Goal: Task Accomplishment & Management: Manage account settings

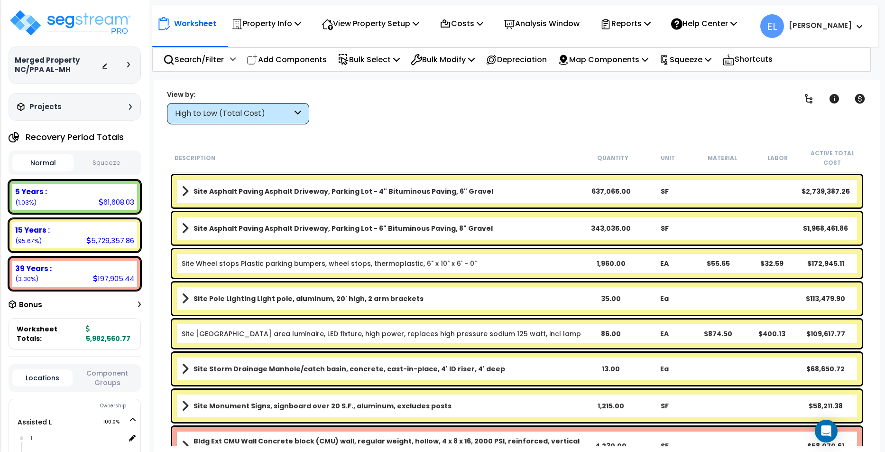
scroll to position [15, 0]
click at [103, 26] on img at bounding box center [70, 23] width 123 height 28
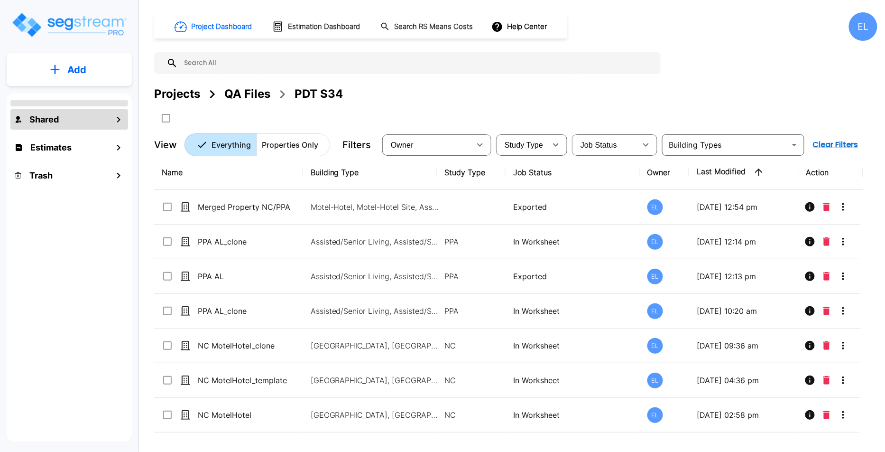
click at [83, 117] on div "Shared" at bounding box center [69, 119] width 118 height 20
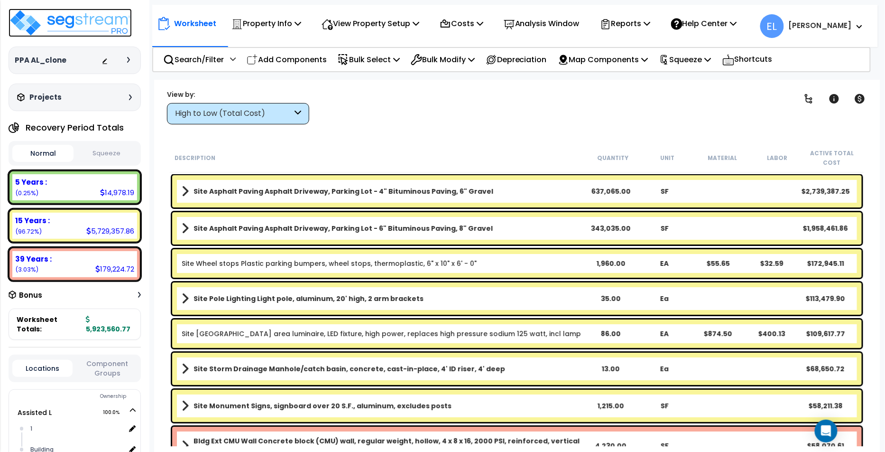
click at [83, 28] on img at bounding box center [70, 23] width 123 height 28
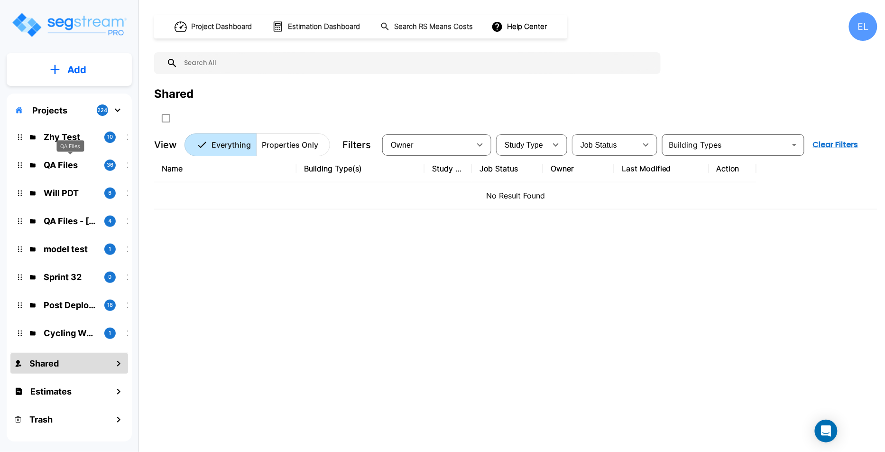
click at [79, 163] on p "QA Files" at bounding box center [70, 164] width 53 height 13
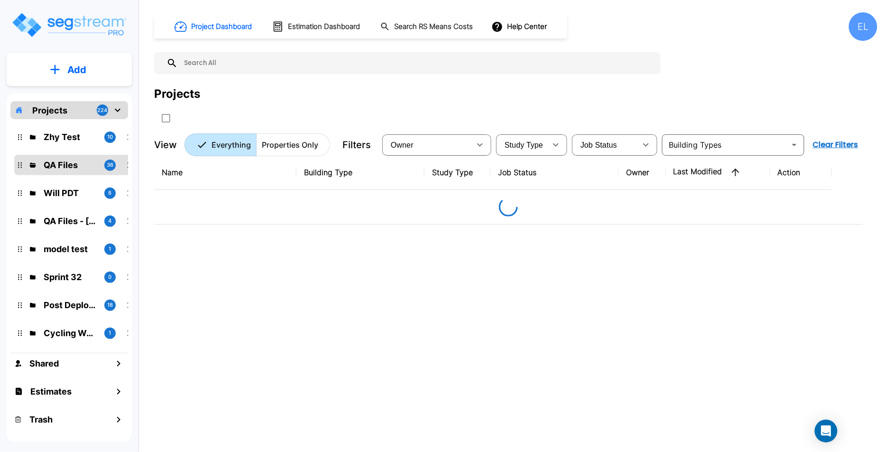
click at [73, 167] on p "QA Files" at bounding box center [70, 164] width 53 height 13
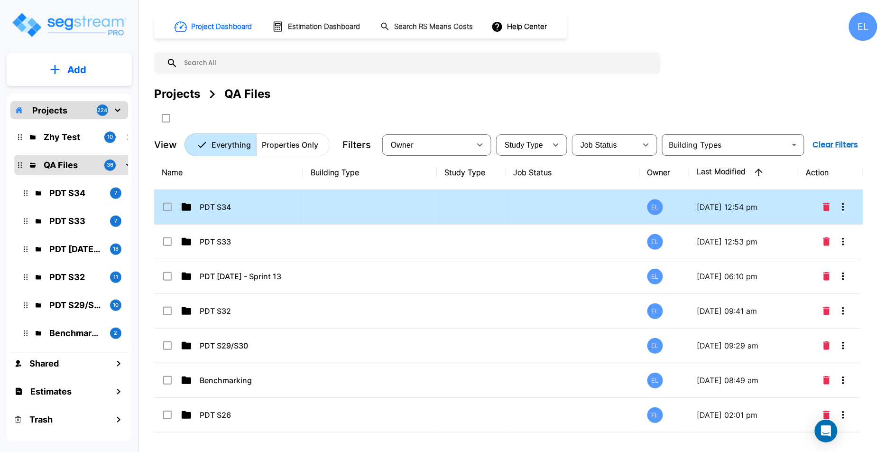
click at [266, 216] on td "PDT S34" at bounding box center [228, 207] width 149 height 35
checkbox input "true"
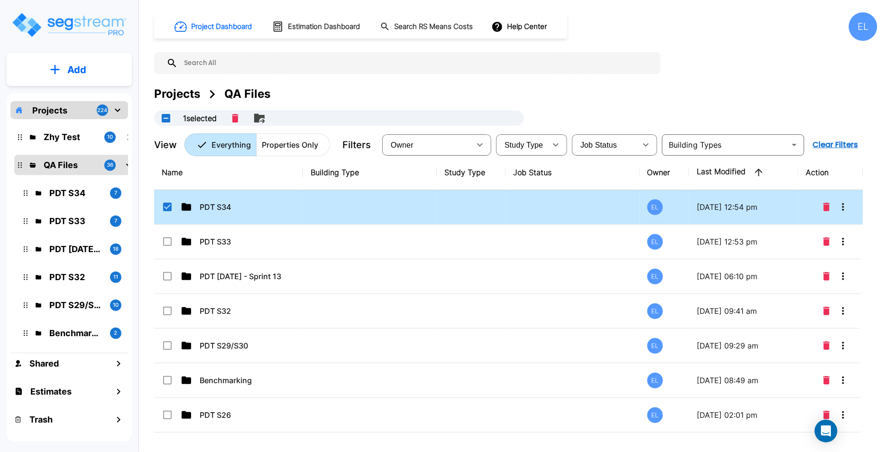
click at [196, 204] on div "PDT S34" at bounding box center [233, 206] width 142 height 11
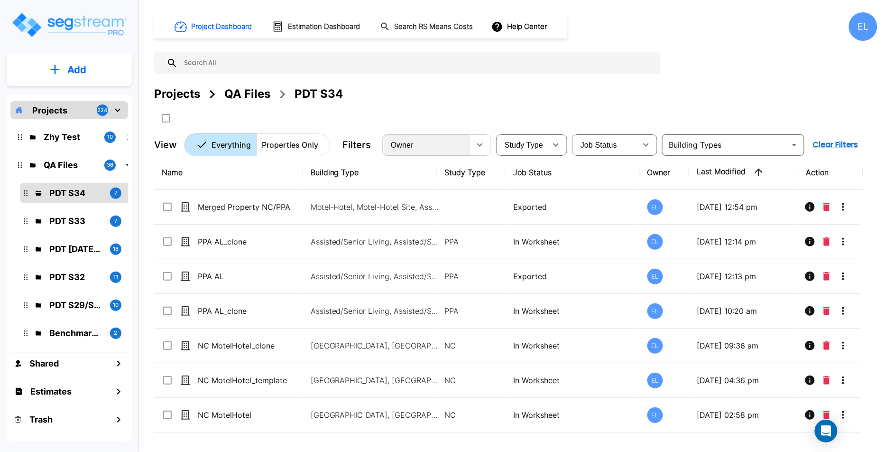
click at [445, 149] on div "Owner" at bounding box center [427, 144] width 86 height 27
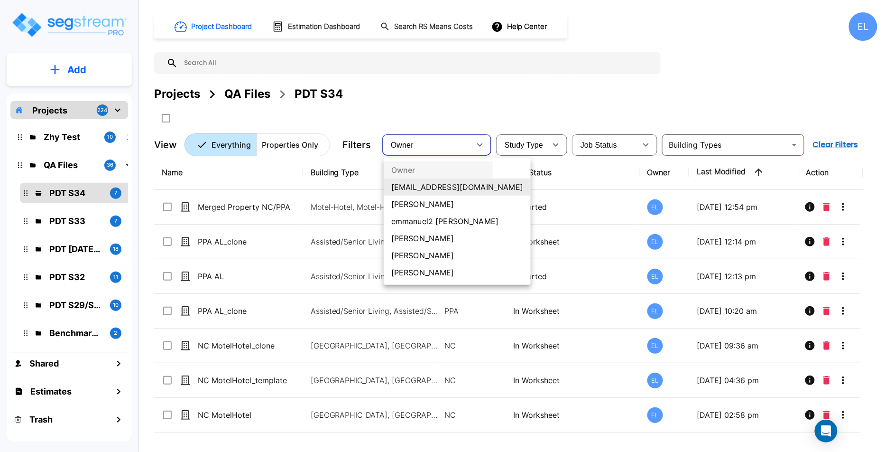
click at [437, 202] on li "Emmanuel Luna" at bounding box center [457, 204] width 147 height 17
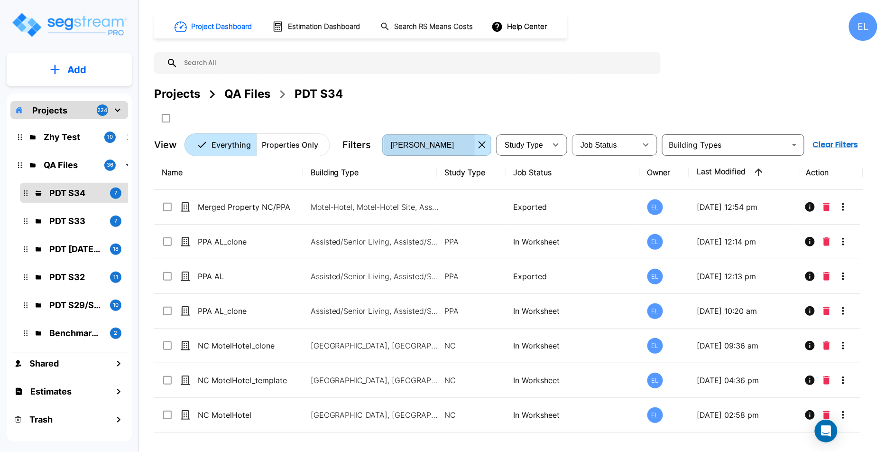
click at [466, 148] on div "[PERSON_NAME]" at bounding box center [429, 144] width 91 height 27
click at [452, 208] on li "Shubham Vashisht" at bounding box center [439, 202] width 111 height 9
type input "41"
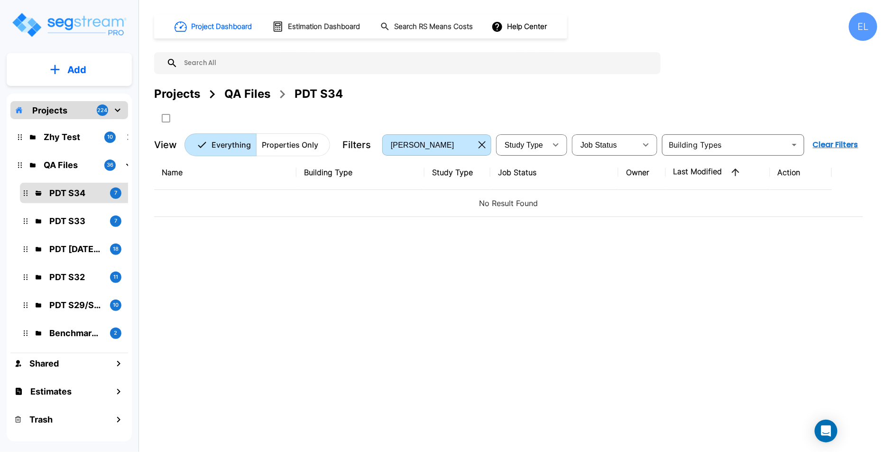
click at [483, 148] on icon "button" at bounding box center [482, 145] width 7 height 8
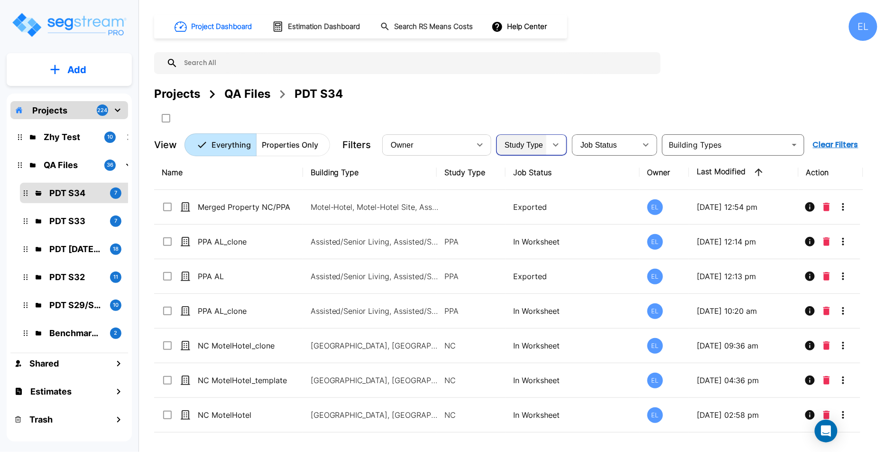
click at [521, 148] on span "Study Type" at bounding box center [524, 145] width 38 height 8
click at [523, 188] on li "NC" at bounding box center [525, 183] width 54 height 9
type input "NEW"
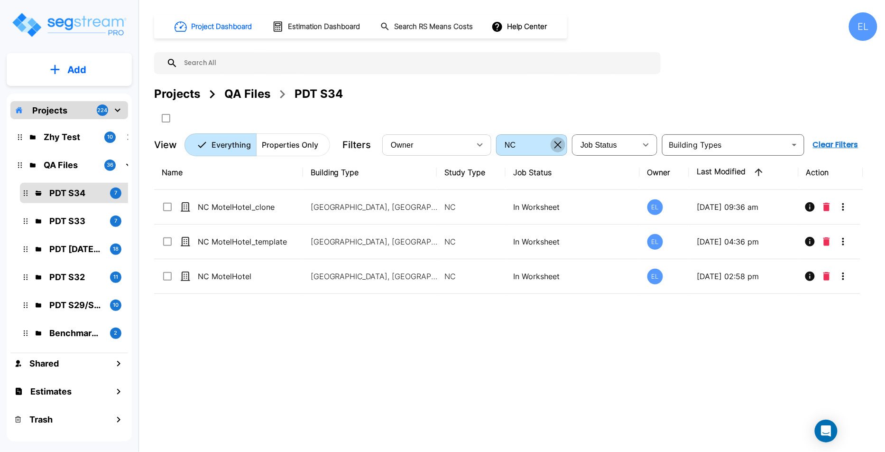
click at [557, 145] on icon "button" at bounding box center [558, 144] width 7 height 7
click at [618, 141] on div "Job Status" at bounding box center [605, 144] width 63 height 27
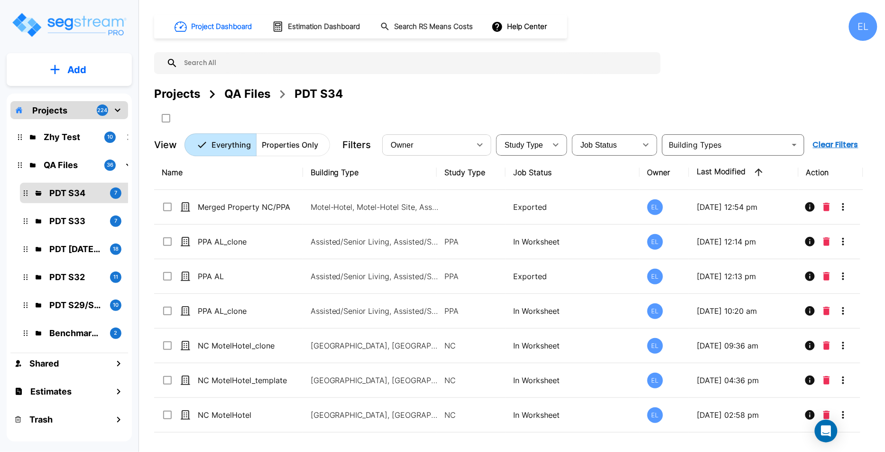
click at [619, 198] on li "Exported" at bounding box center [606, 192] width 64 height 9
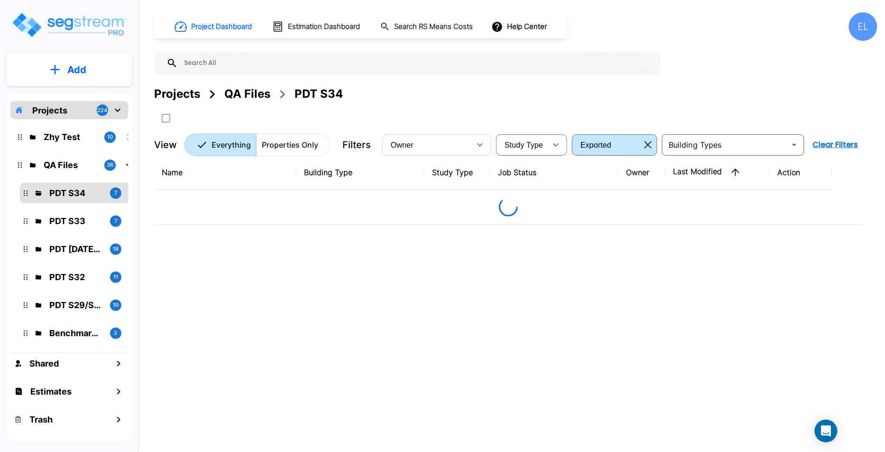
type input "Exported"
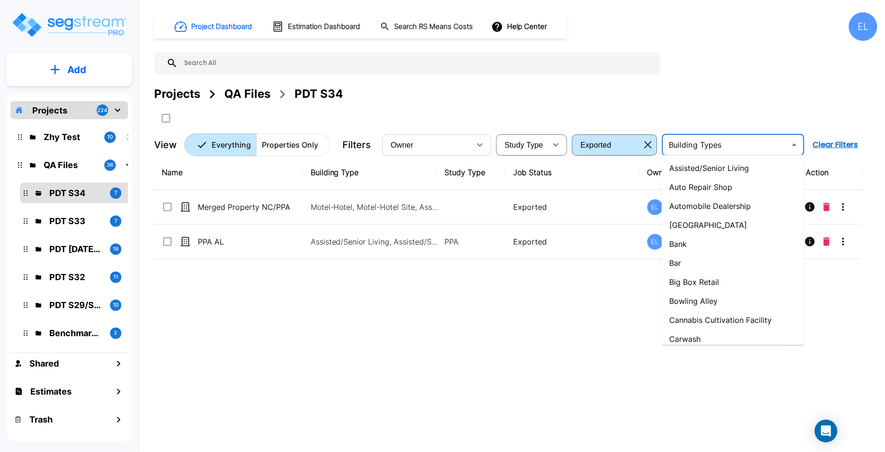
click at [782, 150] on input "text" at bounding box center [725, 144] width 121 height 13
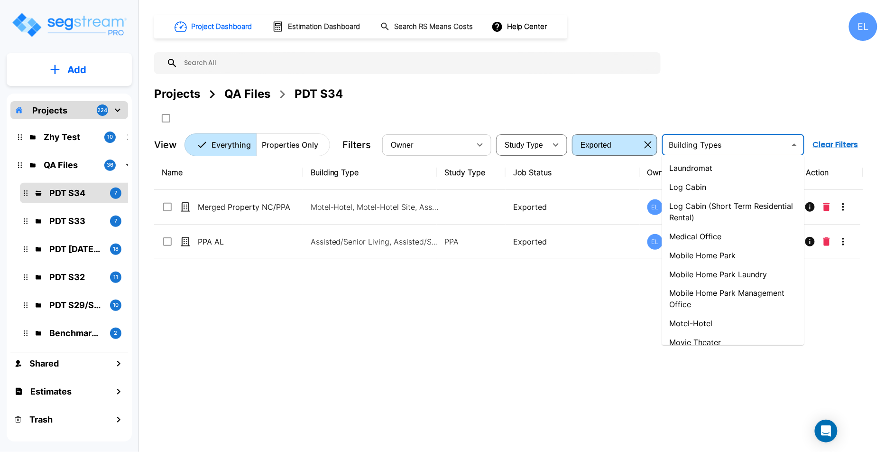
scroll to position [525, 0]
click at [751, 260] on li "Mobile Home Park" at bounding box center [733, 254] width 142 height 19
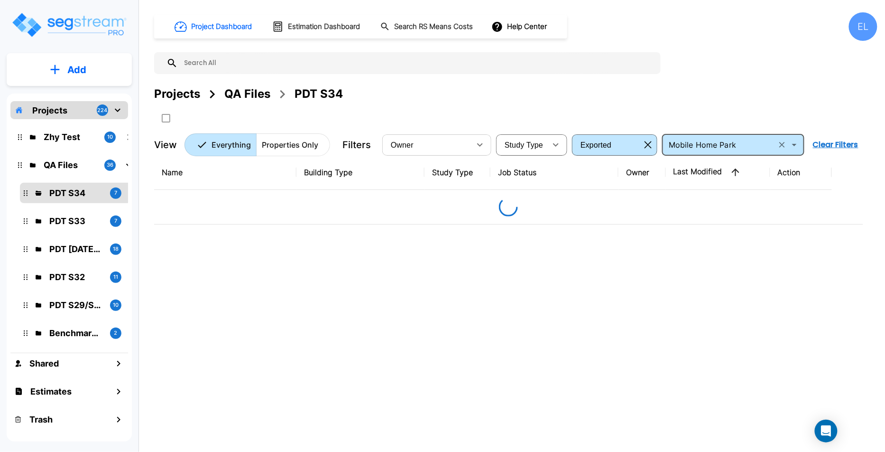
type input "Mobile Home Park"
click at [650, 145] on icon "button" at bounding box center [648, 145] width 7 height 8
click at [838, 145] on button "Clear Filters" at bounding box center [836, 144] width 53 height 19
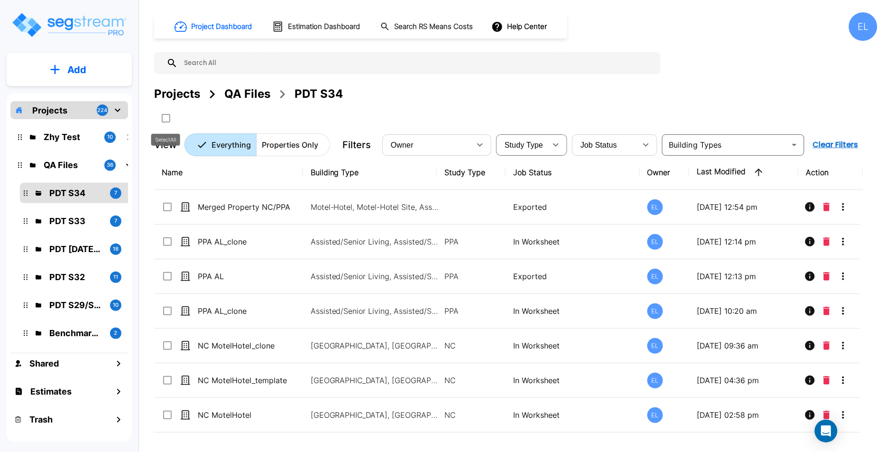
click at [166, 123] on icon "SelectAll" at bounding box center [165, 117] width 11 height 11
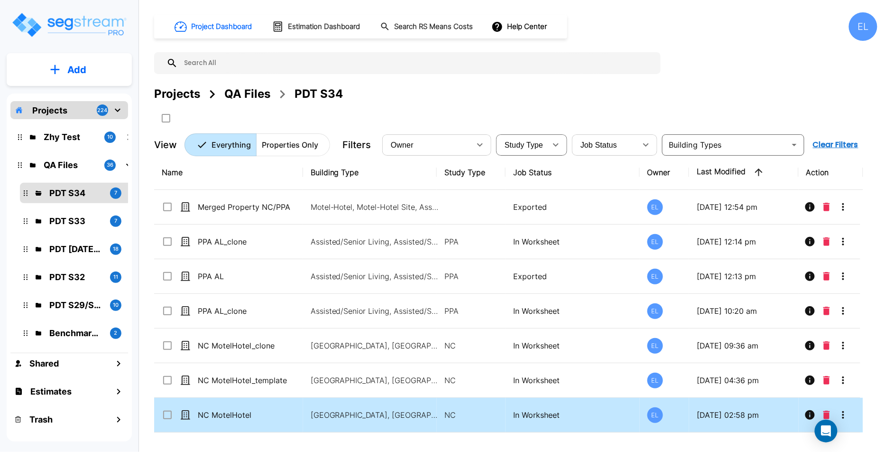
click at [609, 419] on td "In Worksheet" at bounding box center [573, 415] width 134 height 35
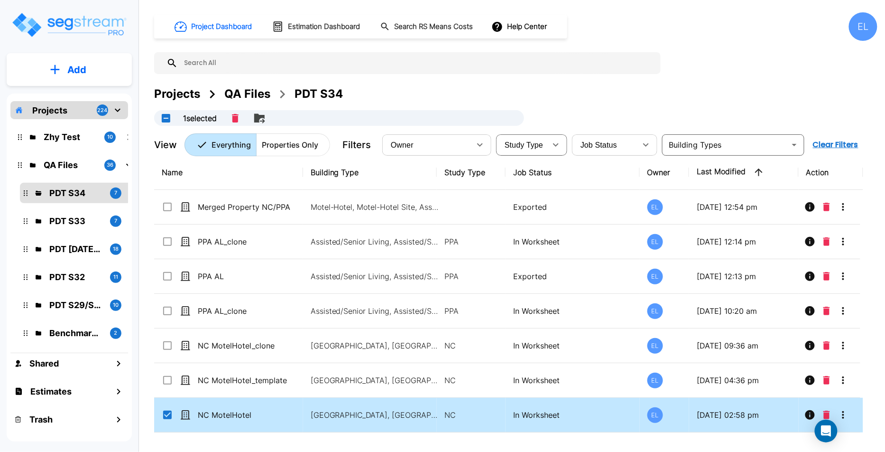
checkbox input "false"
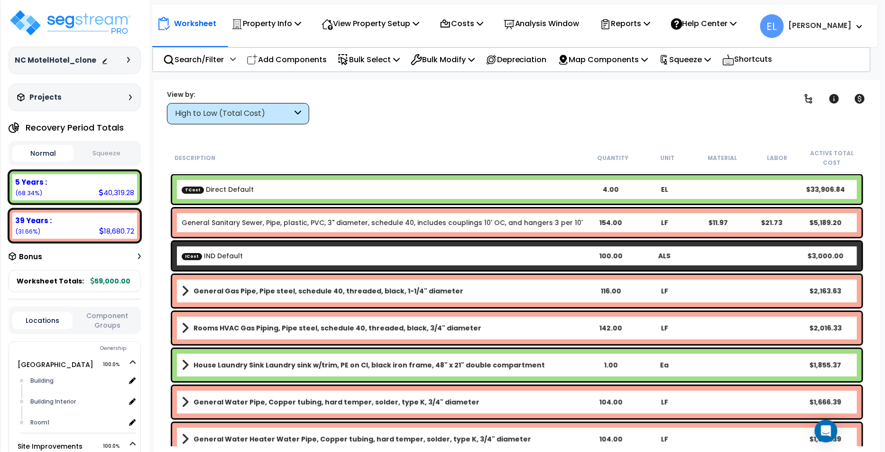
scroll to position [29, 0]
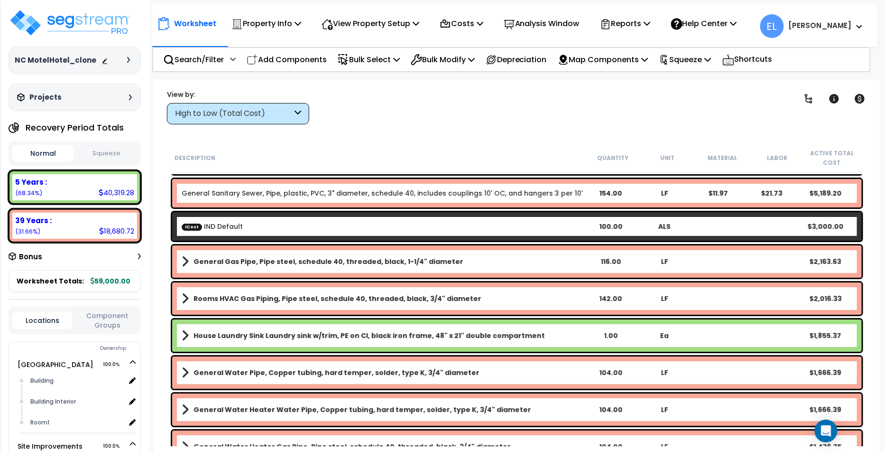
click at [126, 58] on div at bounding box center [118, 60] width 33 height 9
click at [128, 58] on icon at bounding box center [128, 60] width 3 height 6
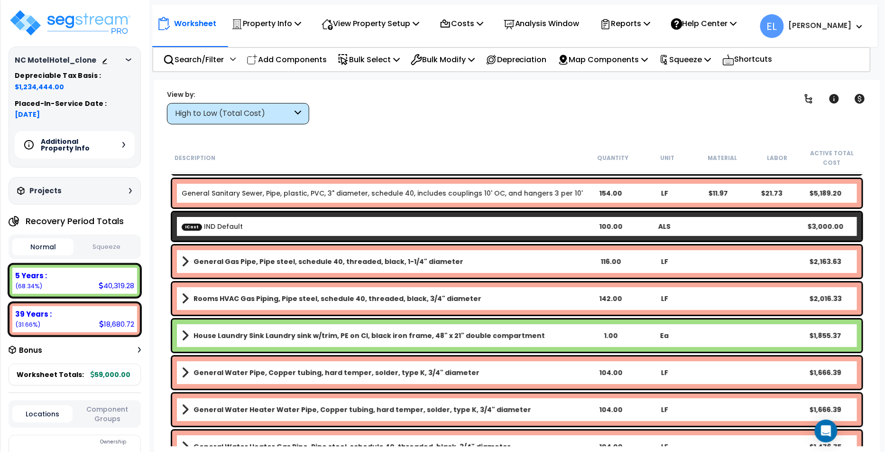
click at [128, 58] on icon at bounding box center [129, 59] width 6 height 3
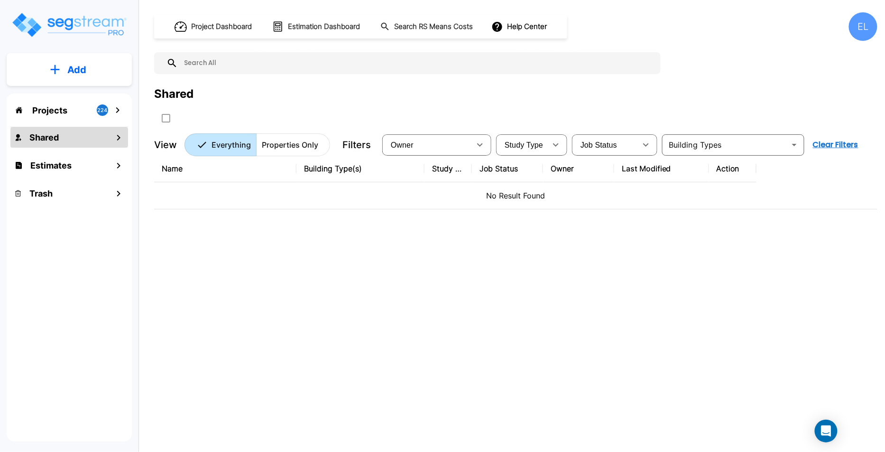
click at [69, 110] on div "Projects 224" at bounding box center [69, 110] width 118 height 18
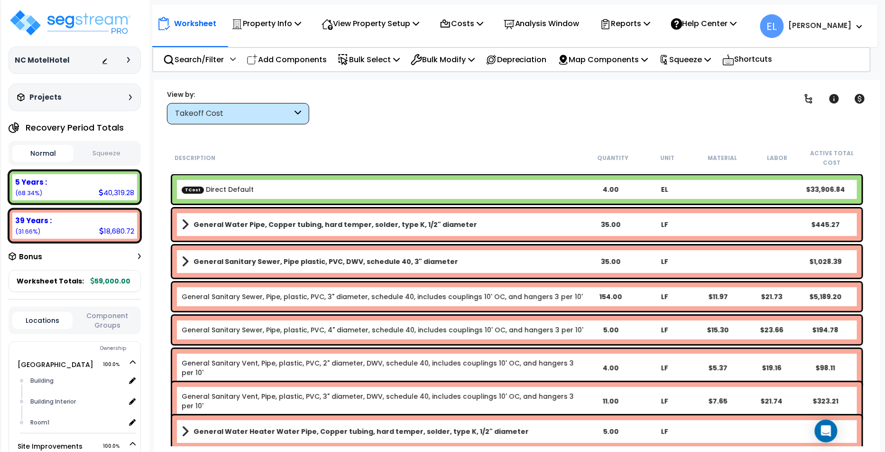
click at [294, 113] on div "Takeoff Cost" at bounding box center [238, 113] width 142 height 21
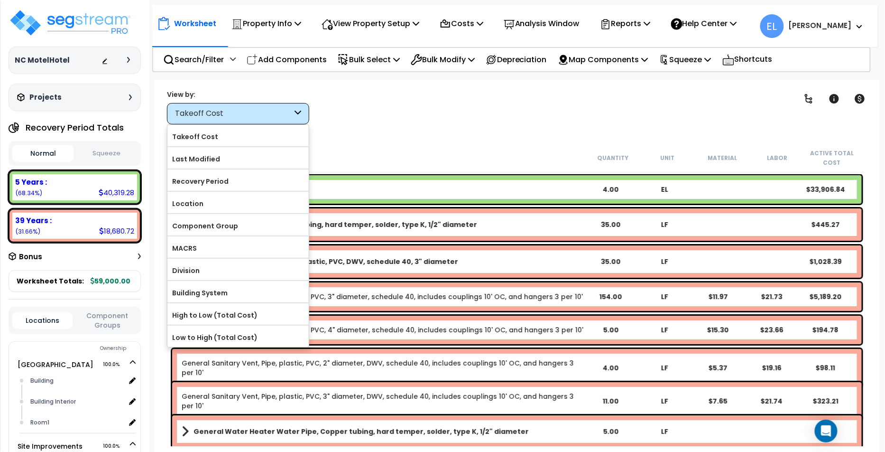
click at [294, 113] on div "Takeoff Cost" at bounding box center [238, 113] width 142 height 21
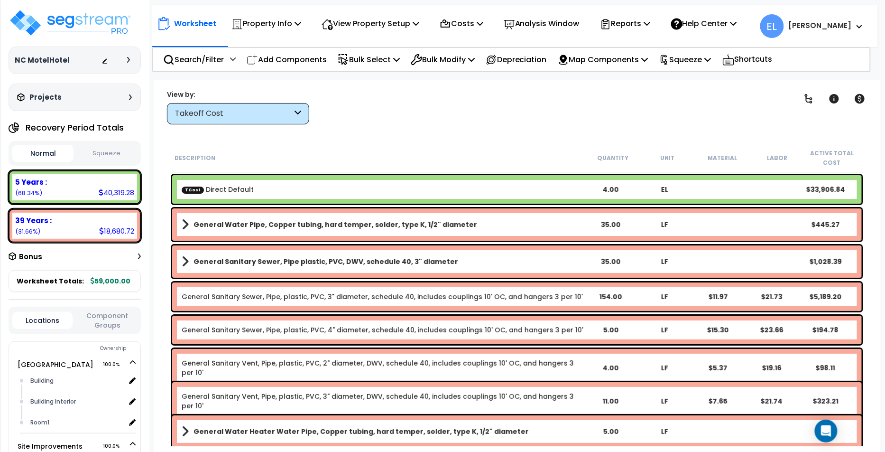
click at [187, 226] on span at bounding box center [185, 224] width 7 height 13
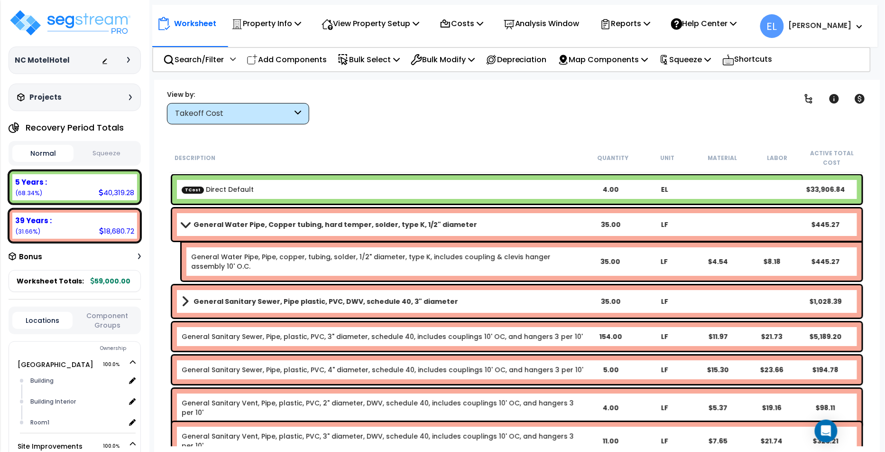
click at [187, 226] on span at bounding box center [184, 224] width 13 height 7
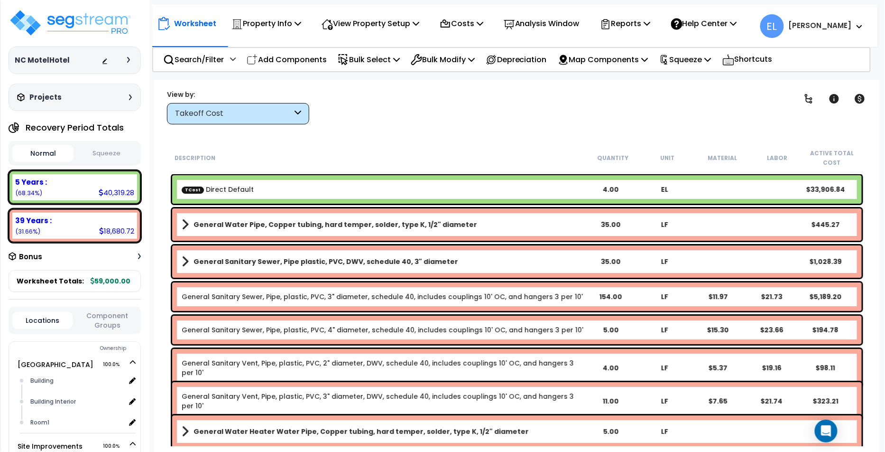
click at [233, 108] on div "Takeoff Cost" at bounding box center [233, 113] width 117 height 11
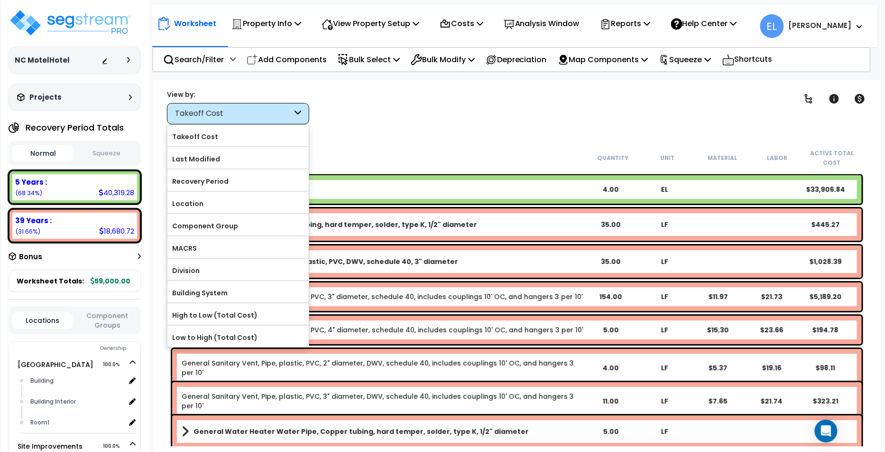
click at [259, 115] on div "Takeoff Cost" at bounding box center [233, 113] width 117 height 11
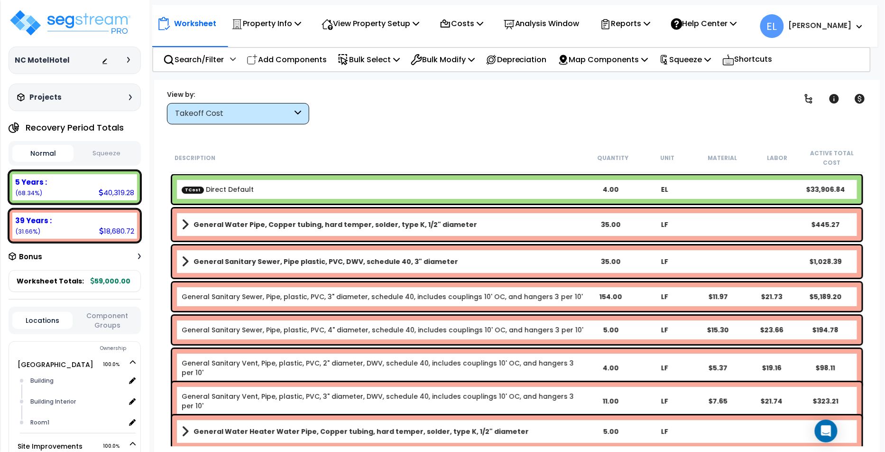
click at [363, 130] on div "Worksheet Property Info Property Setup Add Property Unit Template property Clon…" at bounding box center [517, 306] width 726 height 452
click at [261, 185] on div "TCost Direct Default" at bounding box center [383, 189] width 402 height 9
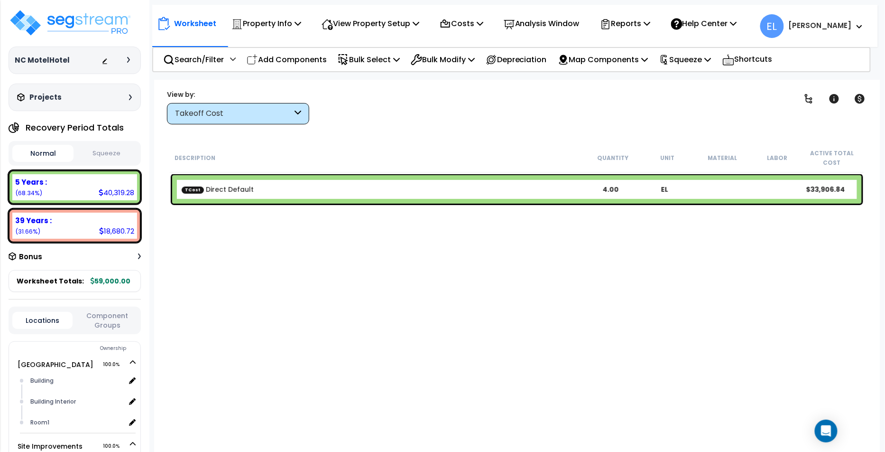
click at [261, 185] on div "TCost Direct Default" at bounding box center [383, 189] width 402 height 9
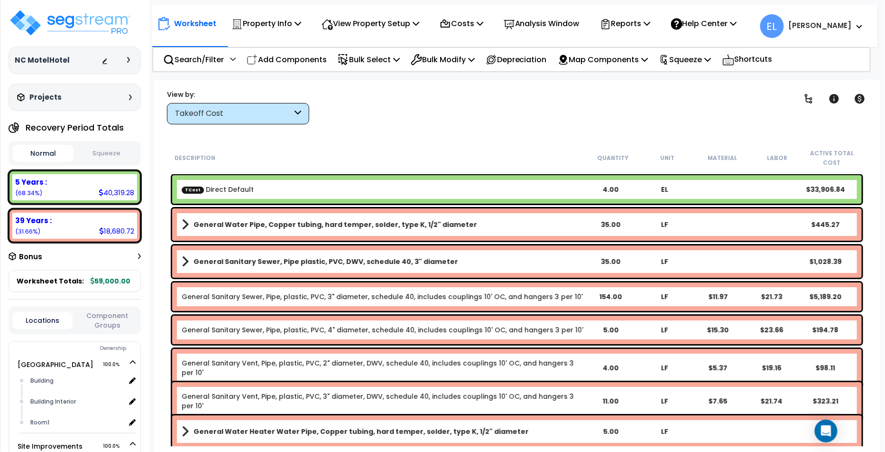
click at [262, 185] on div "TCost Direct Default" at bounding box center [383, 189] width 402 height 9
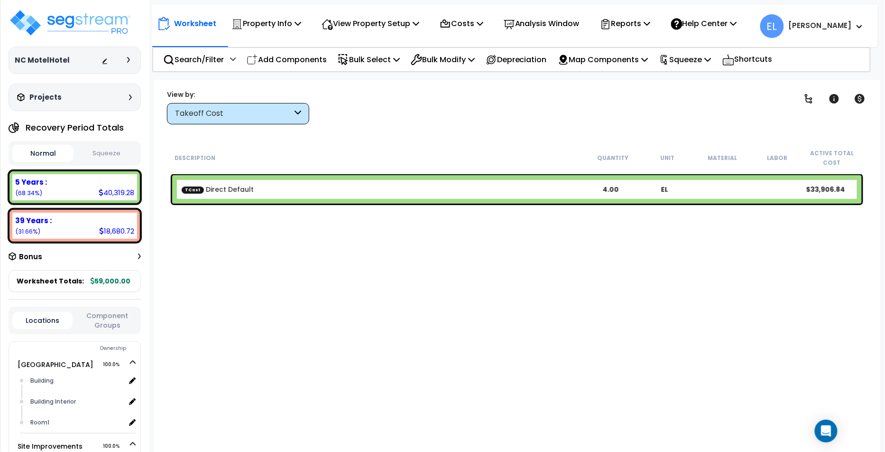
click at [262, 185] on div "TCost Direct Default" at bounding box center [383, 189] width 402 height 9
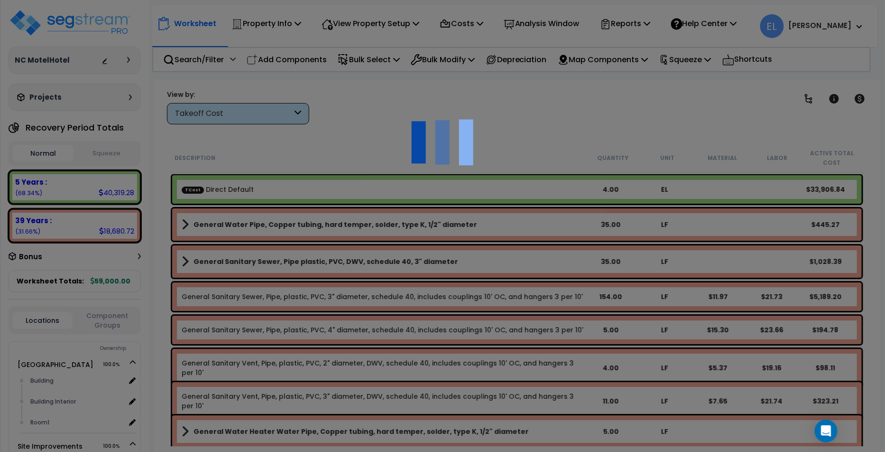
scroll to position [36, 0]
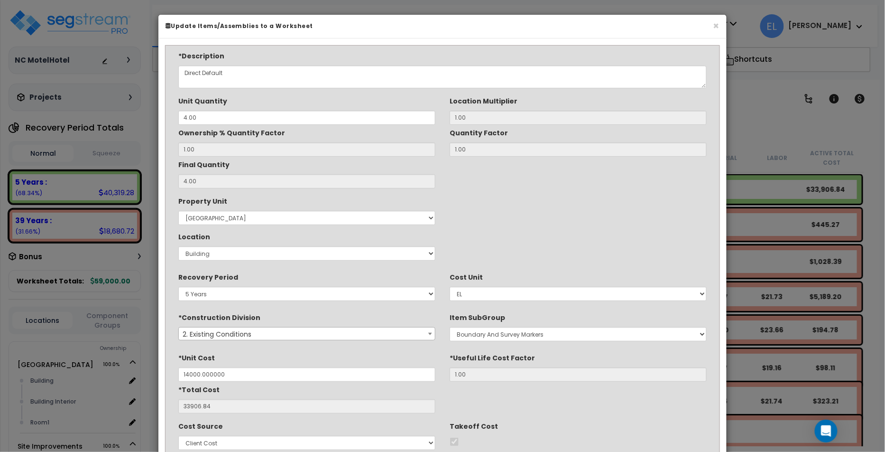
type input "$14,000.00"
type input "$33,906.84"
click at [66, 20] on div "× Update Items/Assemblies to a Worksheet *Description Direct Default Unit Quant…" at bounding box center [442, 226] width 885 height 452
click at [714, 26] on button "×" at bounding box center [717, 26] width 6 height 10
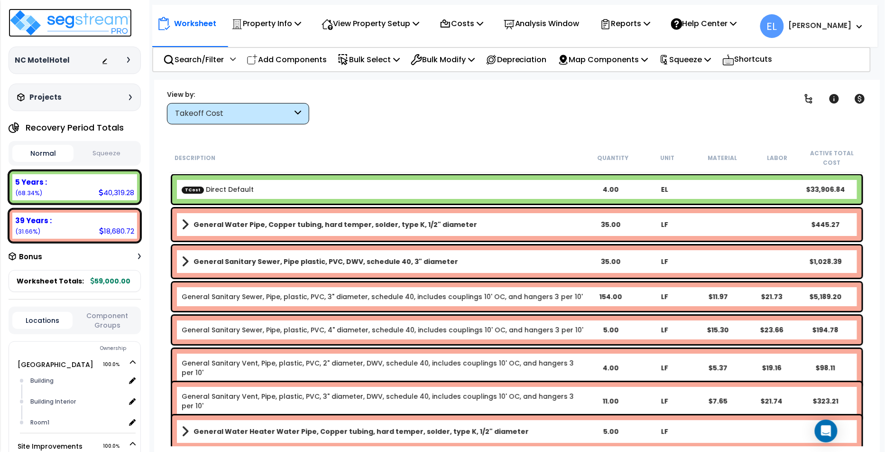
click at [89, 20] on img at bounding box center [70, 23] width 123 height 28
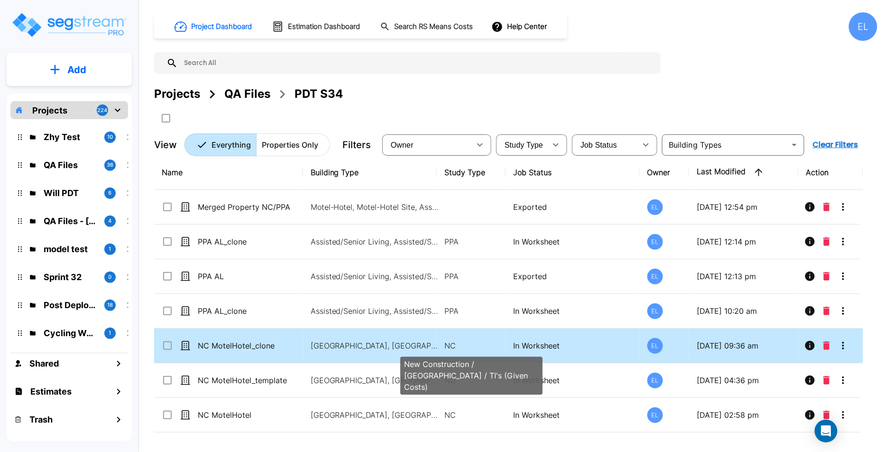
click at [476, 347] on p "NC" at bounding box center [472, 345] width 54 height 11
checkbox input "true"
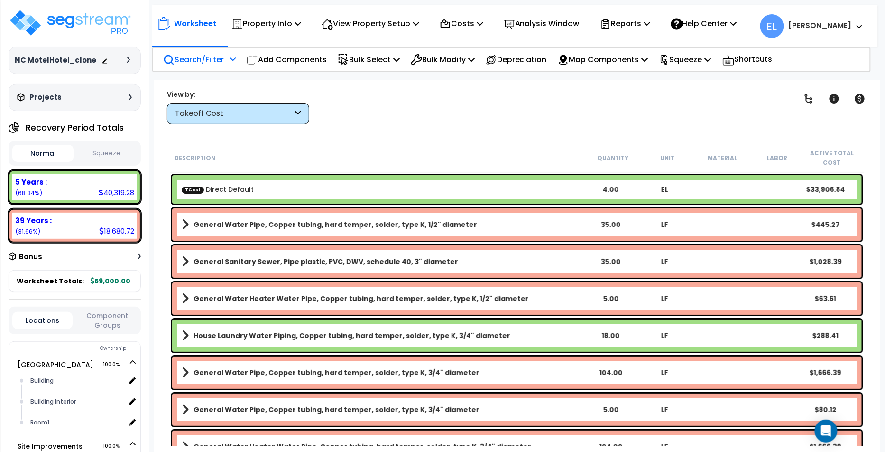
click at [232, 65] on div at bounding box center [232, 62] width 8 height 17
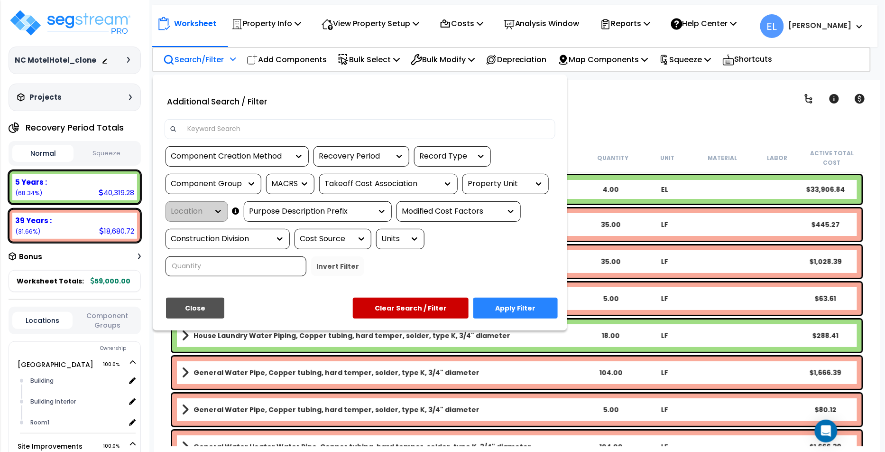
click at [366, 152] on div "Recovery Period" at bounding box center [354, 156] width 71 height 11
click at [455, 116] on div "Additional Search / Filter" at bounding box center [360, 104] width 405 height 30
click at [357, 184] on div "Takeoff Cost Association" at bounding box center [382, 183] width 114 height 11
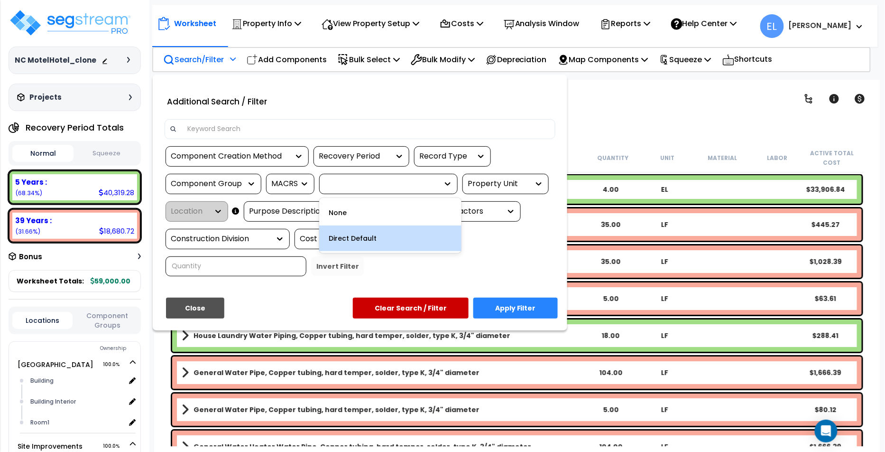
click at [346, 235] on div "Direct Default" at bounding box center [390, 238] width 142 height 26
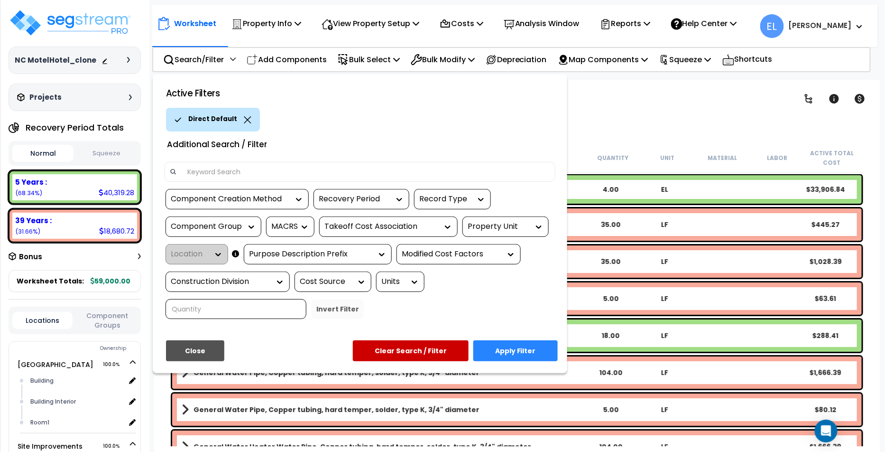
click at [531, 340] on button "Apply Filter" at bounding box center [516, 350] width 84 height 21
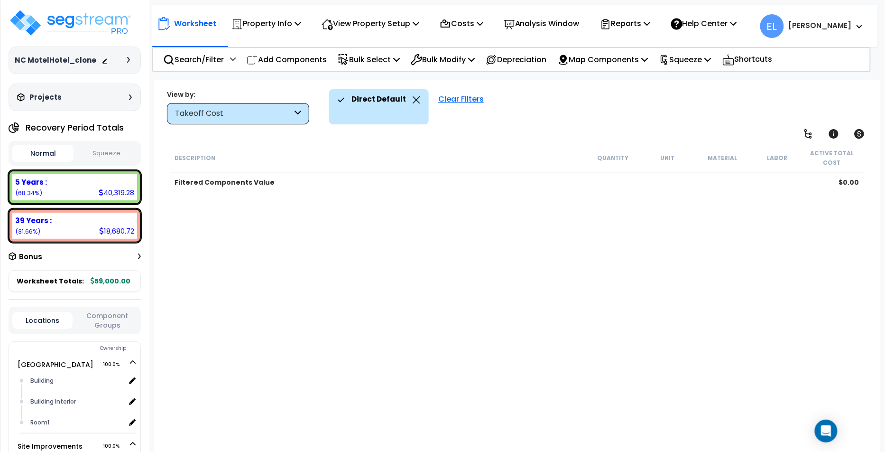
click at [416, 98] on icon at bounding box center [417, 99] width 8 height 7
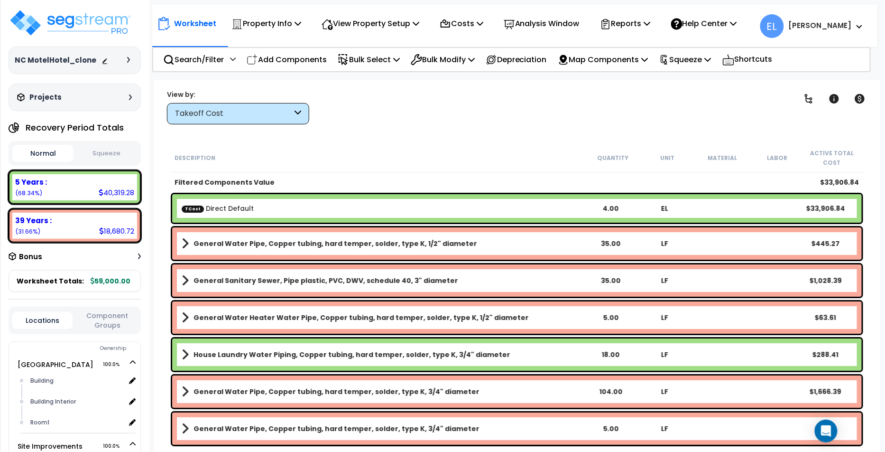
click at [831, 23] on b "Emmanuel" at bounding box center [820, 25] width 63 height 10
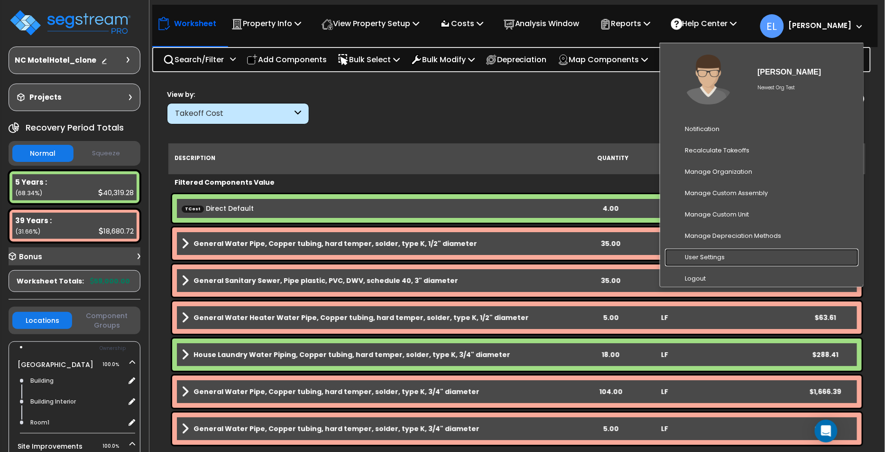
scroll to position [29, 0]
click at [135, 256] on div "Bonus" at bounding box center [75, 256] width 132 height 19
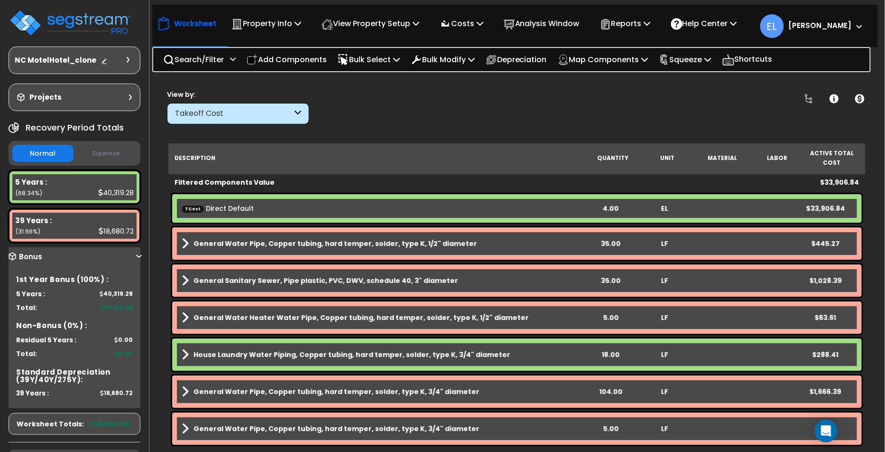
click at [135, 256] on div "Bonus" at bounding box center [75, 256] width 132 height 19
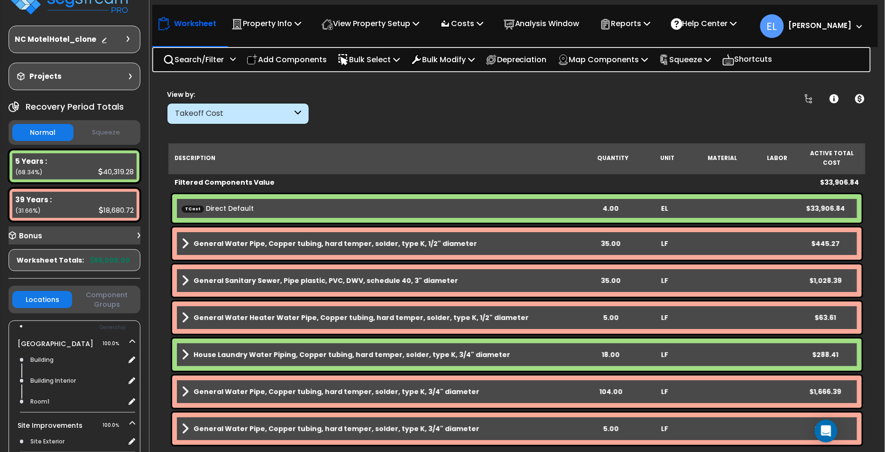
scroll to position [21, 0]
click at [137, 236] on div "Bonus" at bounding box center [75, 235] width 132 height 19
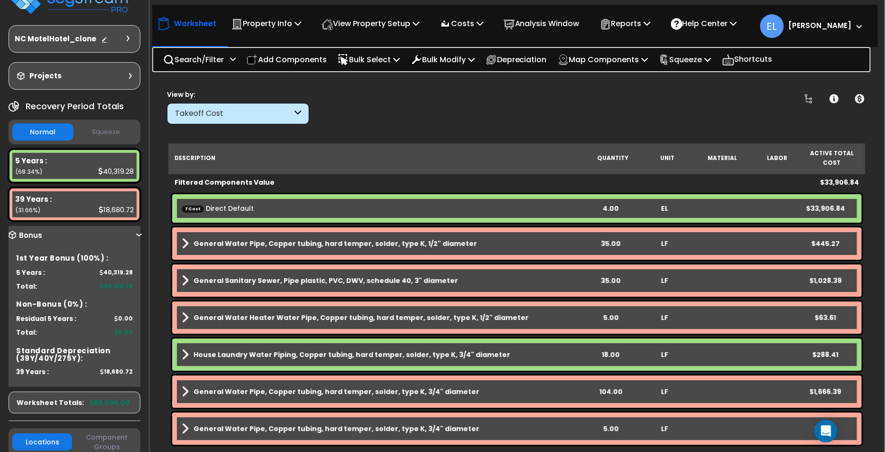
click at [137, 236] on div "Bonus" at bounding box center [75, 235] width 132 height 19
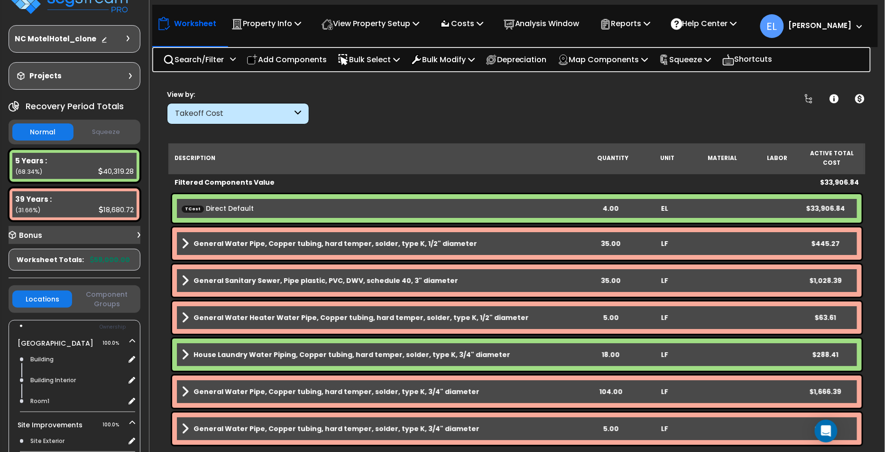
scroll to position [41, 0]
click at [135, 337] on icon at bounding box center [133, 340] width 6 height 7
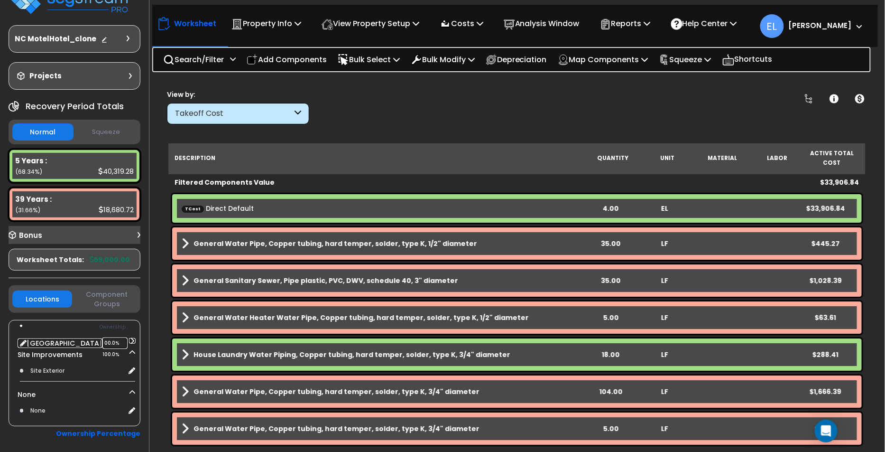
click at [134, 338] on icon at bounding box center [132, 341] width 7 height 6
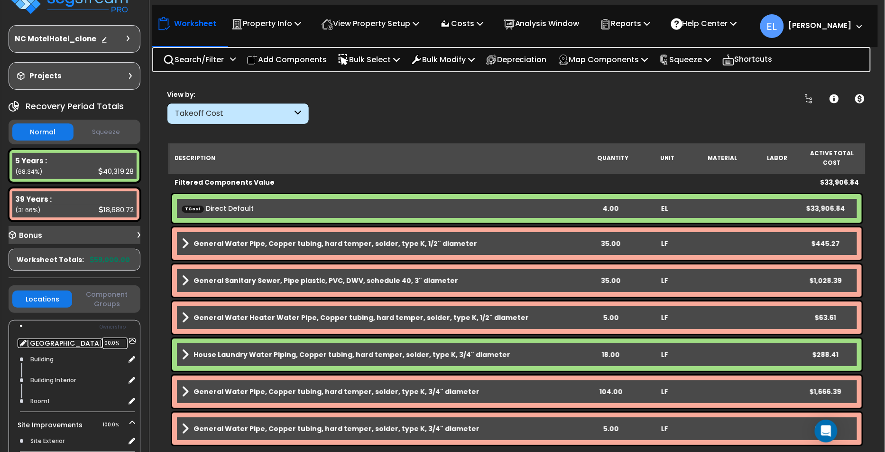
click at [134, 338] on icon at bounding box center [133, 340] width 6 height 7
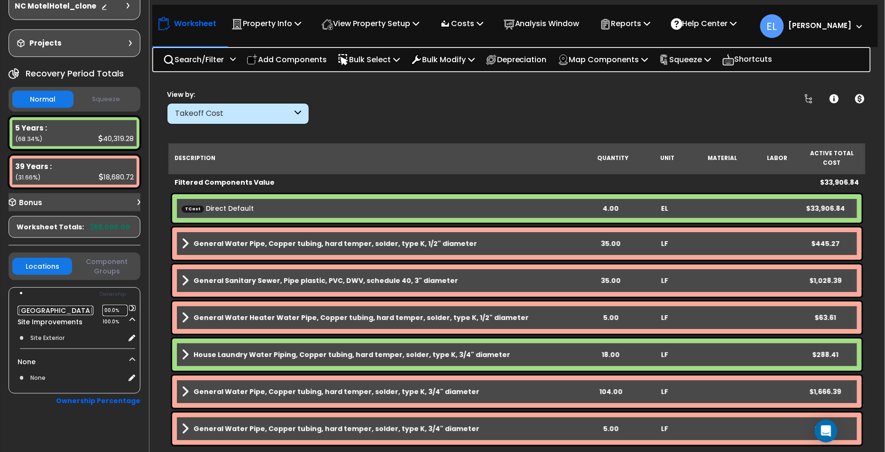
scroll to position [61, 0]
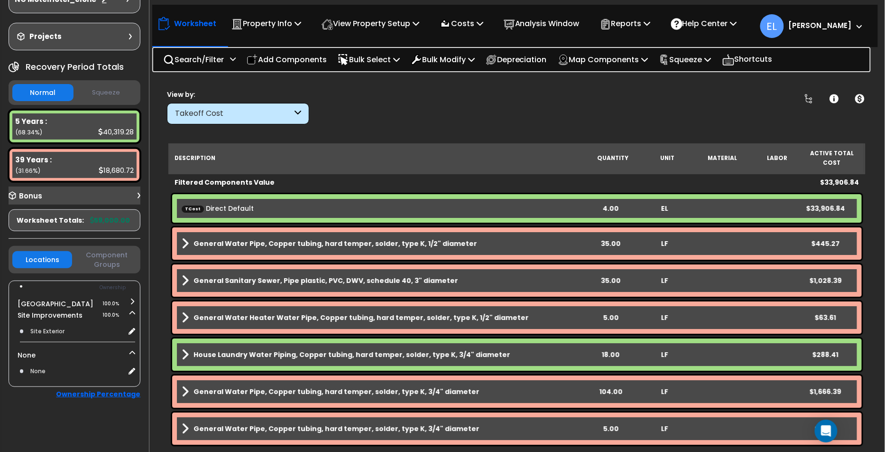
click at [106, 389] on b "Ownership Percentage" at bounding box center [98, 393] width 84 height 9
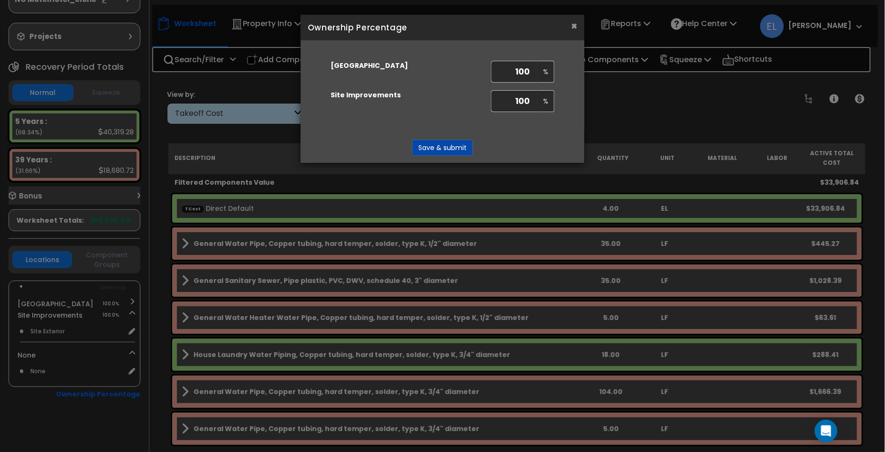
click at [573, 28] on button "×" at bounding box center [574, 26] width 6 height 10
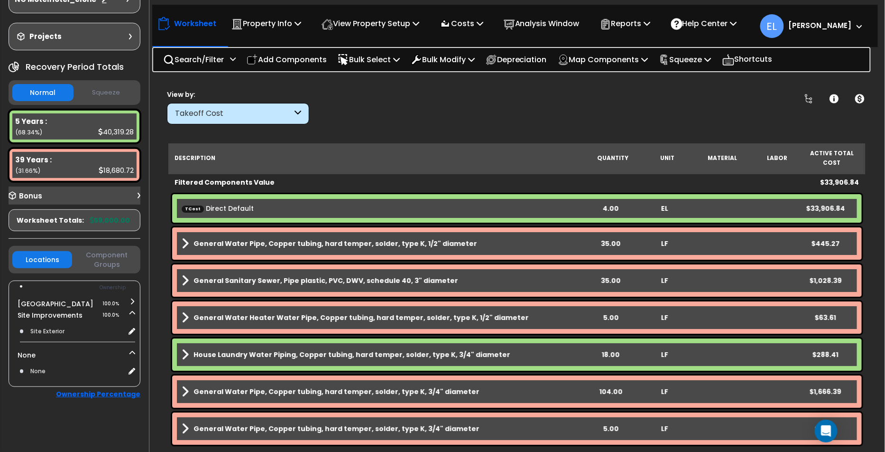
click at [88, 393] on b "Ownership Percentage" at bounding box center [98, 393] width 84 height 9
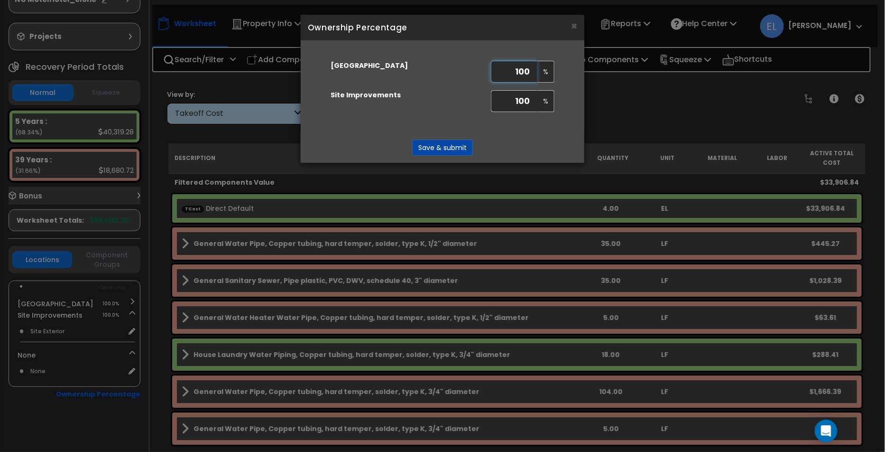
click at [526, 72] on input "100" at bounding box center [514, 72] width 47 height 22
type input "a"
click at [526, 82] on td "%" at bounding box center [522, 71] width 71 height 29
click at [522, 98] on input "100" at bounding box center [514, 101] width 47 height 22
type input "0"
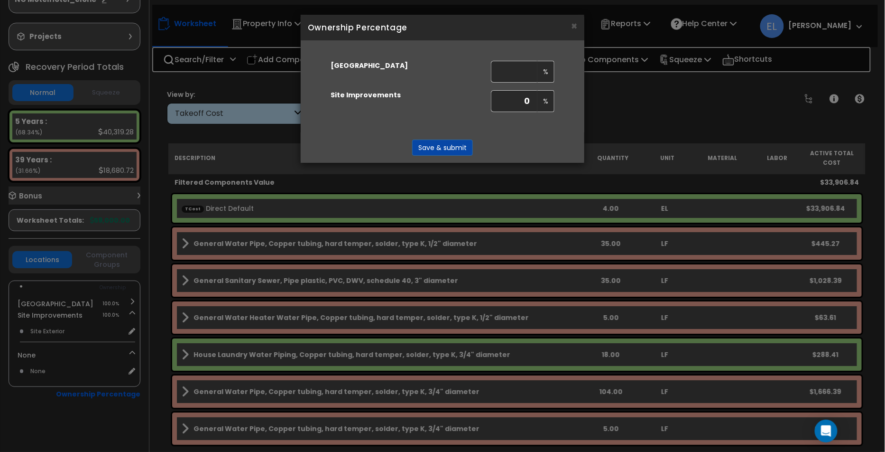
click at [518, 129] on div "% Motel Hotel % Site Improvements 0 %" at bounding box center [443, 86] width 284 height 92
click at [575, 28] on button "×" at bounding box center [574, 26] width 6 height 10
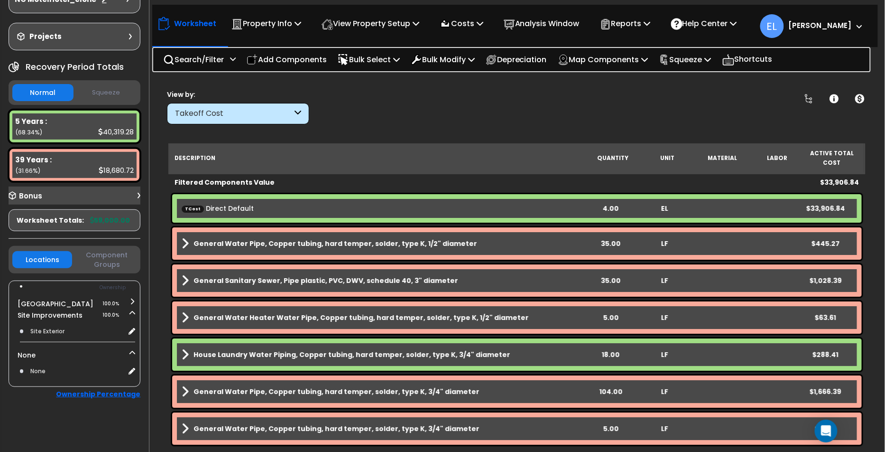
click at [118, 391] on b "Ownership Percentage" at bounding box center [98, 393] width 84 height 9
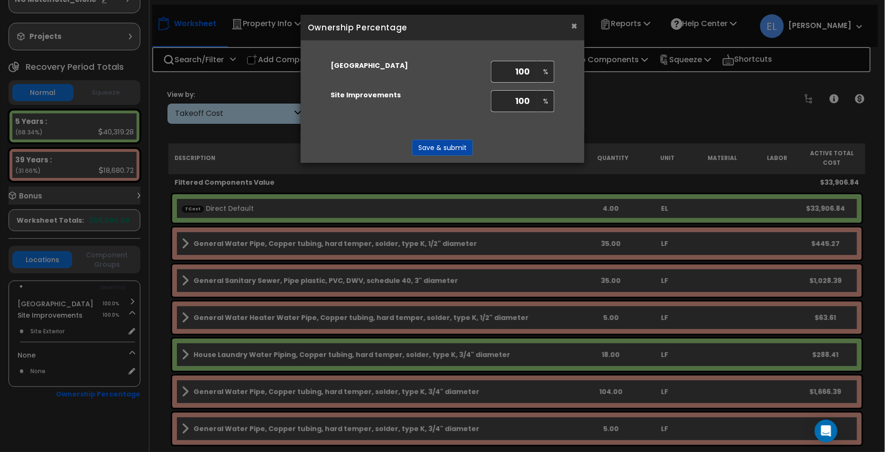
click at [576, 27] on button "×" at bounding box center [574, 26] width 6 height 10
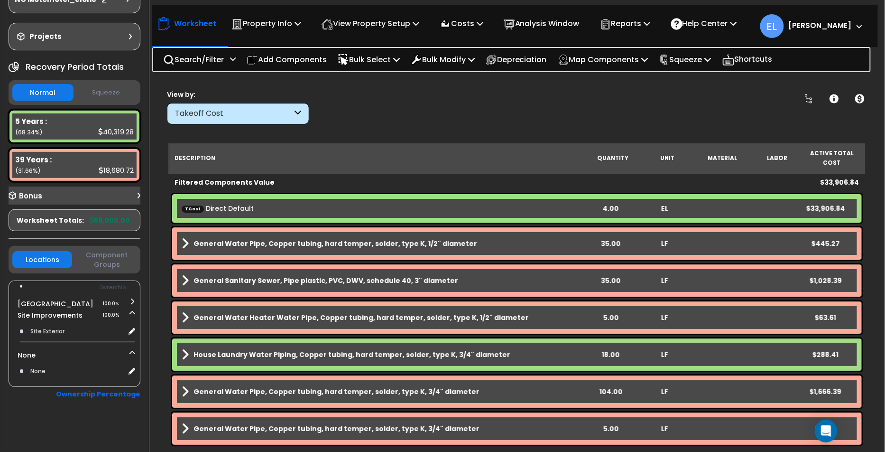
click at [114, 90] on button "Squeeze" at bounding box center [106, 92] width 61 height 17
click at [49, 94] on button "Normal" at bounding box center [42, 92] width 61 height 17
click at [130, 298] on icon at bounding box center [132, 301] width 7 height 6
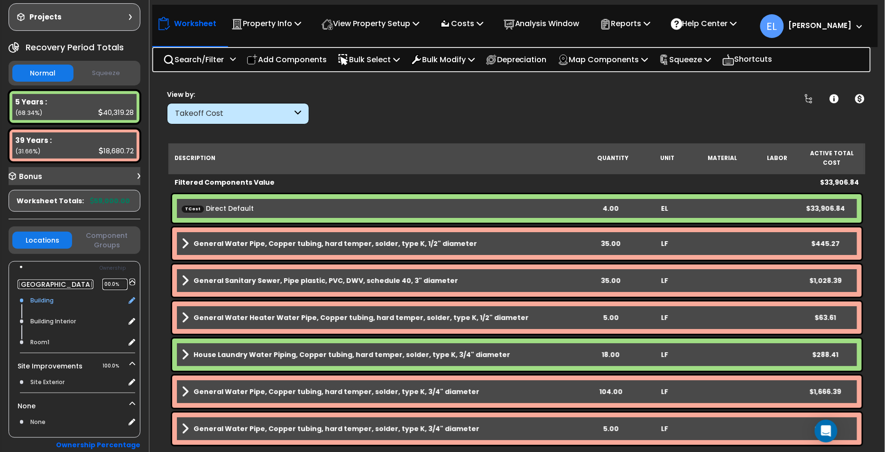
scroll to position [89, 0]
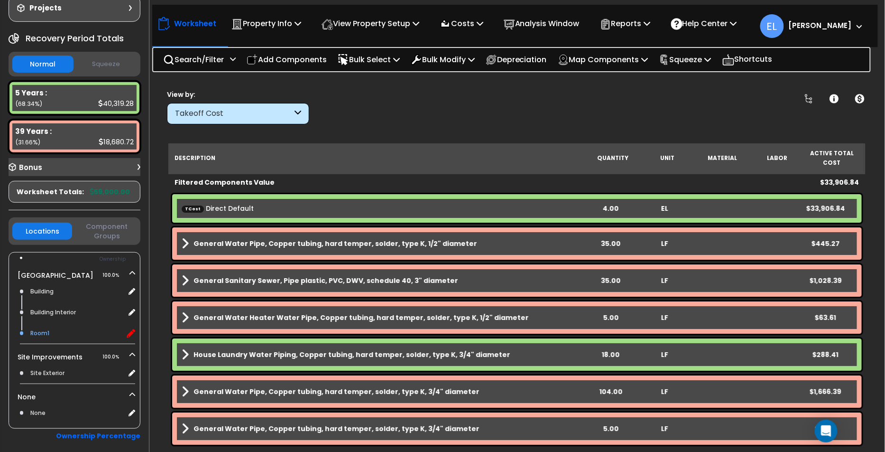
click at [133, 332] on icon at bounding box center [131, 333] width 9 height 9
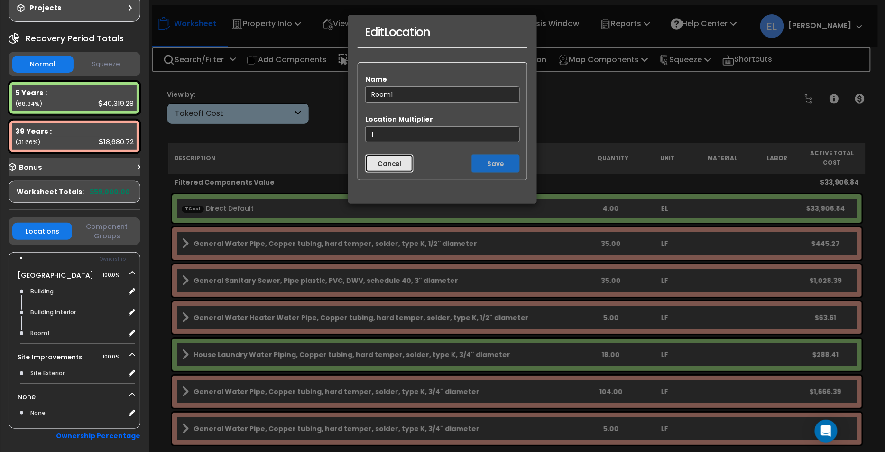
click at [400, 170] on button "Cancel" at bounding box center [389, 163] width 48 height 19
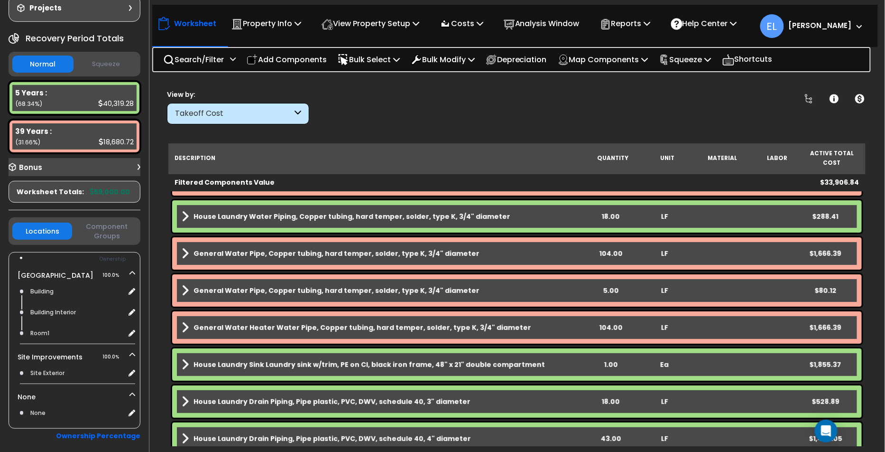
scroll to position [354, 0]
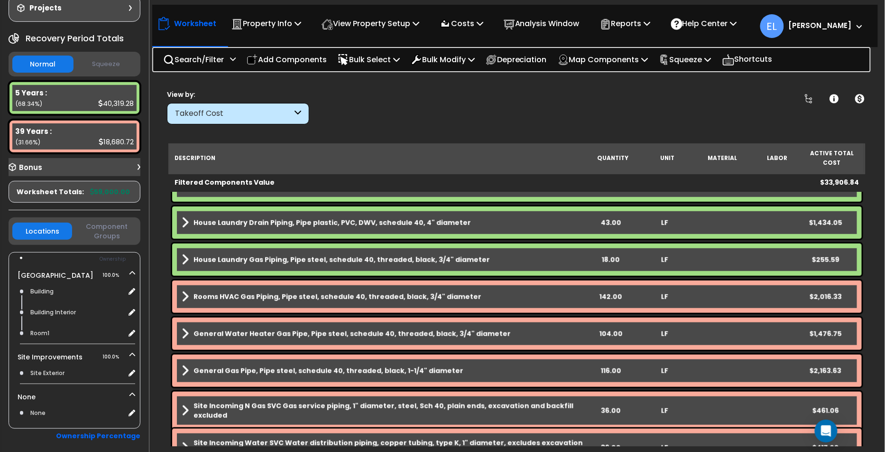
click at [139, 165] on icon at bounding box center [139, 167] width 3 height 6
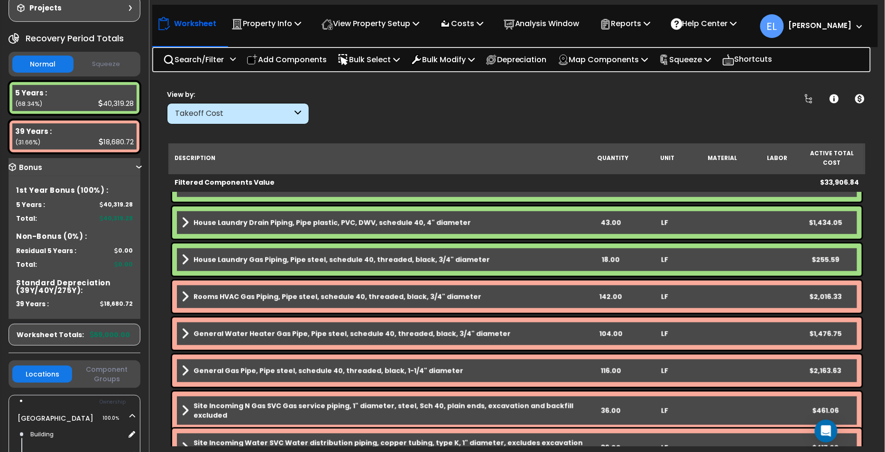
click at [140, 167] on div "Bonus" at bounding box center [75, 167] width 132 height 19
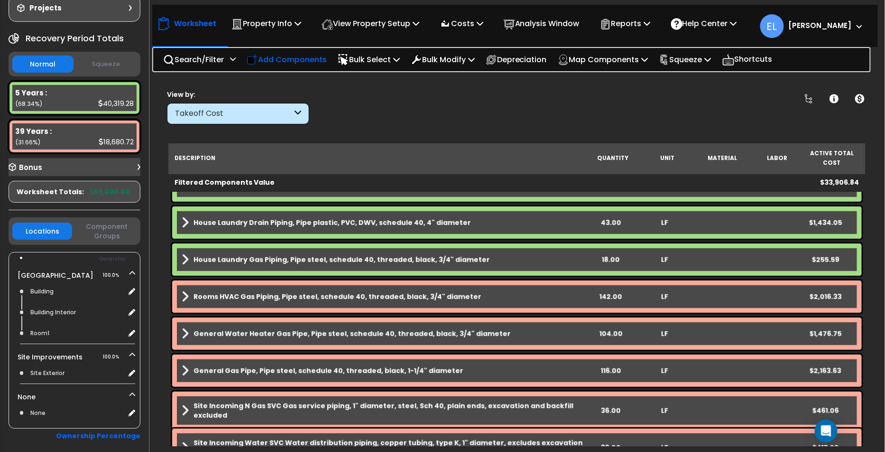
click at [255, 51] on div "Add Components" at bounding box center [287, 59] width 91 height 22
click at [0, 0] on div "× Add Components" at bounding box center [0, 0] width 0 height 0
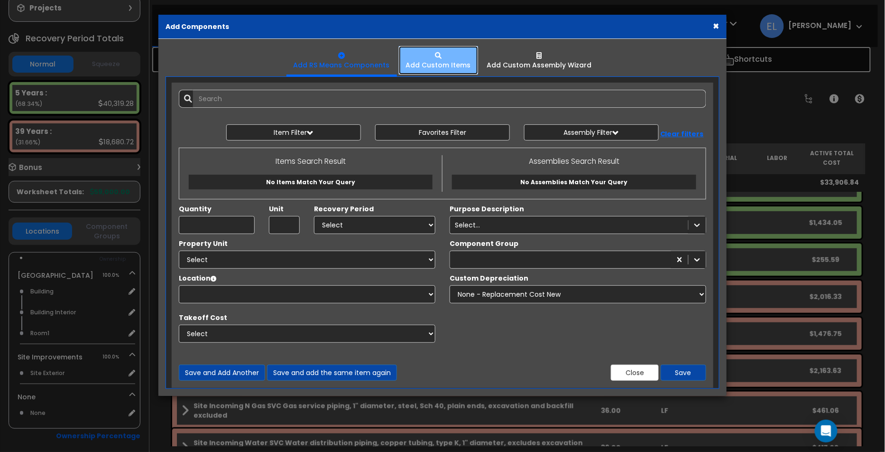
click at [432, 64] on div "Add Custom Items" at bounding box center [438, 64] width 65 height 9
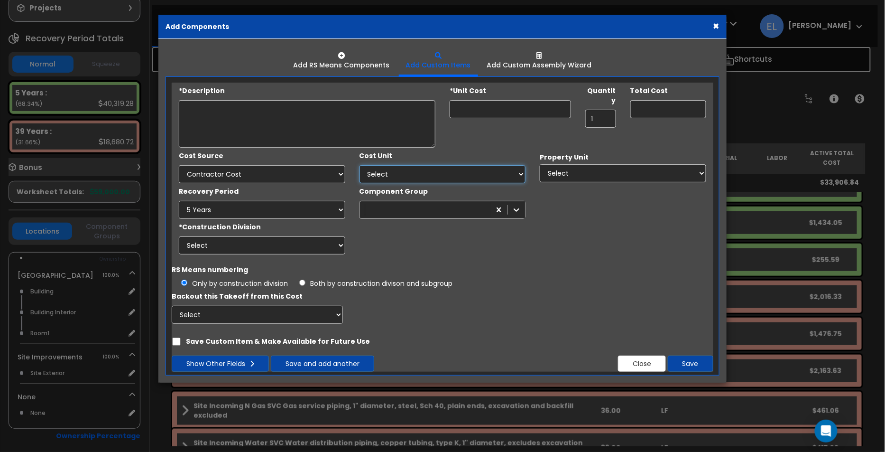
click at [475, 169] on select "Select Add Additional Cost Unit" at bounding box center [443, 174] width 167 height 18
click at [548, 169] on select "Select Motel Hotel Site Improvements" at bounding box center [623, 173] width 167 height 18
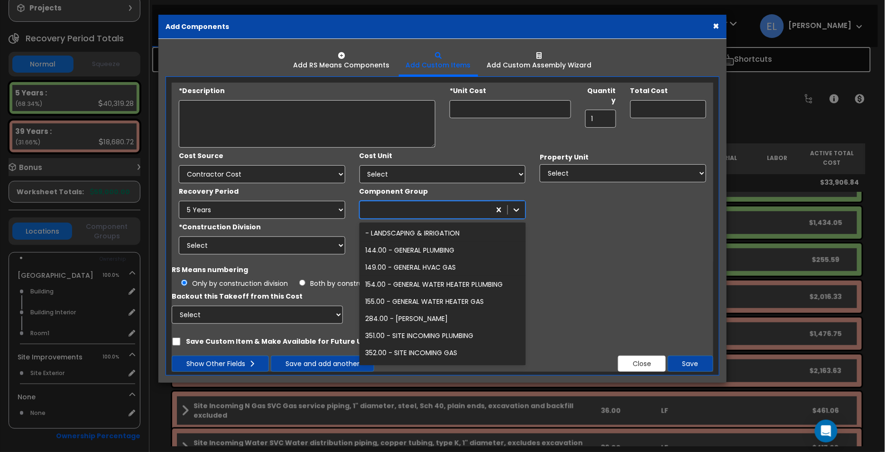
click at [480, 211] on div at bounding box center [425, 209] width 131 height 15
click at [305, 208] on select "5 Years 7 Years 15 Years 39 Years" at bounding box center [262, 210] width 167 height 18
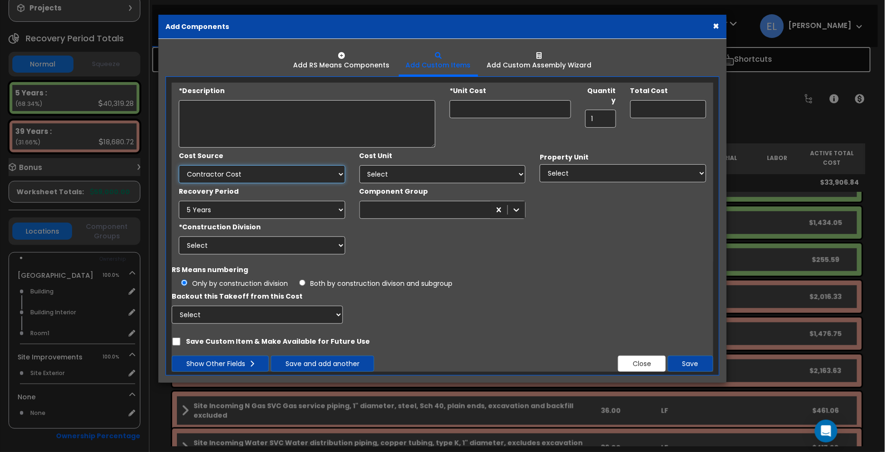
click at [305, 174] on select "Select 123 123456 Client Cost Client Cost - direct Client Cost - Expense Client…" at bounding box center [262, 174] width 167 height 18
click at [371, 73] on link "Add RS Means Components" at bounding box center [342, 60] width 111 height 28
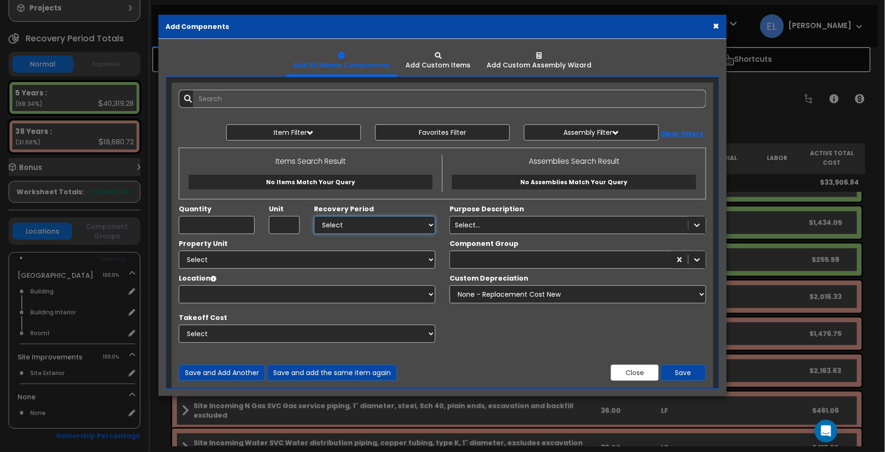
click at [339, 218] on select "Select 5 Years 7 Years 15 Years 39 Years" at bounding box center [374, 225] width 121 height 18
click at [233, 220] on input "Quantity" at bounding box center [217, 225] width 76 height 18
click at [509, 229] on div "Select..." at bounding box center [569, 224] width 238 height 15
click at [411, 245] on div "Property Unit" at bounding box center [307, 245] width 257 height 12
click at [507, 251] on div at bounding box center [578, 260] width 257 height 18
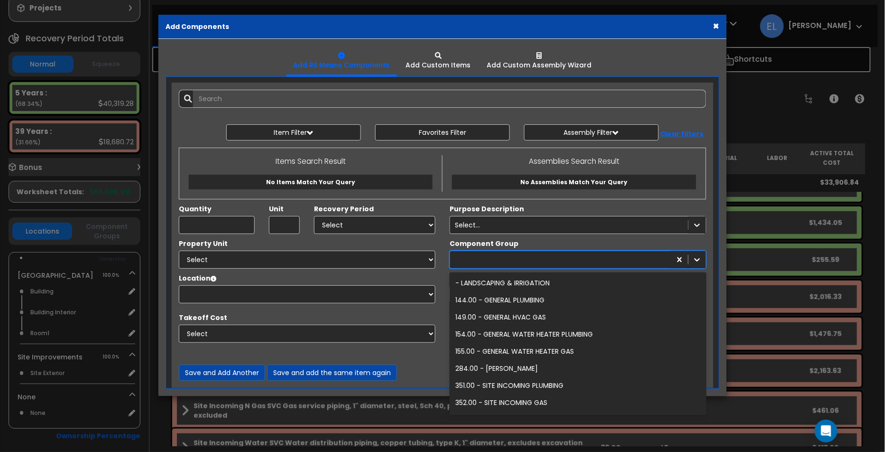
click at [425, 243] on div "Property Unit" at bounding box center [307, 245] width 257 height 12
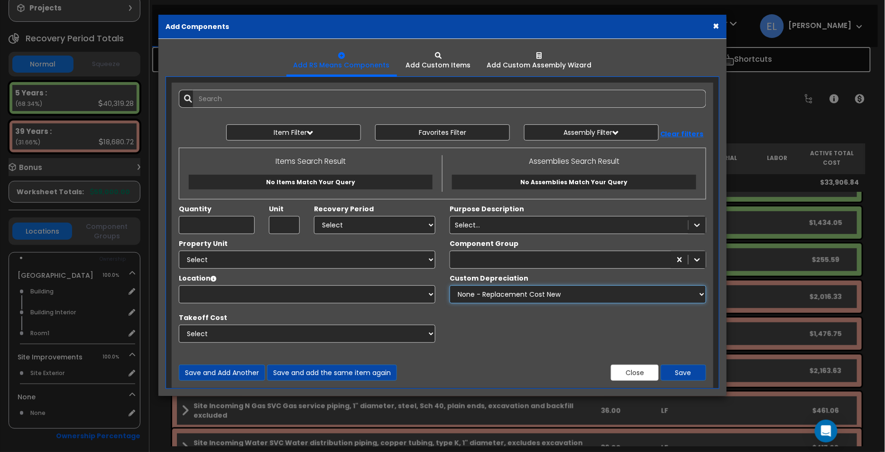
click at [467, 288] on select "None - Replacement Cost New Excellent - 90% Good - 75% Fair - 50% Bad - 25% Rep…" at bounding box center [578, 294] width 257 height 18
click at [388, 336] on select "Select Direct Default" at bounding box center [307, 334] width 257 height 18
click at [597, 131] on button "Assembly Filter" at bounding box center [591, 132] width 135 height 16
click at [561, 154] on select "Select 0. Custom Assembly 1. Standard Foundations 2. Special Foundations 3. Sla…" at bounding box center [599, 155] width 139 height 18
click at [491, 130] on button "Favorites Filter" at bounding box center [442, 132] width 135 height 16
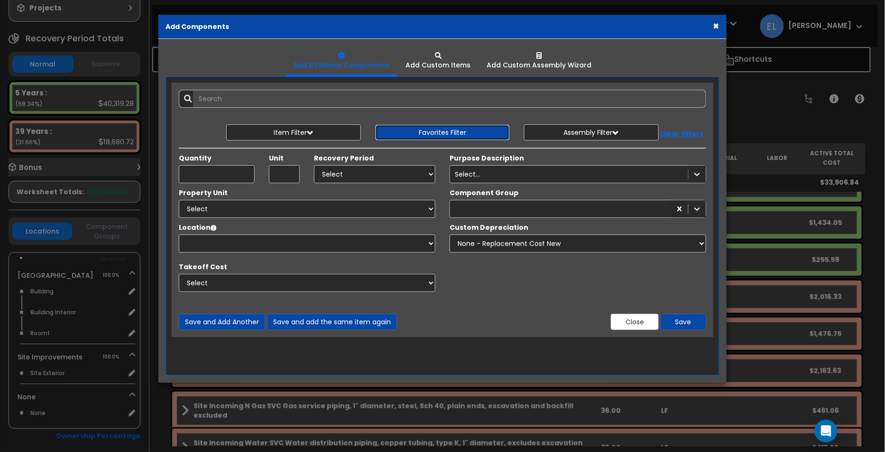
click at [496, 128] on button "Favorites Filter" at bounding box center [442, 132] width 135 height 16
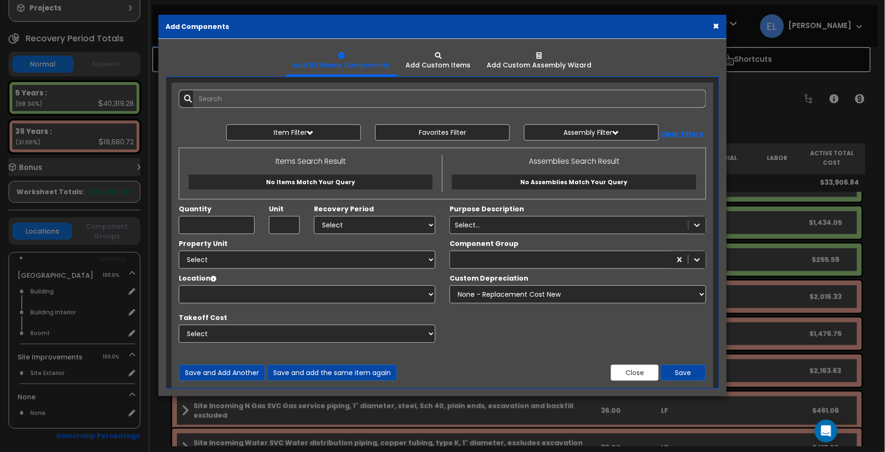
click at [682, 131] on b "Clear filters" at bounding box center [683, 133] width 44 height 9
click at [335, 130] on button "Item Filter" at bounding box center [293, 132] width 135 height 16
click at [353, 146] on select "Select 0. Custom Item 1. General Requirements 2. Existing Conditions 3. Concret…" at bounding box center [301, 155] width 139 height 18
click at [459, 68] on div "Add Custom Items" at bounding box center [438, 64] width 65 height 9
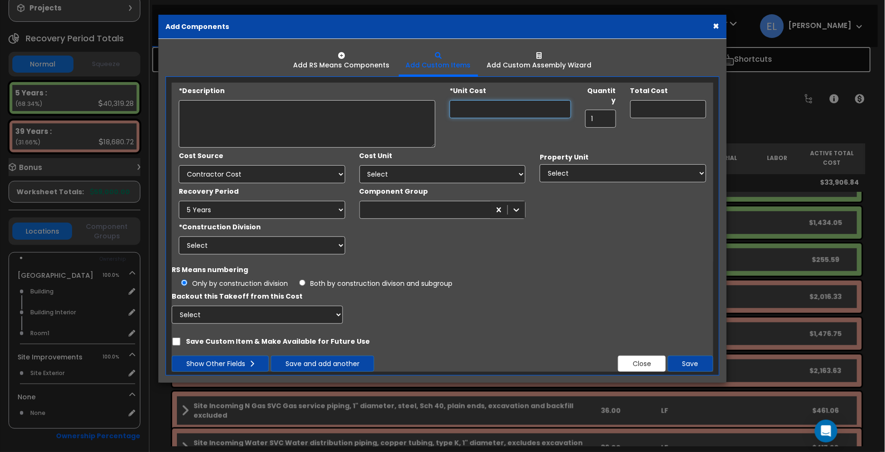
click at [479, 104] on input "*Unit Cost" at bounding box center [510, 109] width 121 height 18
click at [580, 174] on select "Select Motel Hotel Site Improvements" at bounding box center [623, 173] width 167 height 18
select select "162099"
click at [577, 198] on div "Cost Source Select 123 123456 Client Cost Client Cost - direct MVS 0" at bounding box center [443, 201] width 542 height 107
select select
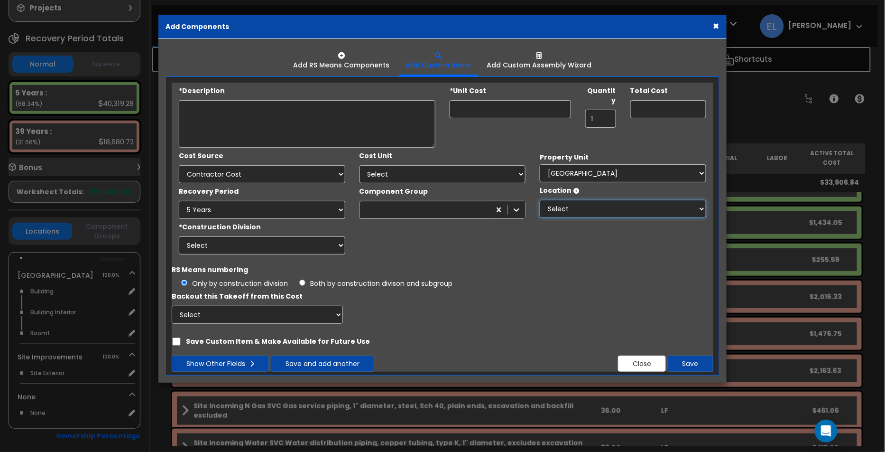
click at [577, 209] on select "Select Building Building Interior Room1 Add Additional Location" at bounding box center [623, 209] width 167 height 18
click at [717, 27] on button "×" at bounding box center [717, 26] width 6 height 10
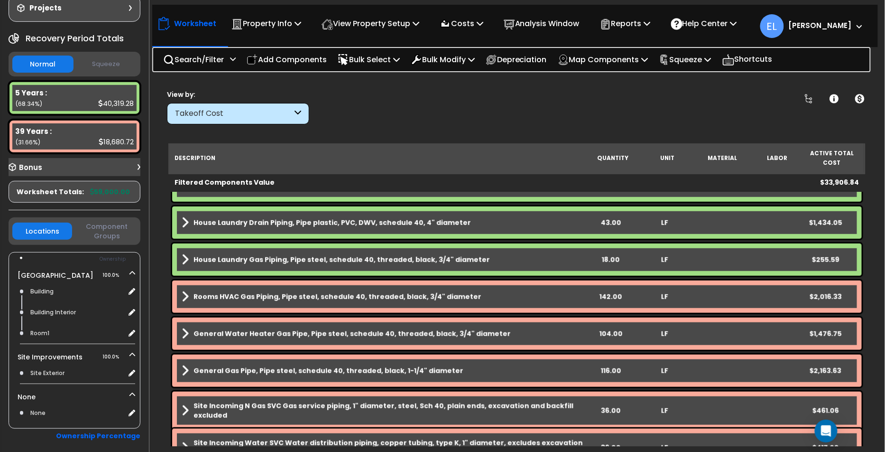
scroll to position [0, 0]
click at [270, 22] on p "Property Info" at bounding box center [267, 23] width 70 height 13
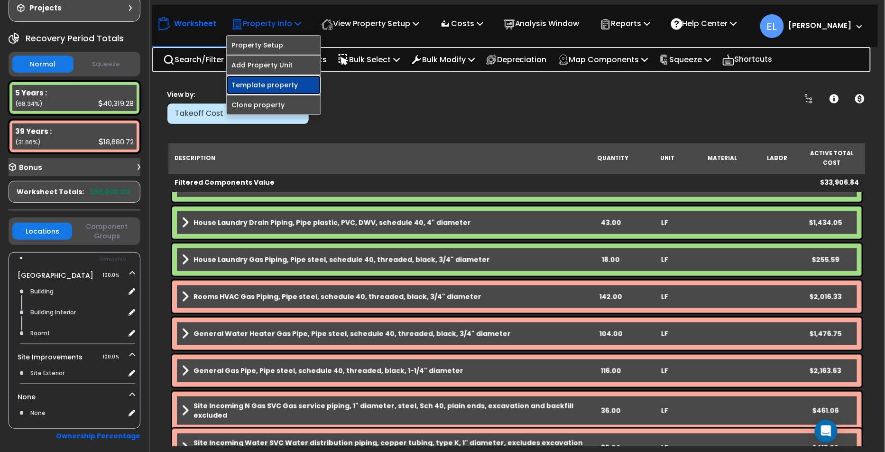
click at [274, 80] on link "Template property" at bounding box center [274, 84] width 94 height 19
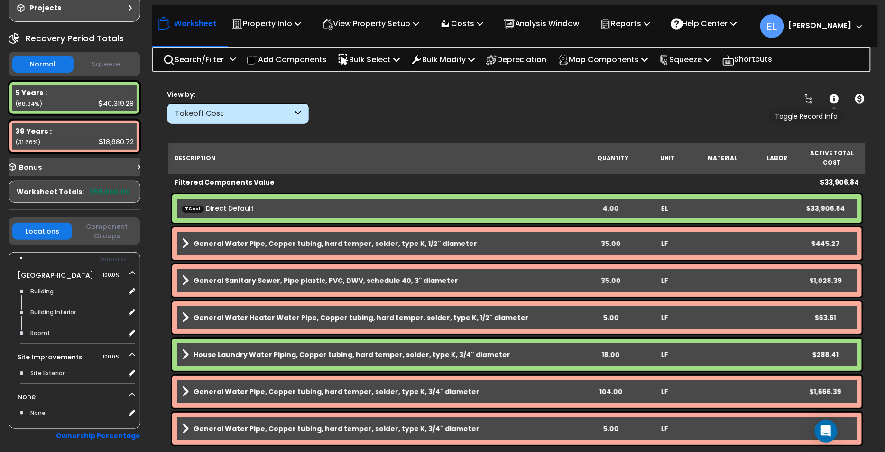
click at [834, 100] on icon at bounding box center [834, 98] width 9 height 9
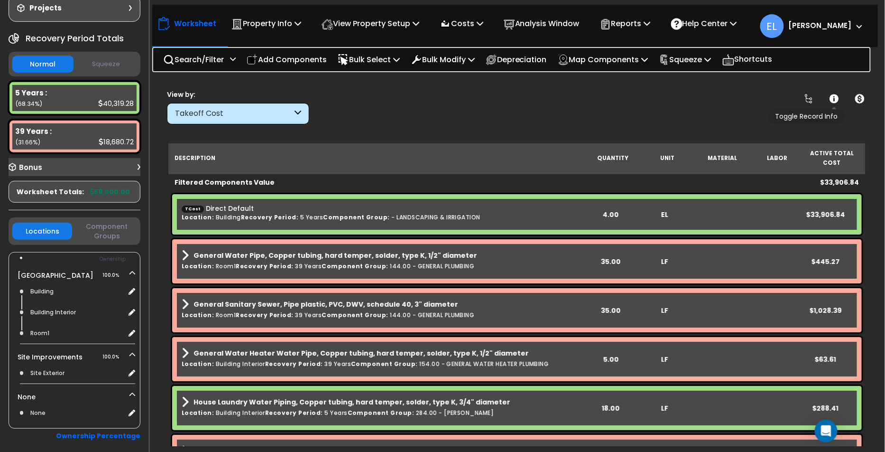
click at [834, 100] on icon at bounding box center [834, 98] width 9 height 9
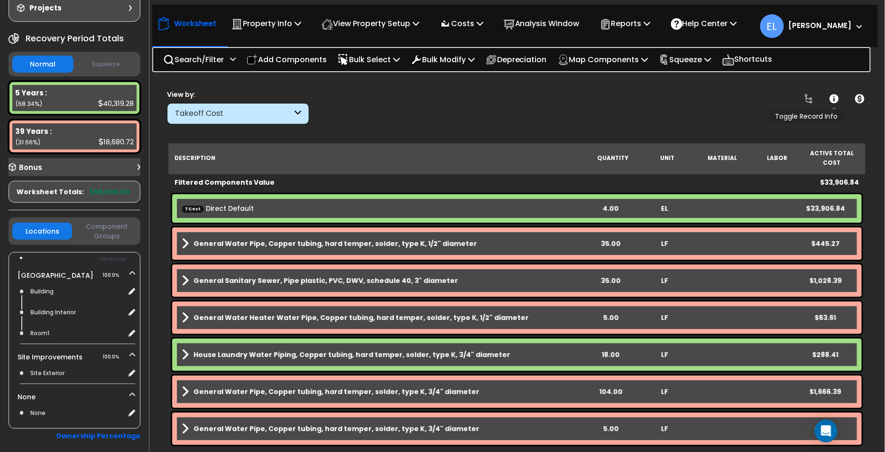
click at [834, 100] on icon at bounding box center [834, 98] width 9 height 9
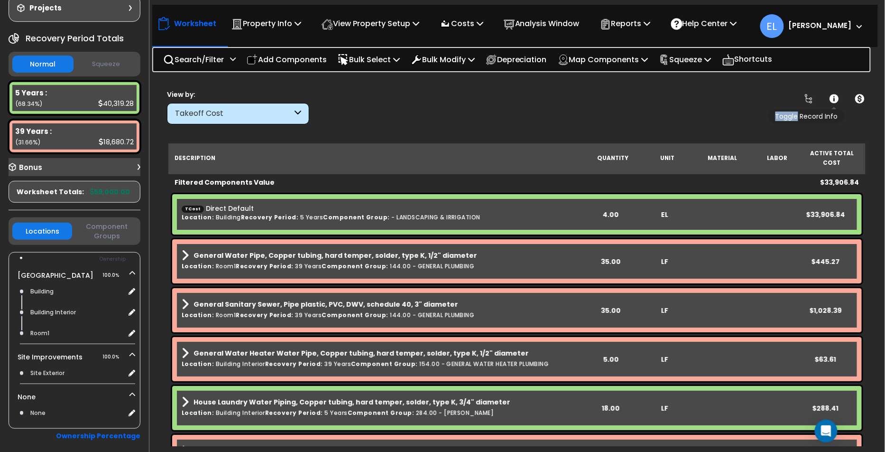
click at [834, 100] on icon at bounding box center [834, 98] width 9 height 9
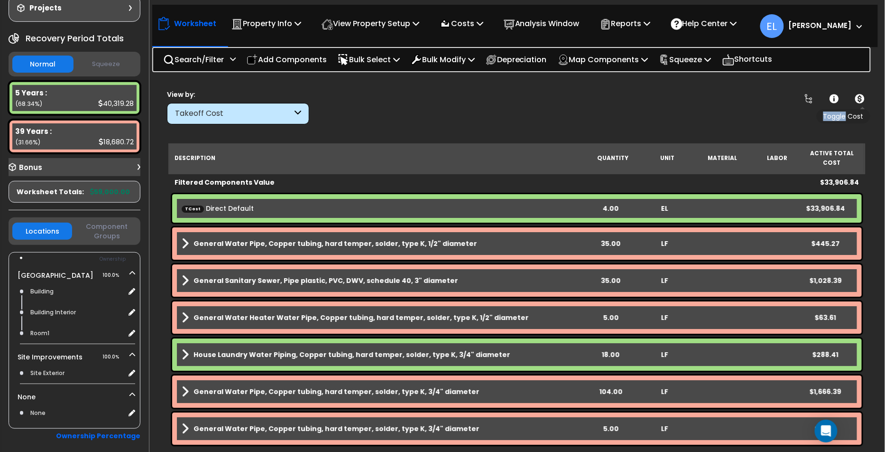
click at [860, 98] on icon at bounding box center [861, 98] width 10 height 9
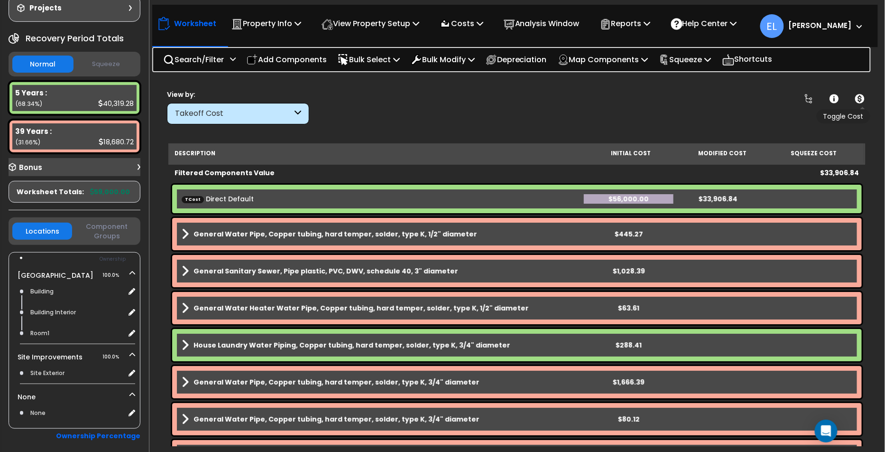
click at [860, 98] on icon at bounding box center [861, 98] width 10 height 9
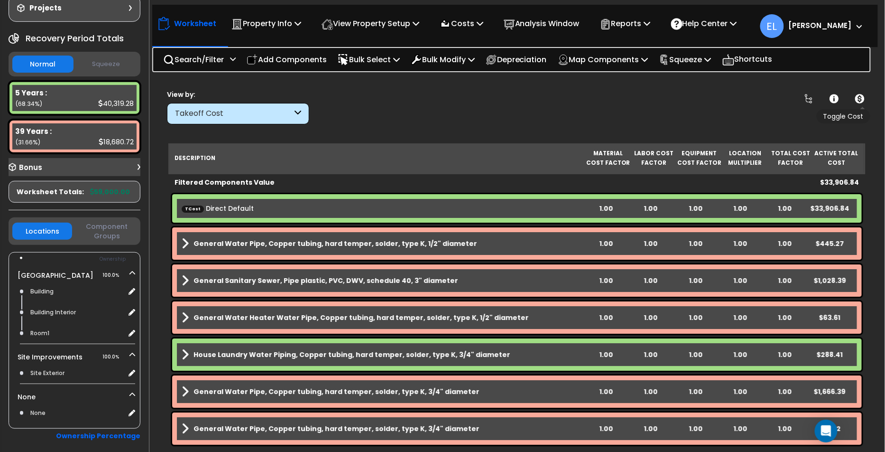
click at [860, 98] on icon at bounding box center [861, 98] width 10 height 9
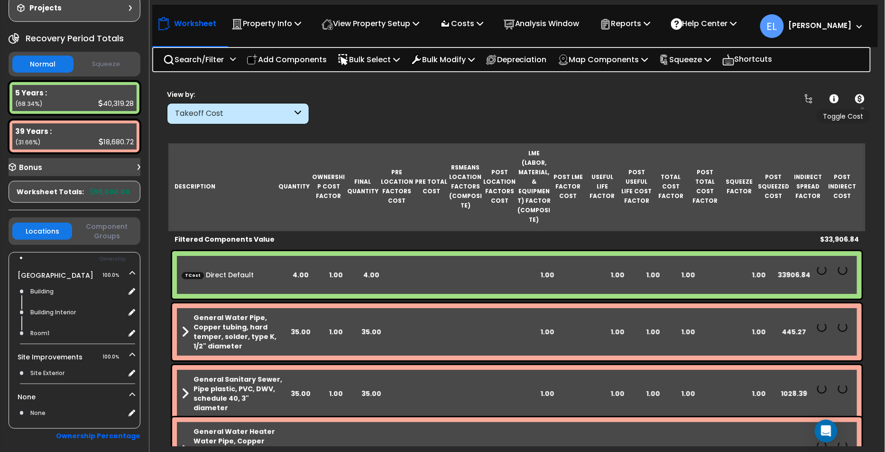
click at [860, 98] on icon at bounding box center [861, 98] width 10 height 9
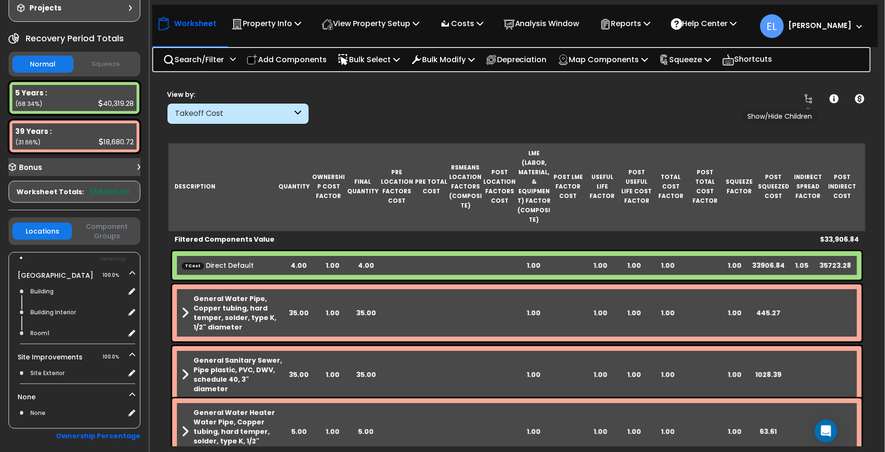
click at [807, 102] on icon at bounding box center [808, 98] width 11 height 11
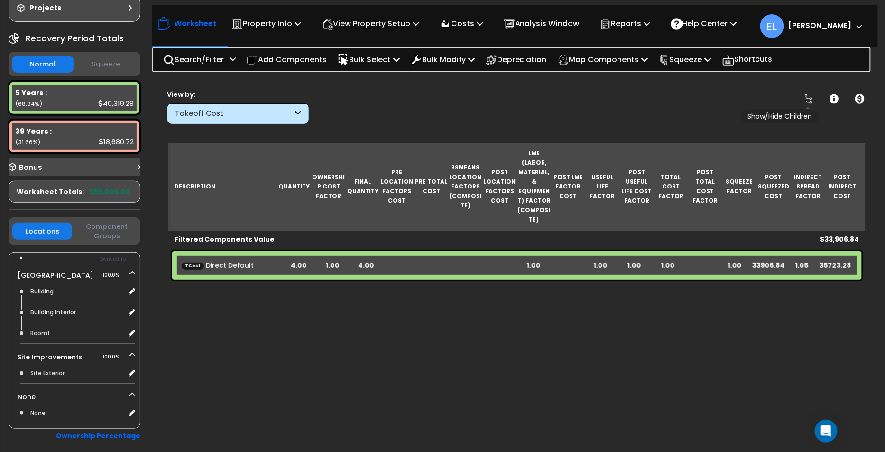
click at [807, 102] on icon at bounding box center [808, 98] width 11 height 11
click at [854, 96] on link at bounding box center [860, 98] width 21 height 21
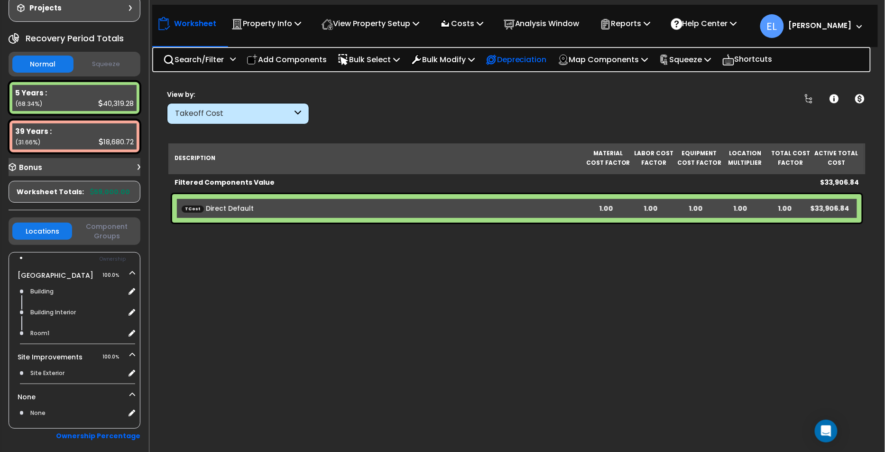
click at [520, 57] on p "Depreciation" at bounding box center [516, 59] width 61 height 13
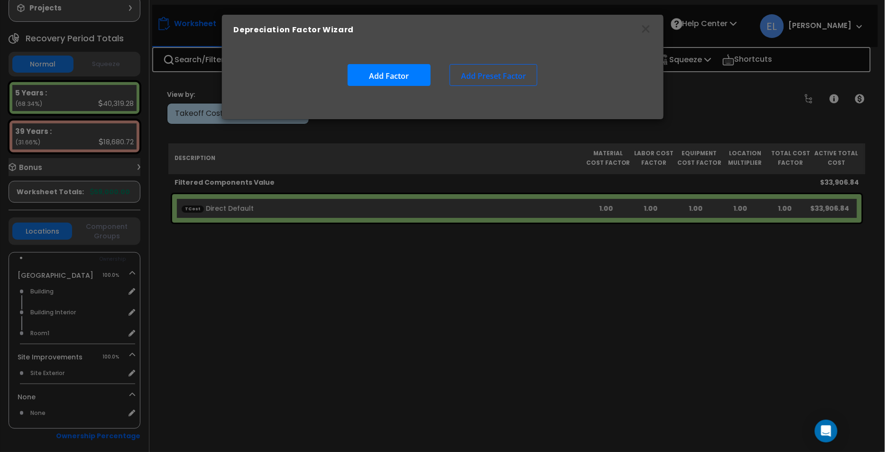
click at [494, 73] on button "Add Preset Factor" at bounding box center [494, 75] width 88 height 22
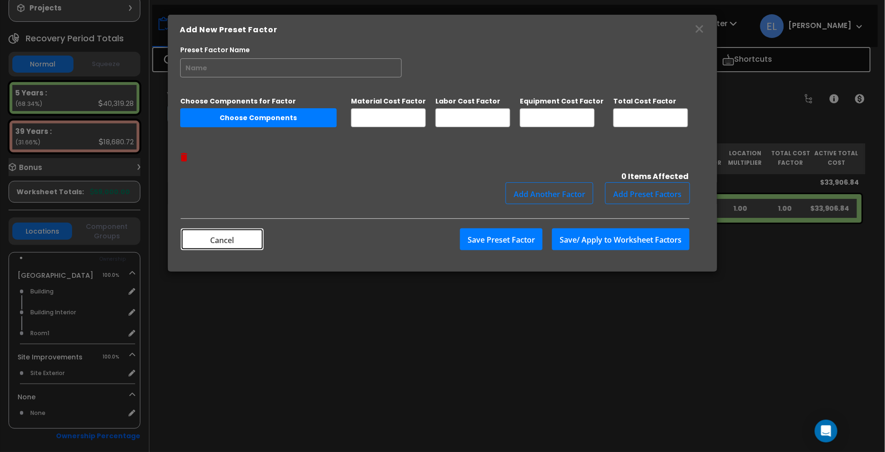
click at [210, 228] on button "Cancel" at bounding box center [222, 239] width 83 height 22
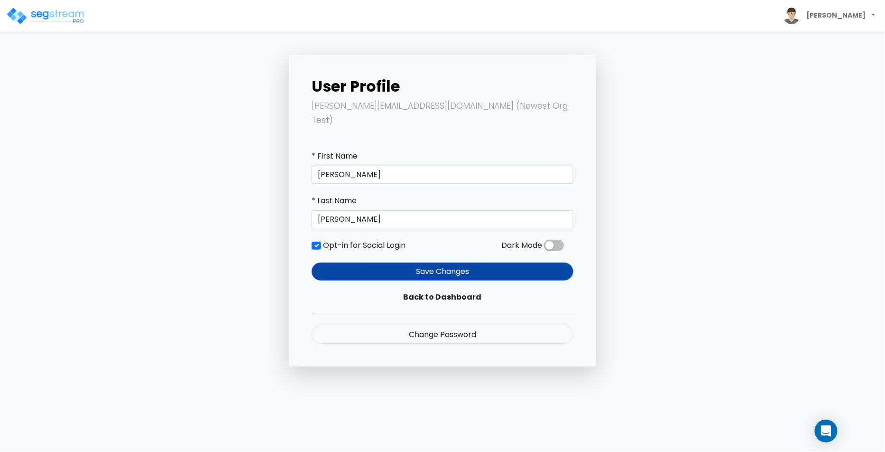
click at [555, 240] on span at bounding box center [554, 245] width 20 height 11
click at [544, 248] on input "checkbox" at bounding box center [544, 248] width 0 height 0
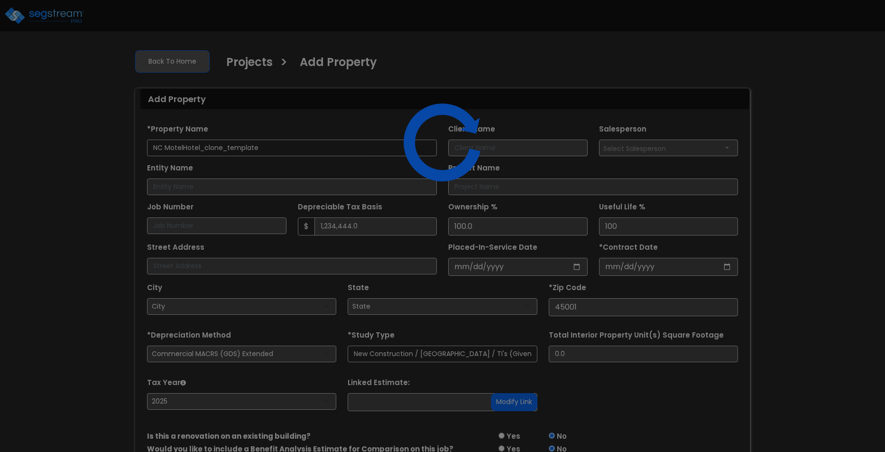
select select "NEW"
select select "2025"
select select "OH"
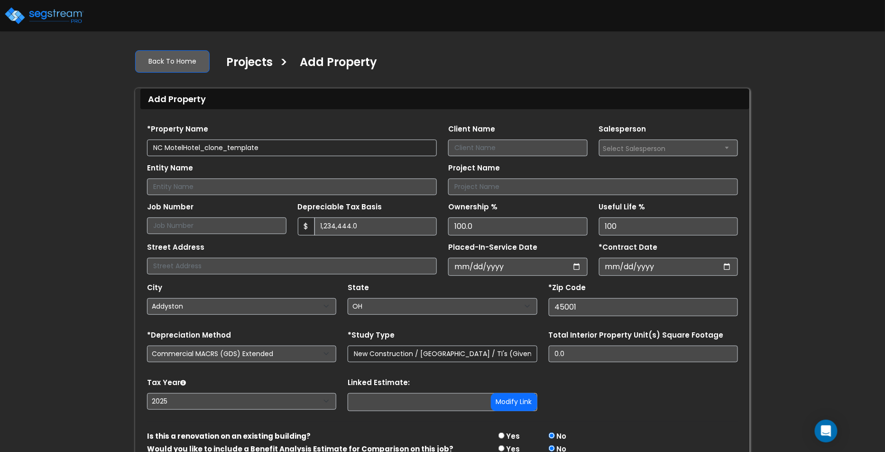
scroll to position [46, 0]
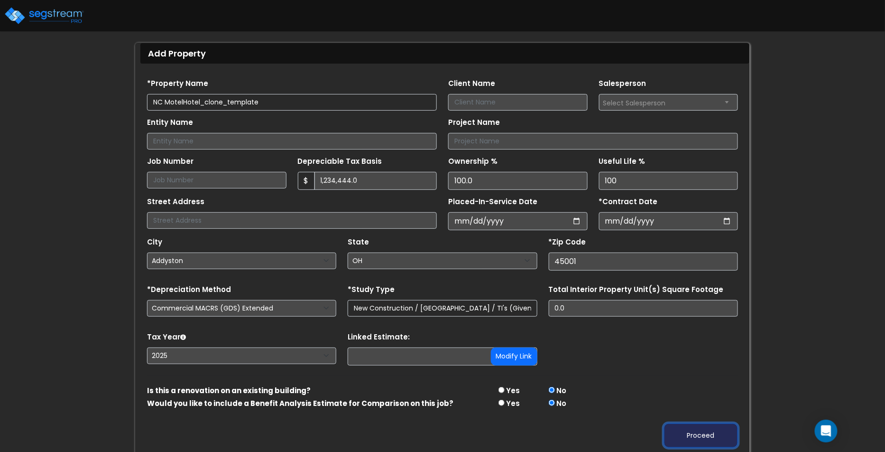
click at [700, 434] on button "Proceed" at bounding box center [701, 435] width 74 height 24
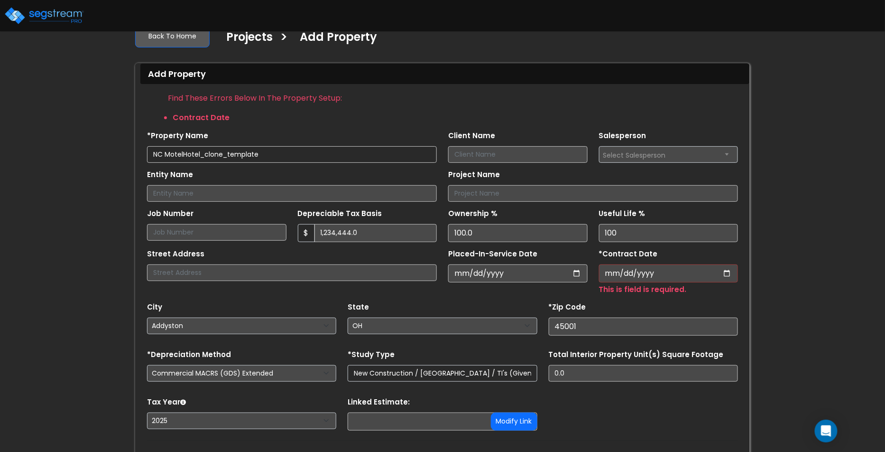
scroll to position [0, 0]
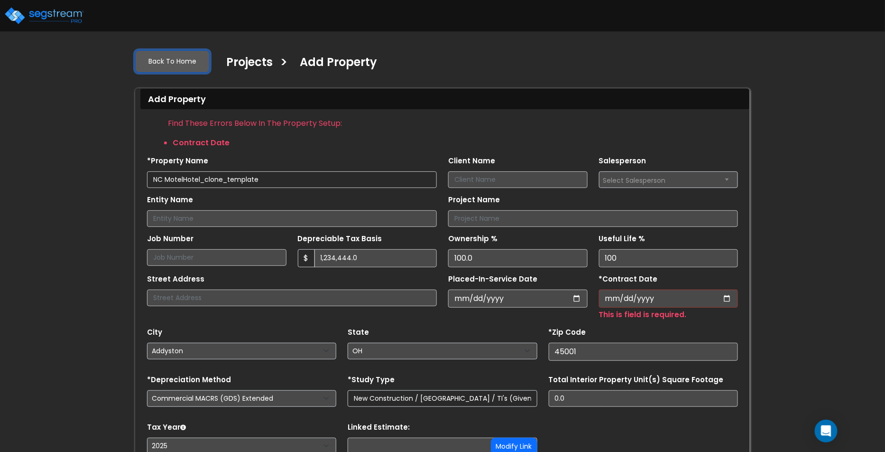
click at [173, 68] on link "Back To Home" at bounding box center [172, 61] width 74 height 22
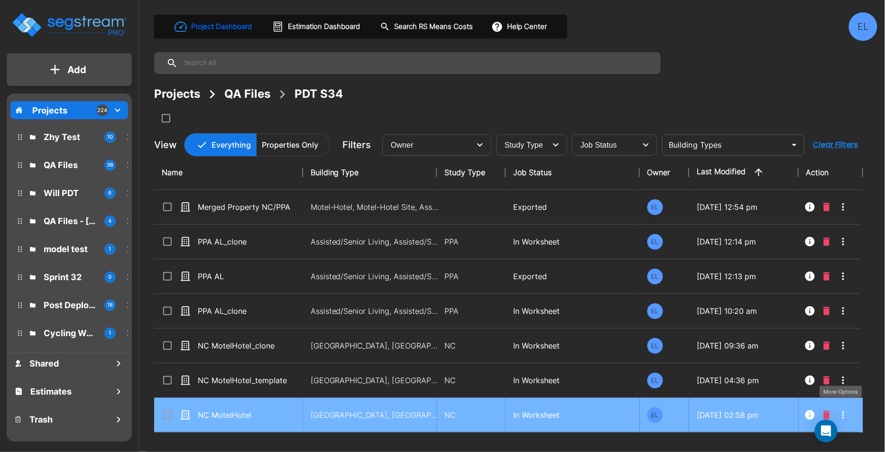
click at [844, 409] on icon "More-Options" at bounding box center [843, 414] width 11 height 11
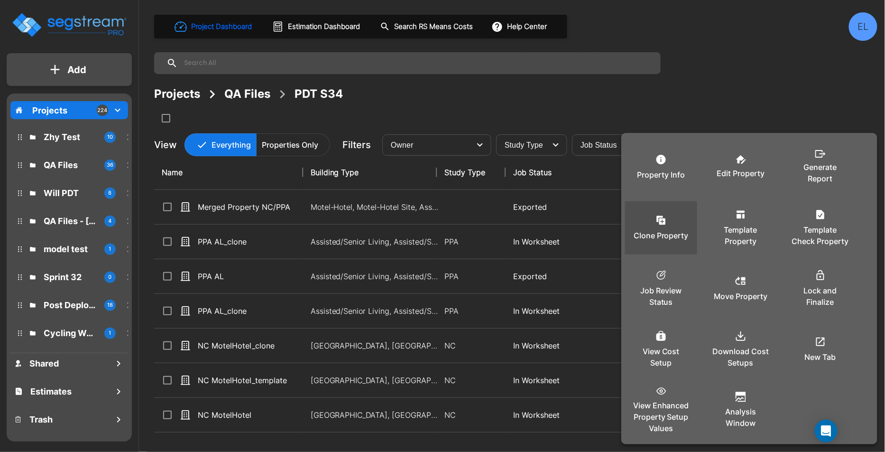
click at [670, 222] on div "Clone Property" at bounding box center [661, 227] width 57 height 47
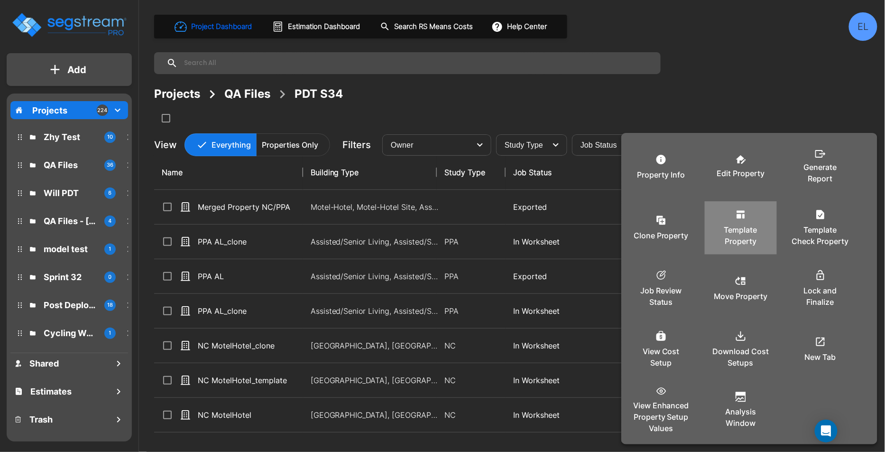
click at [740, 244] on p "Template Property" at bounding box center [741, 235] width 57 height 23
click at [271, 301] on div at bounding box center [442, 226] width 885 height 452
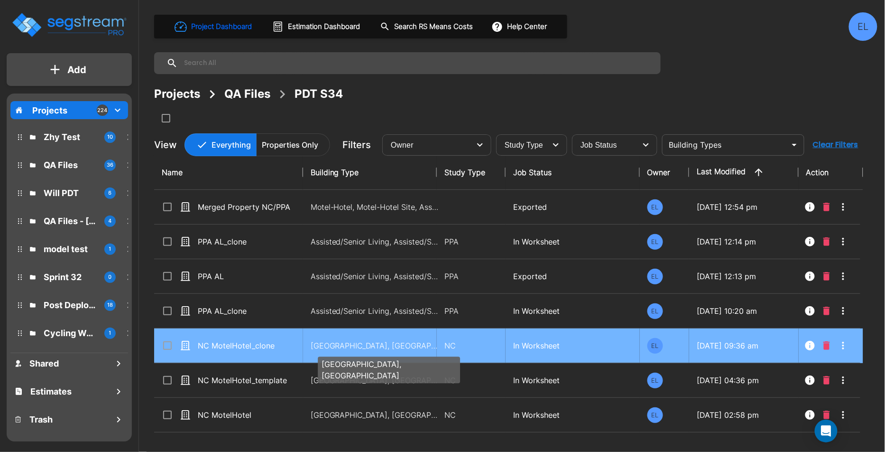
click at [356, 342] on p "Motel-Hotel, Motel-Hotel Site" at bounding box center [375, 345] width 128 height 11
checkbox input "true"
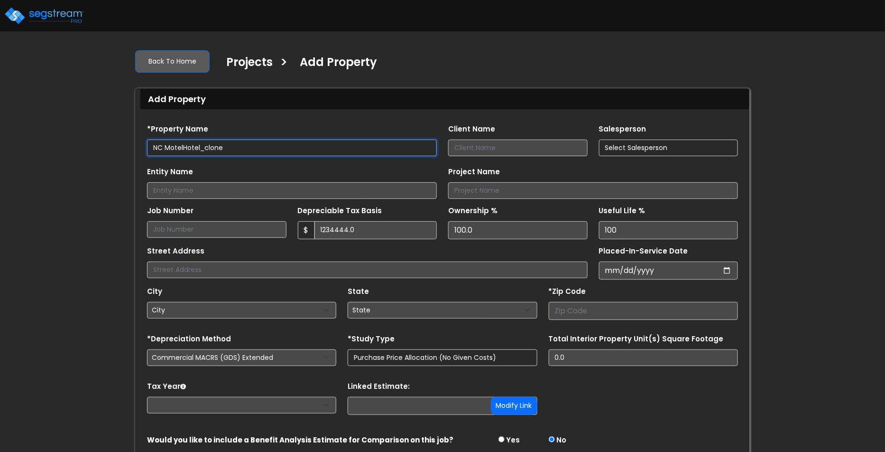
type input "1,234,444.0"
type input "45001"
select select "NEW"
select select "2025"
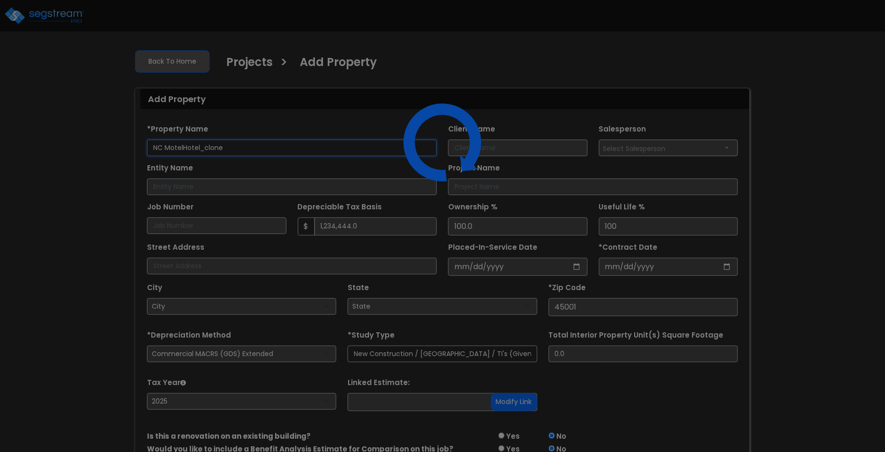
select select "OH"
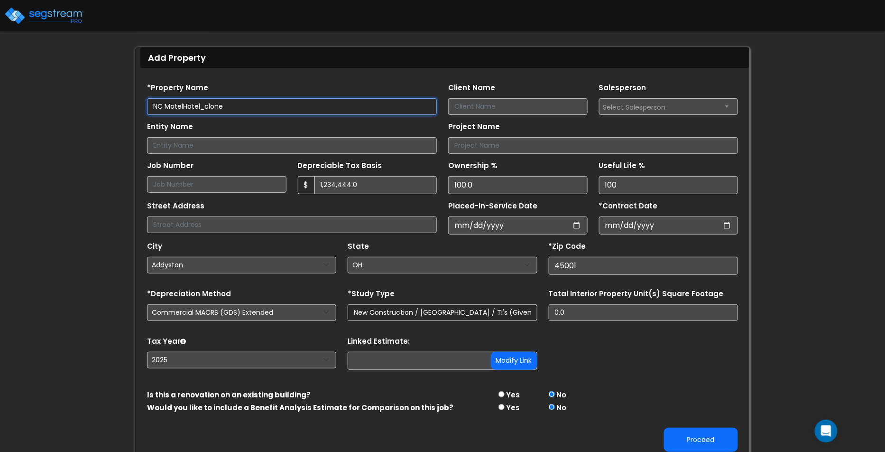
scroll to position [46, 0]
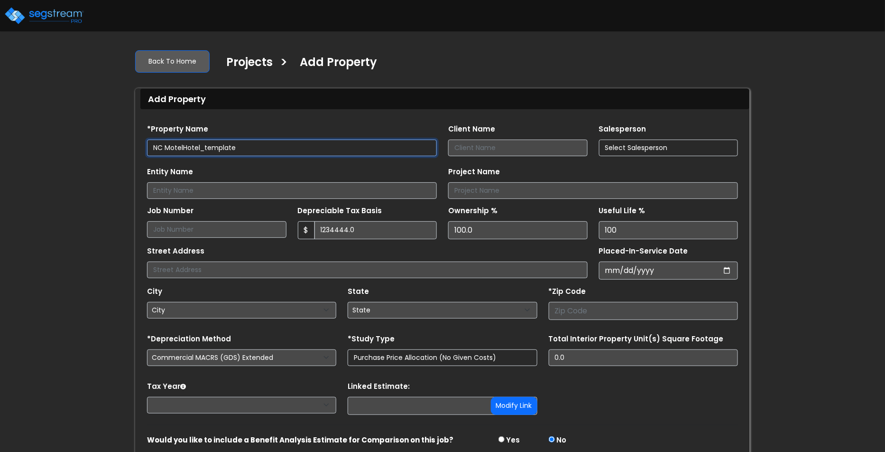
type input "1,234,444.0"
type input "45001"
select select "NEW"
select select "2025"
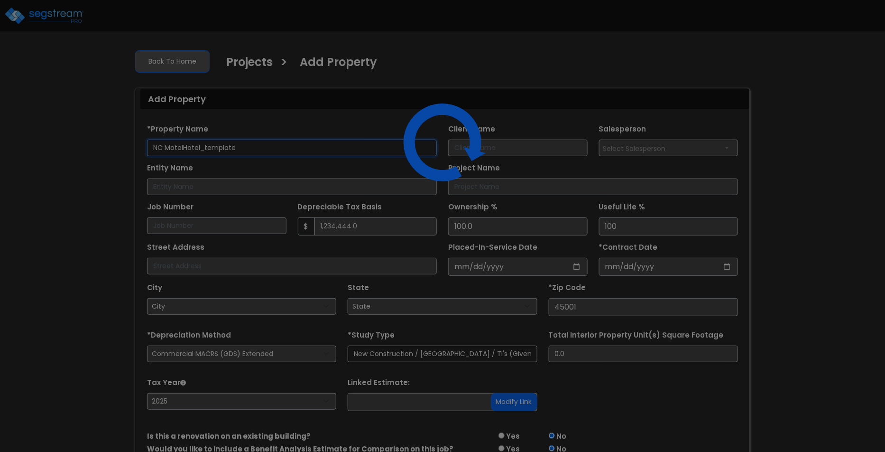
select select "OH"
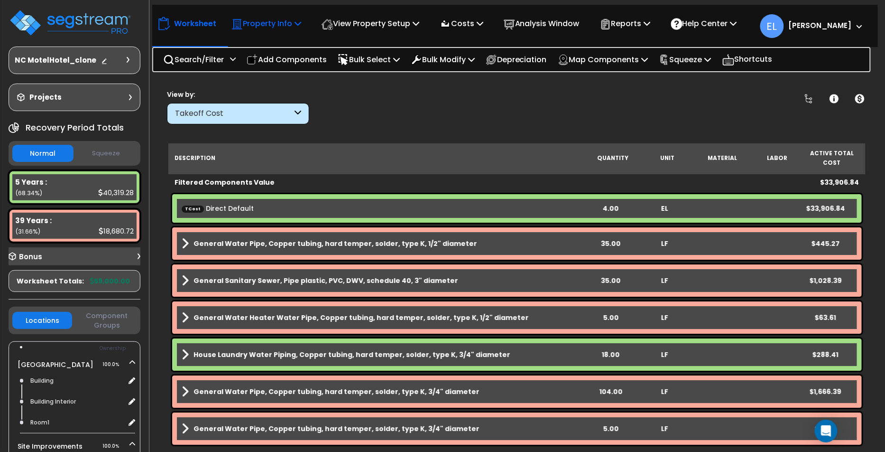
click at [270, 21] on p "Property Info" at bounding box center [267, 23] width 70 height 13
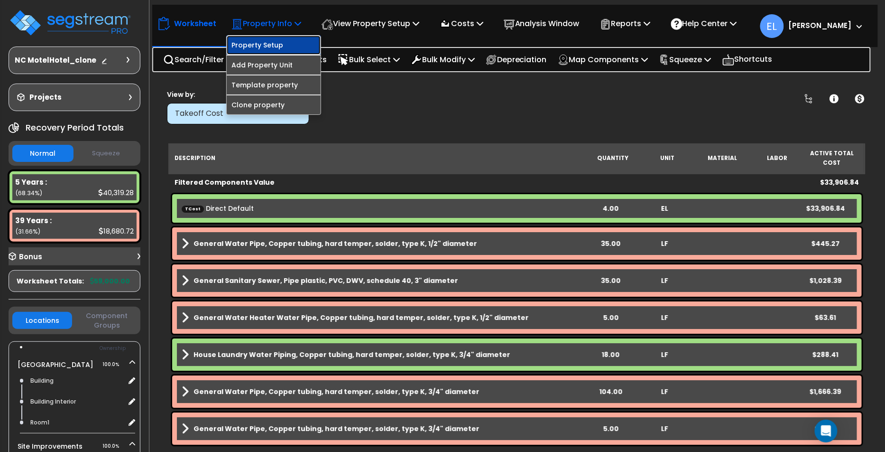
click at [257, 46] on link "Property Setup" at bounding box center [274, 45] width 94 height 19
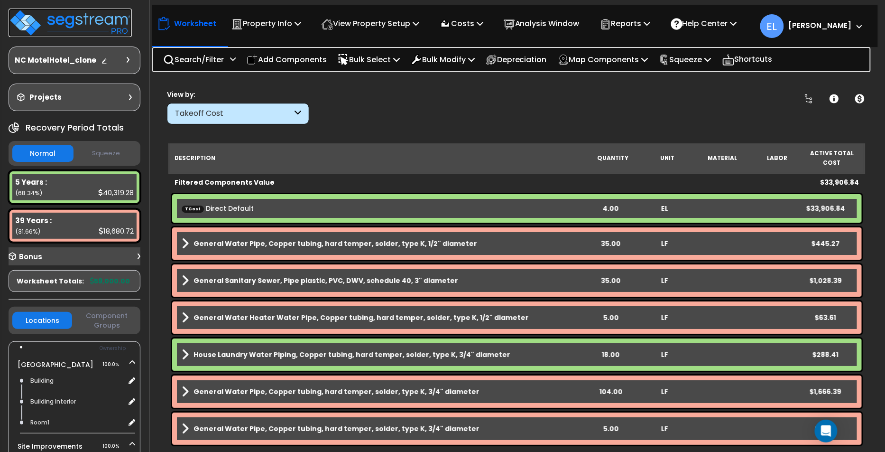
click at [94, 27] on img at bounding box center [70, 23] width 123 height 28
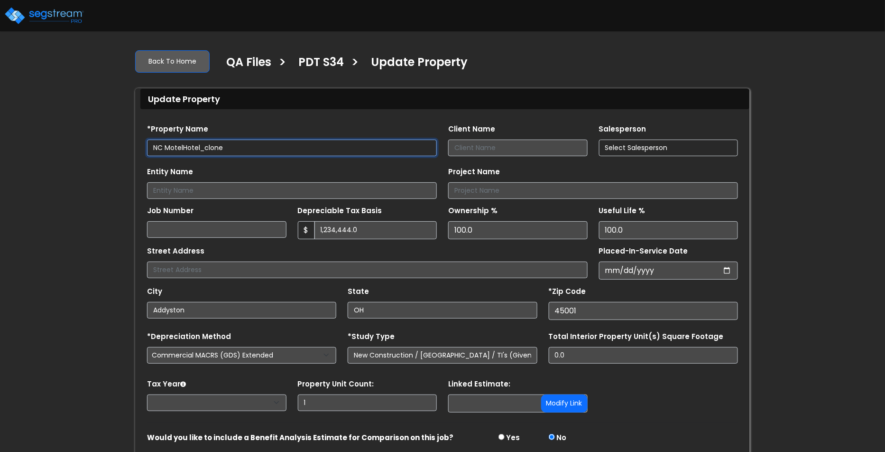
select select "2025"
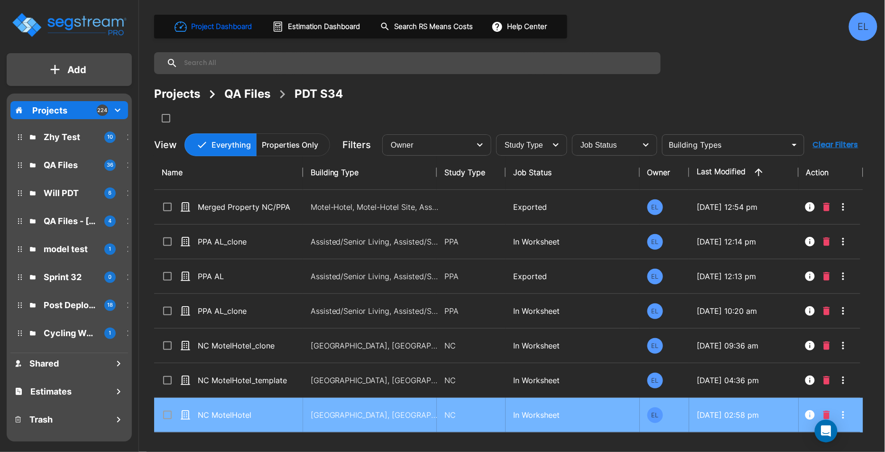
click at [842, 413] on icon "More-Options" at bounding box center [843, 414] width 11 height 11
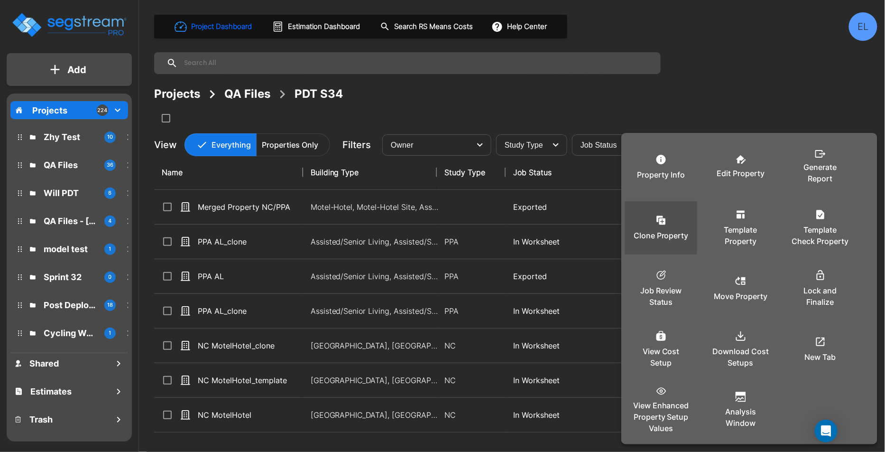
click at [675, 228] on div "Clone Property" at bounding box center [661, 227] width 57 height 47
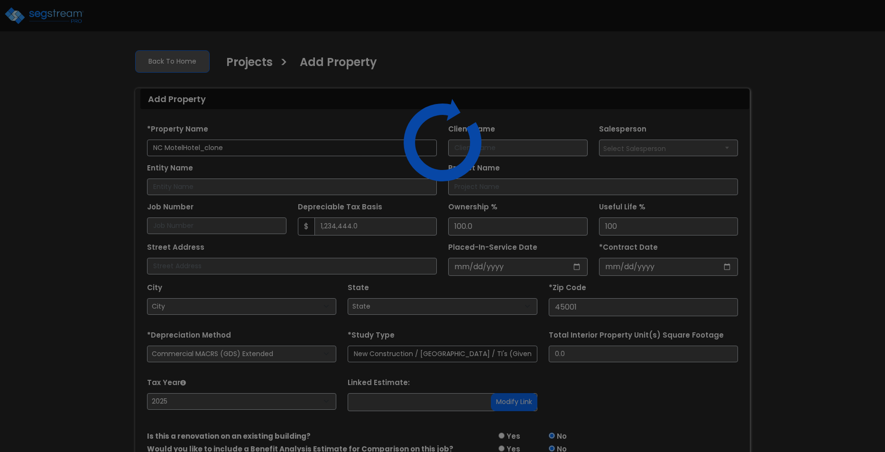
select select "NEW"
select select "2025"
select select "OH"
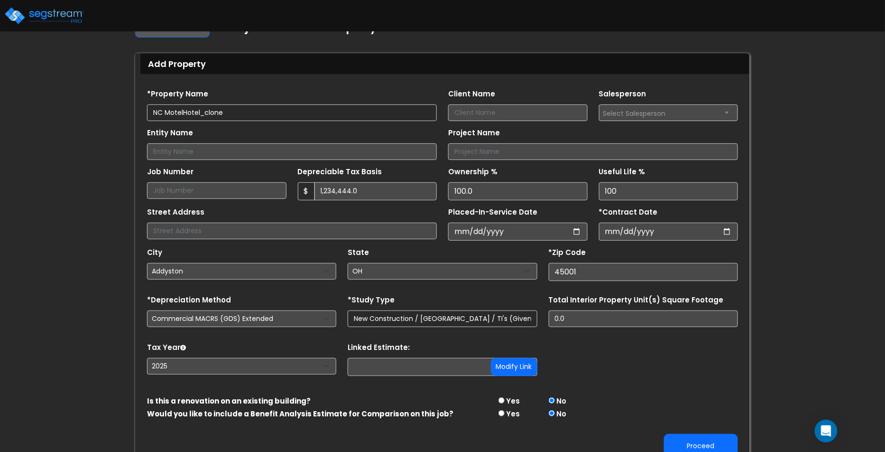
scroll to position [46, 0]
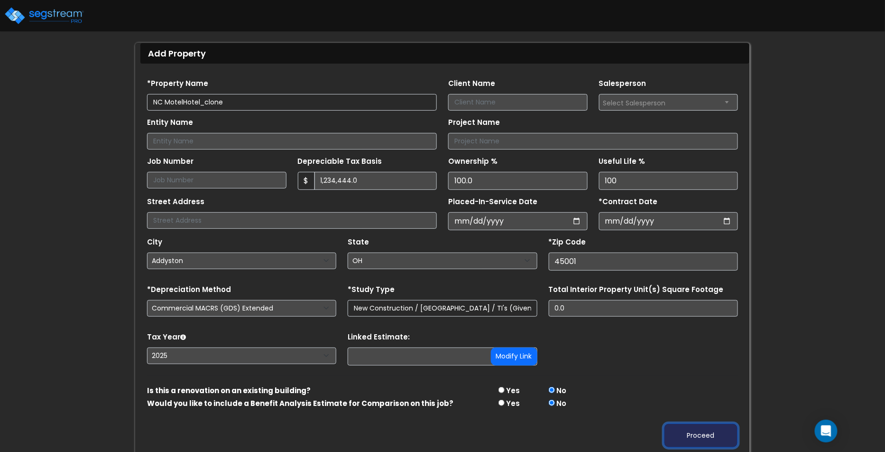
click at [682, 425] on button "Proceed" at bounding box center [701, 435] width 74 height 24
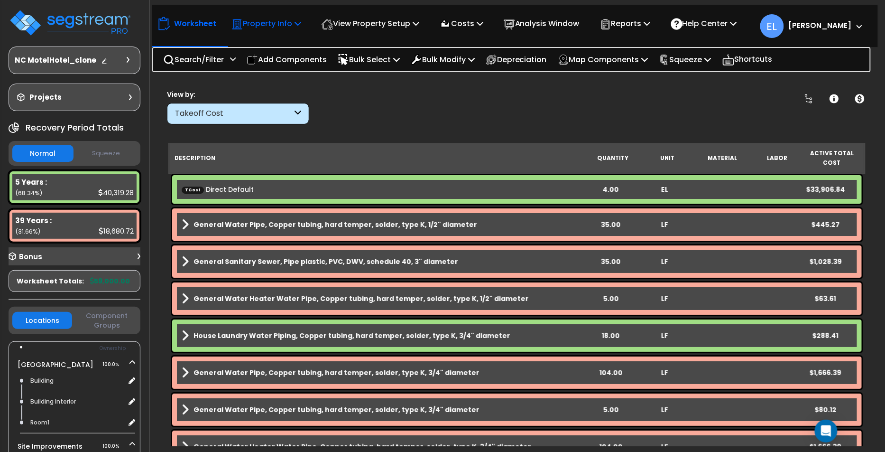
click at [260, 29] on p "Property Info" at bounding box center [267, 23] width 70 height 13
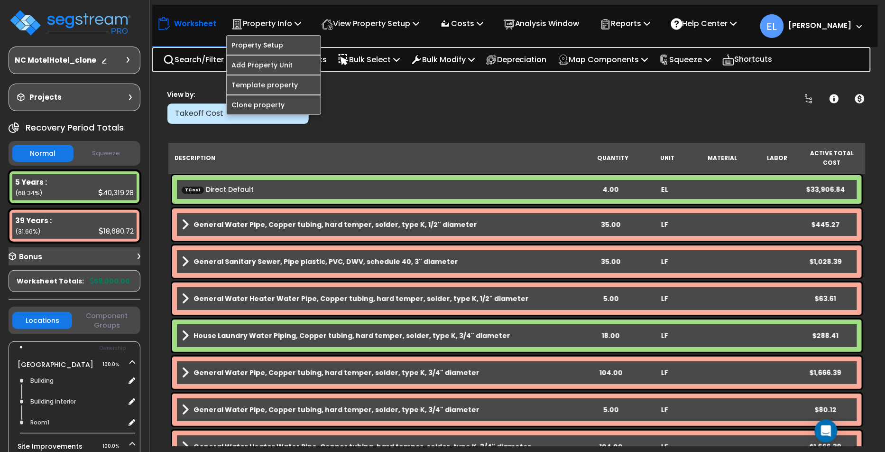
click at [396, 111] on div "Clear Filters" at bounding box center [550, 106] width 458 height 35
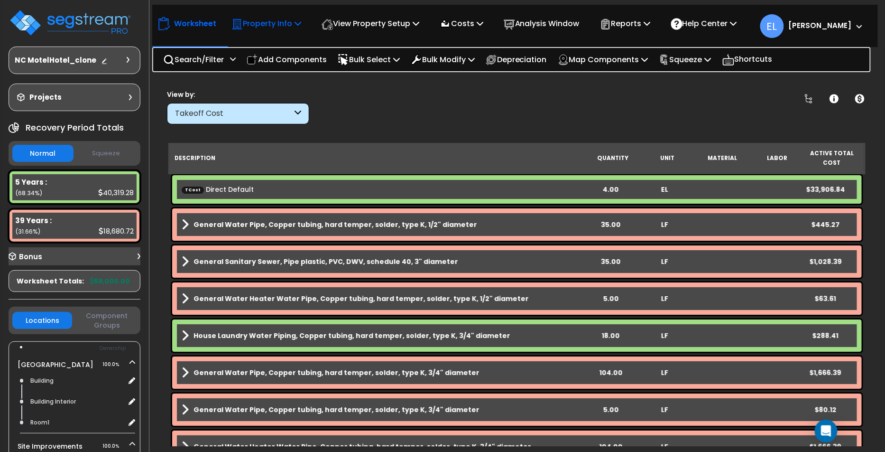
click at [276, 30] on div "Property Info" at bounding box center [267, 23] width 70 height 22
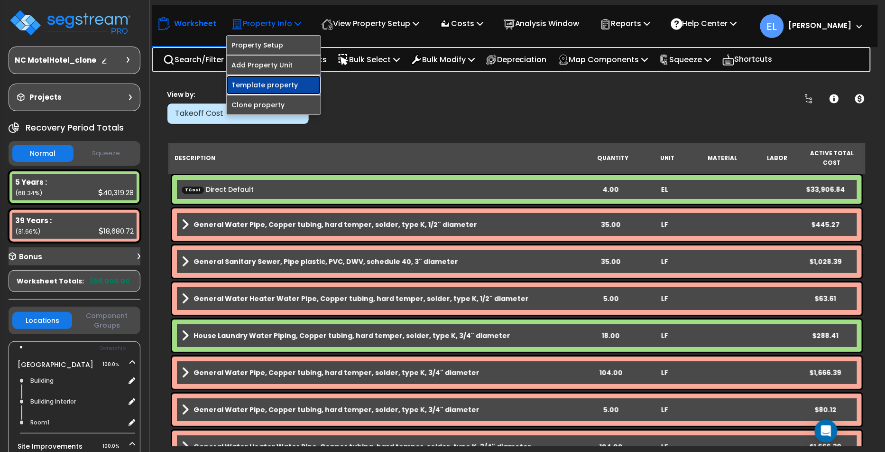
click at [258, 78] on link "Template property" at bounding box center [274, 84] width 94 height 19
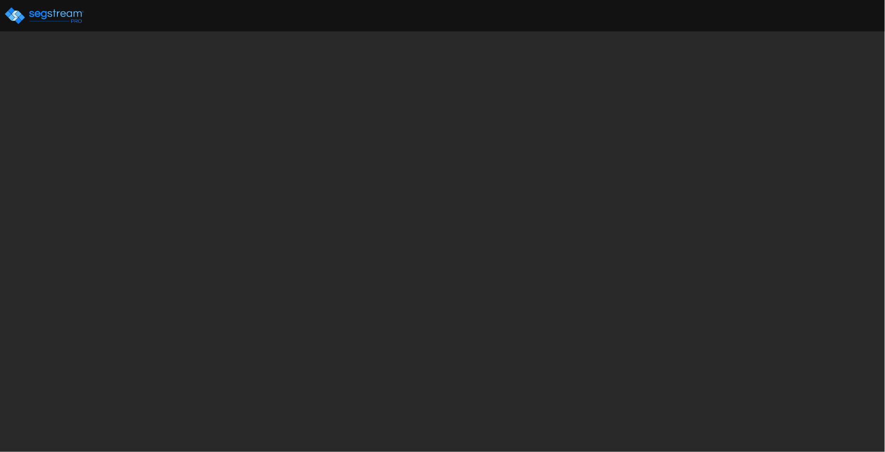
select select "NEW"
select select "2025"
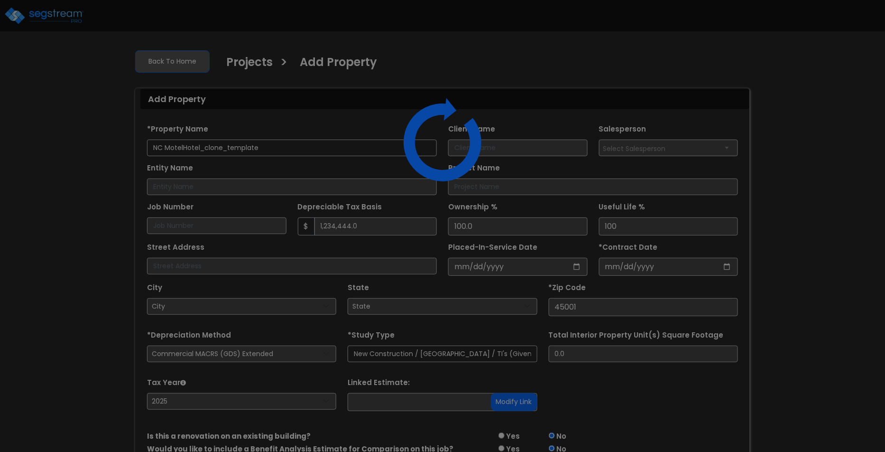
select select "OH"
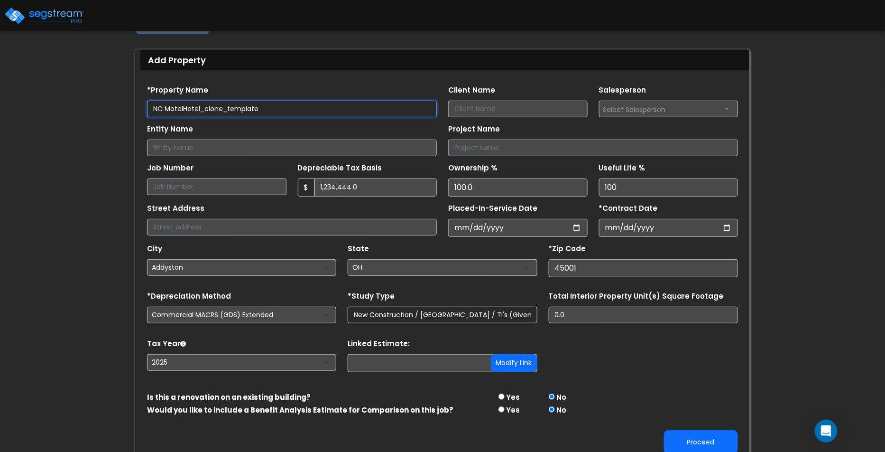
scroll to position [46, 0]
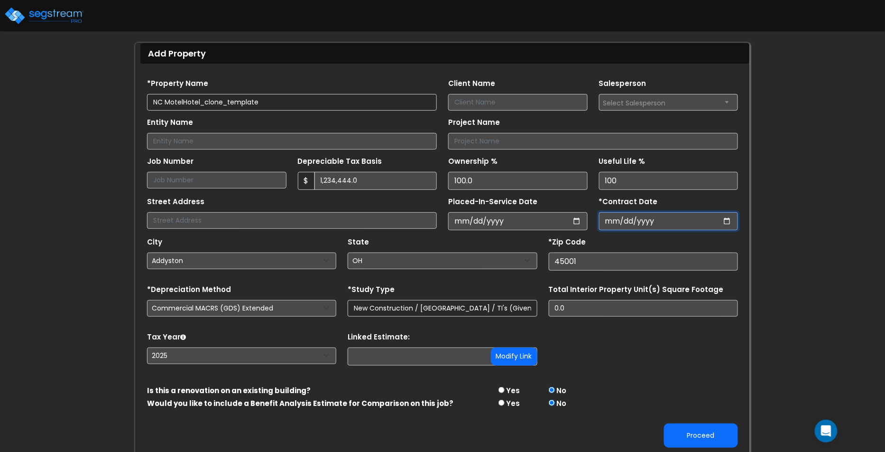
click at [691, 227] on input "*Contract Date" at bounding box center [669, 221] width 140 height 18
click at [725, 217] on input "*Contract Date" at bounding box center [669, 221] width 140 height 18
type input "2025-07-29"
click at [679, 425] on button "Proceed" at bounding box center [701, 435] width 74 height 24
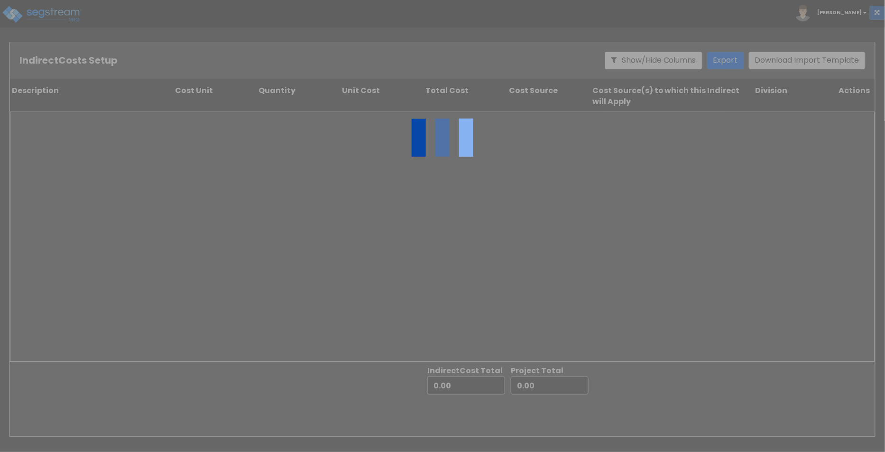
type input "56,000.00"
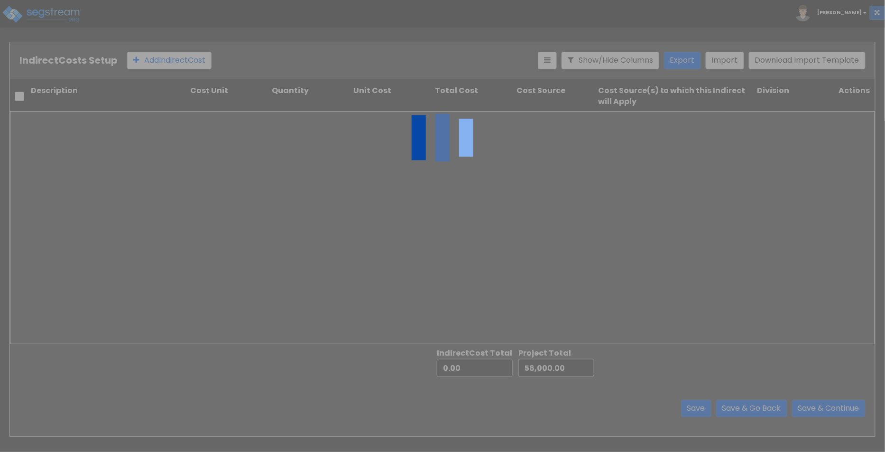
type input "3,000.00"
type input "59,000.00"
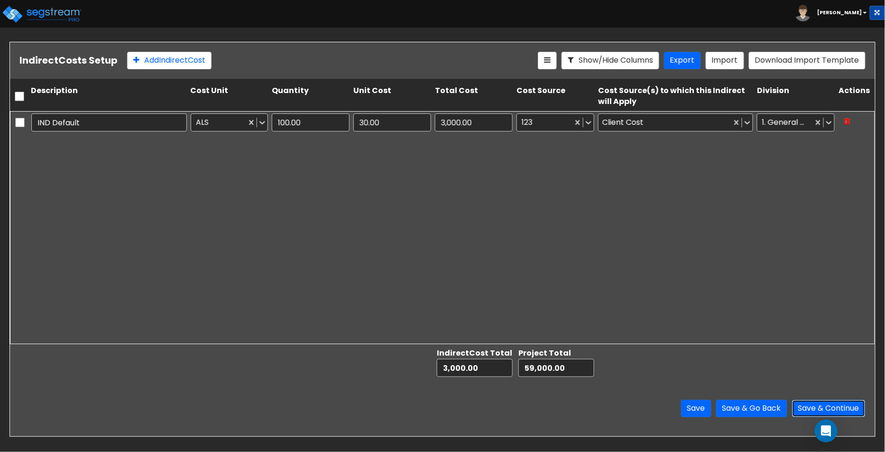
click at [823, 404] on button "Save & Continue" at bounding box center [829, 409] width 74 height 18
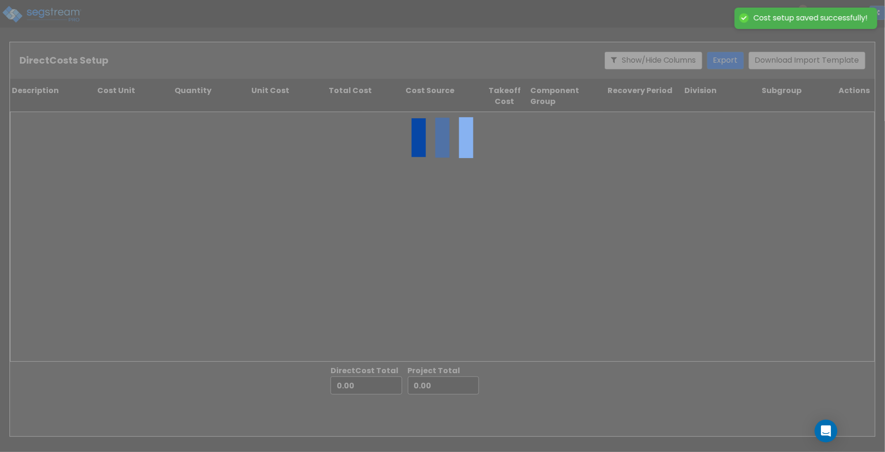
type input "3,000.00"
type input "56,000.00"
type input "59,000.00"
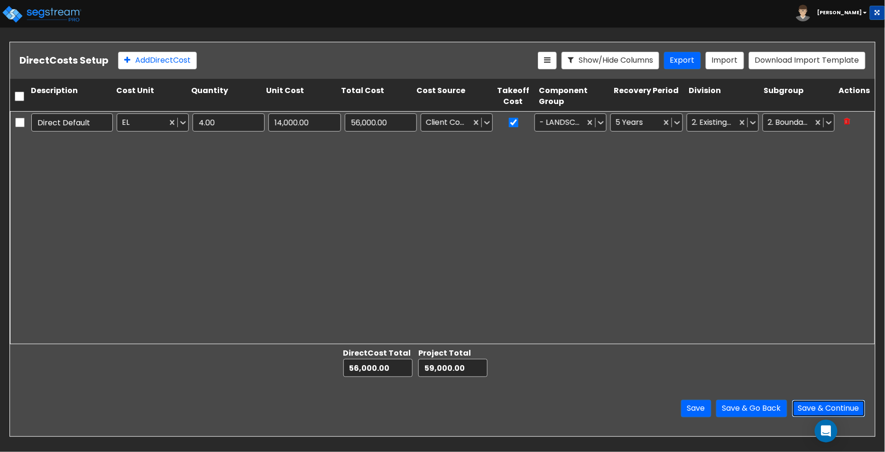
click at [806, 406] on button "Save & Continue" at bounding box center [829, 409] width 74 height 18
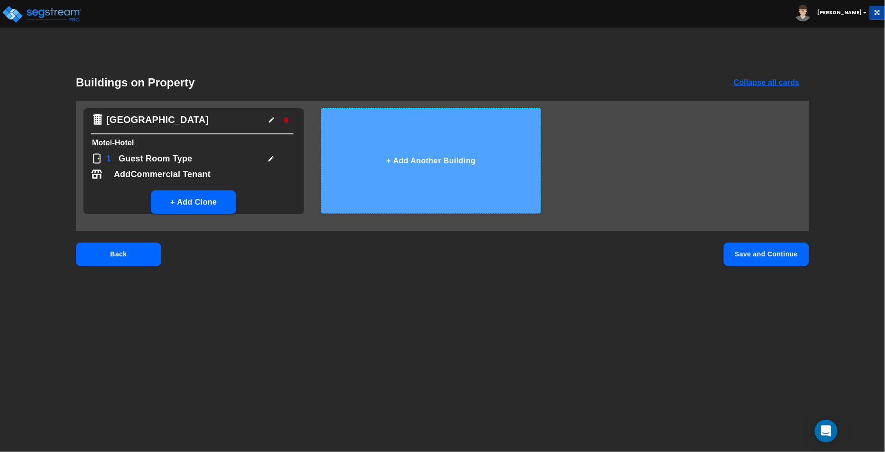
click at [386, 149] on button "+ Add Another Building" at bounding box center [431, 160] width 221 height 105
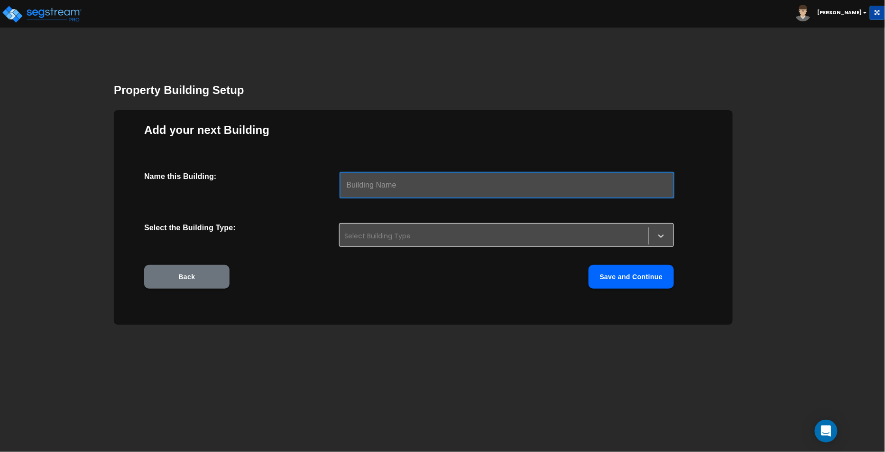
click at [398, 180] on input "text" at bounding box center [507, 185] width 335 height 27
type input "A"
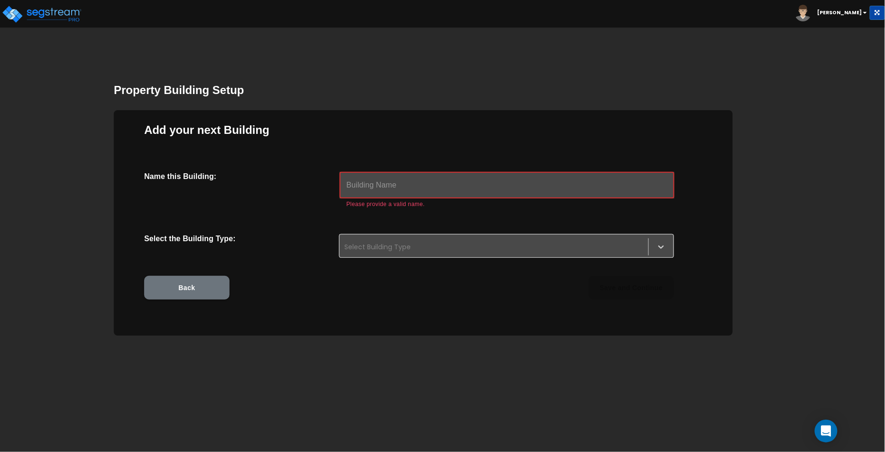
click at [469, 258] on div "Name this Building: ​ Please provide a valid name. Select the Building Type: Se…" at bounding box center [423, 247] width 559 height 150
click at [478, 252] on div "Select Building Type" at bounding box center [494, 246] width 309 height 15
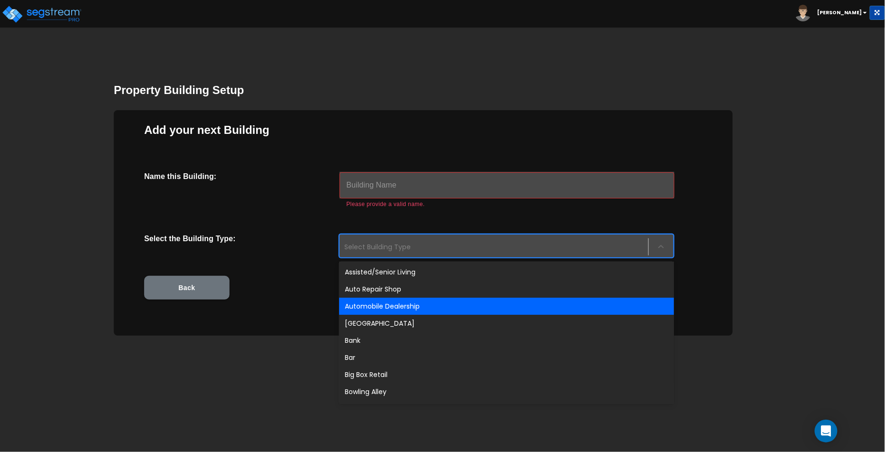
scroll to position [291, 0]
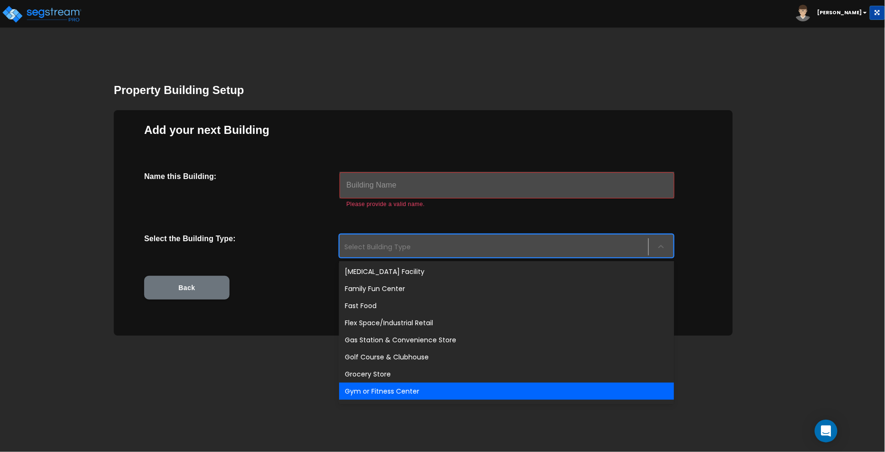
click at [364, 393] on div "Gym or Fitness Center" at bounding box center [506, 390] width 335 height 17
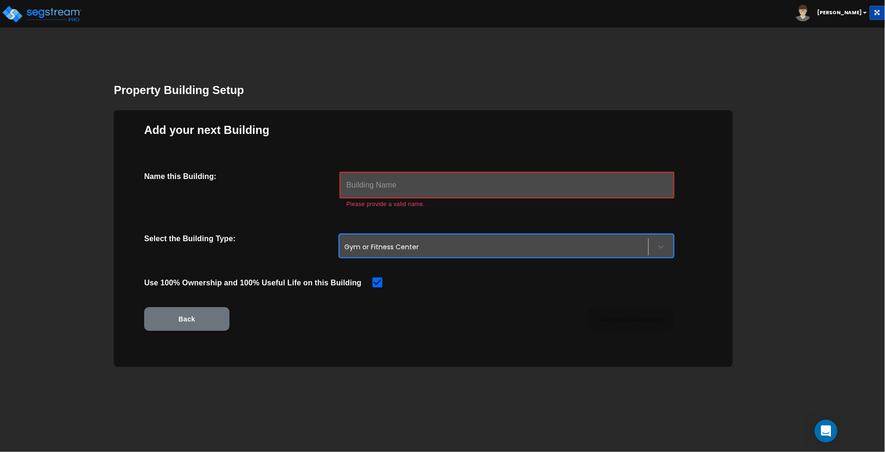
click at [413, 196] on input "text" at bounding box center [507, 185] width 335 height 27
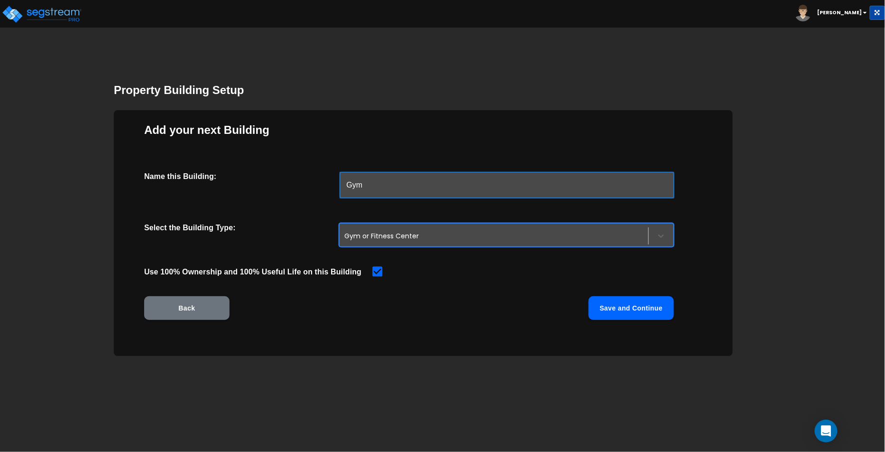
type input "Gym"
click at [615, 304] on button "Save and Continue" at bounding box center [631, 308] width 85 height 24
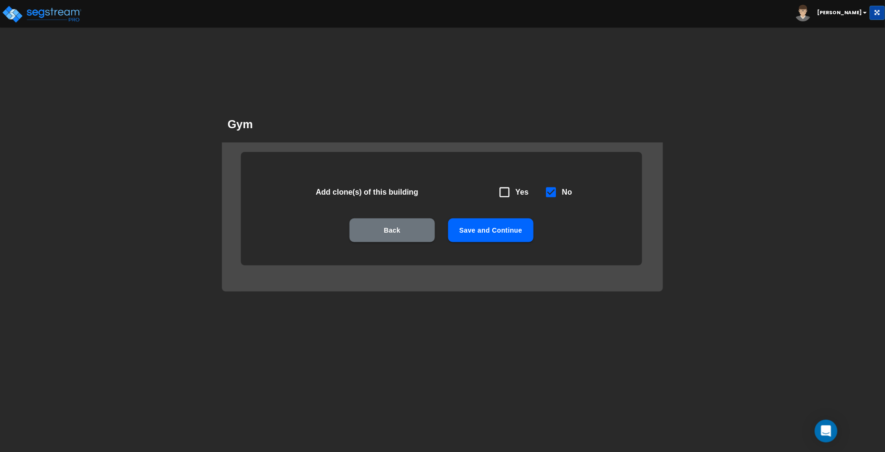
click at [513, 224] on button "Save and Continue" at bounding box center [490, 230] width 85 height 24
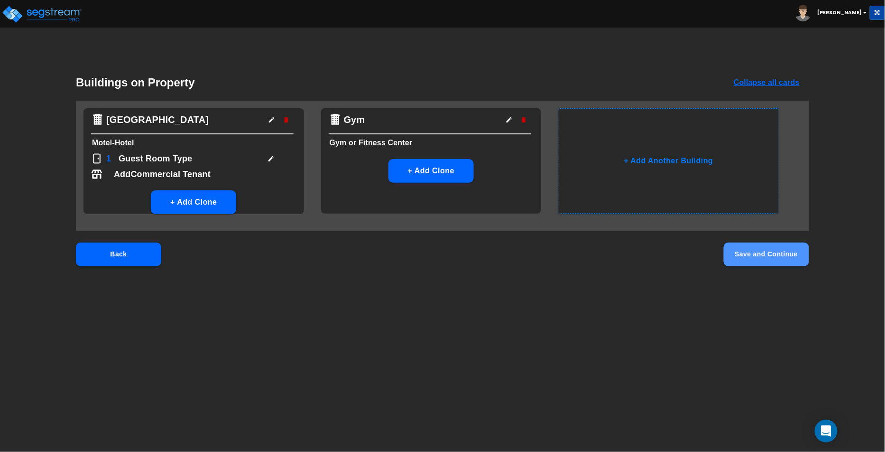
click at [800, 255] on button "Save and Continue" at bounding box center [766, 254] width 85 height 24
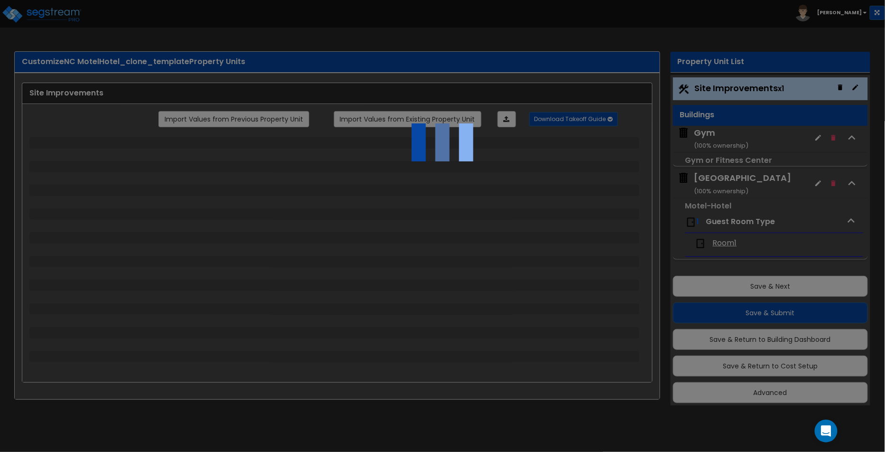
select select "2"
select select "1"
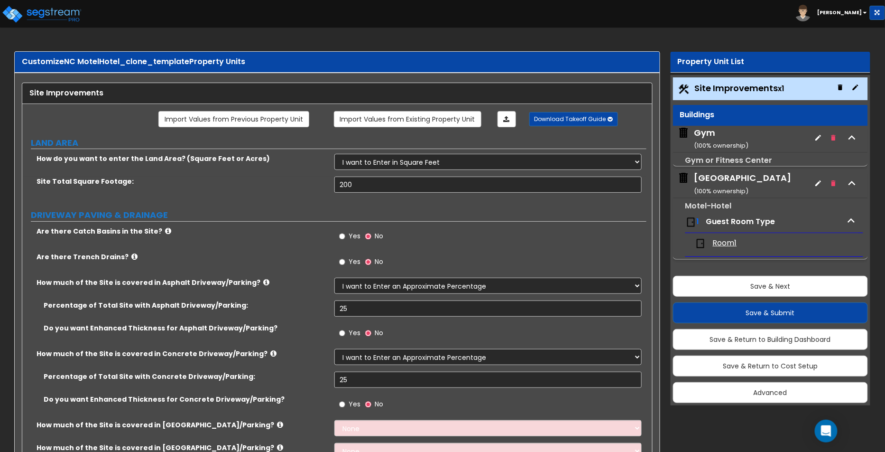
scroll to position [3, 0]
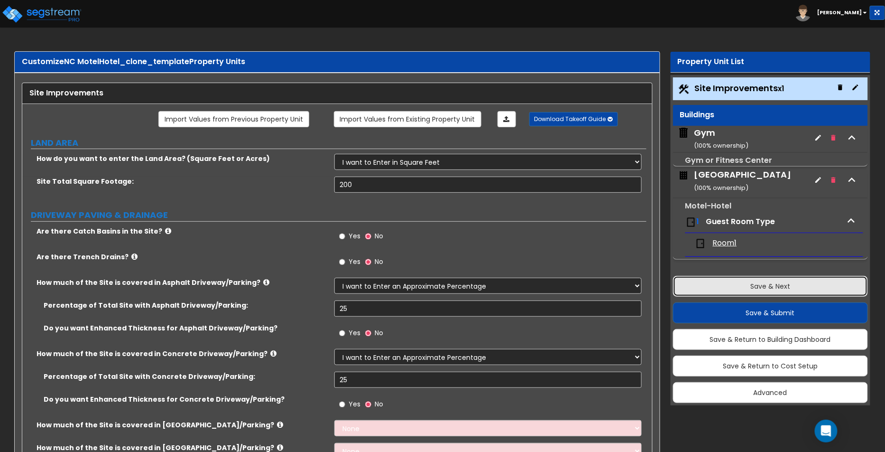
click at [752, 279] on button "Save & Next" at bounding box center [771, 286] width 196 height 21
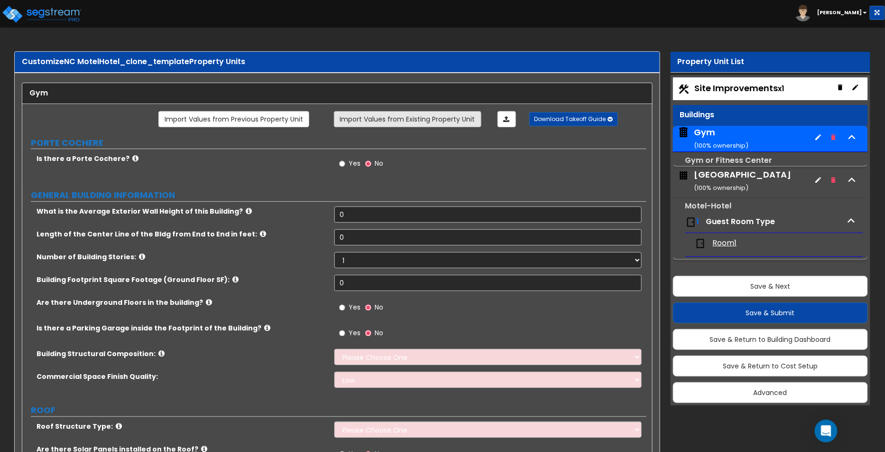
click at [416, 121] on link "Import Values from Existing Property Unit" at bounding box center [408, 119] width 148 height 16
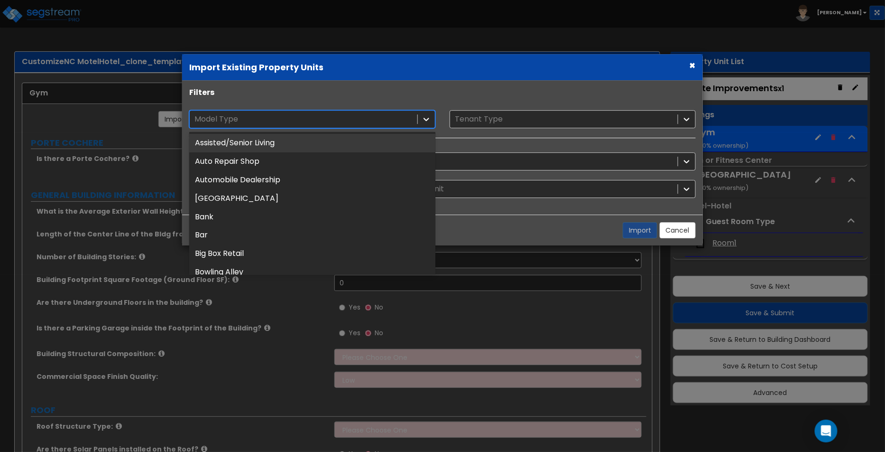
click at [404, 121] on div at bounding box center [304, 119] width 218 height 13
type input "gy"
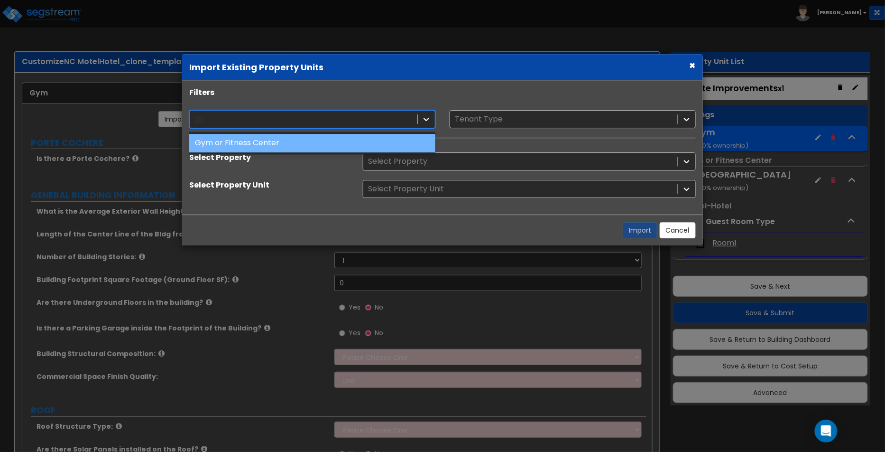
click at [367, 136] on div "Gym or Fitness Center" at bounding box center [312, 143] width 246 height 19
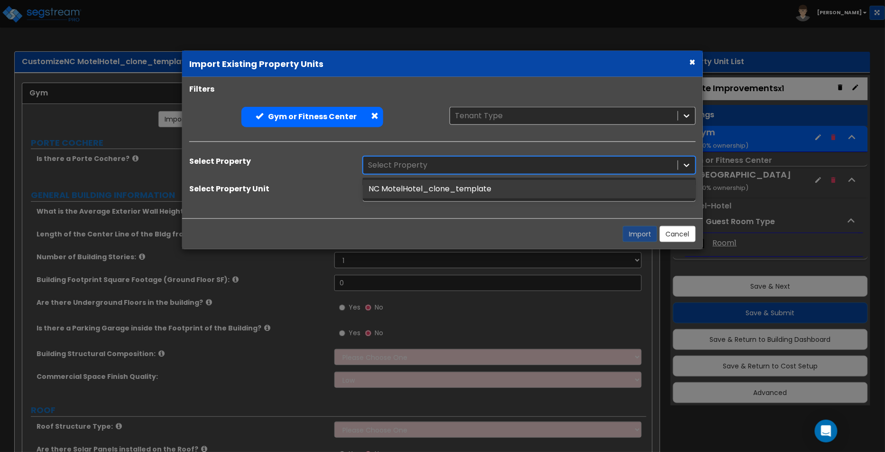
click at [675, 164] on div "Select Property" at bounding box center [520, 165] width 315 height 17
click at [675, 165] on div "Select Property" at bounding box center [520, 165] width 315 height 17
click at [670, 170] on div at bounding box center [520, 164] width 305 height 13
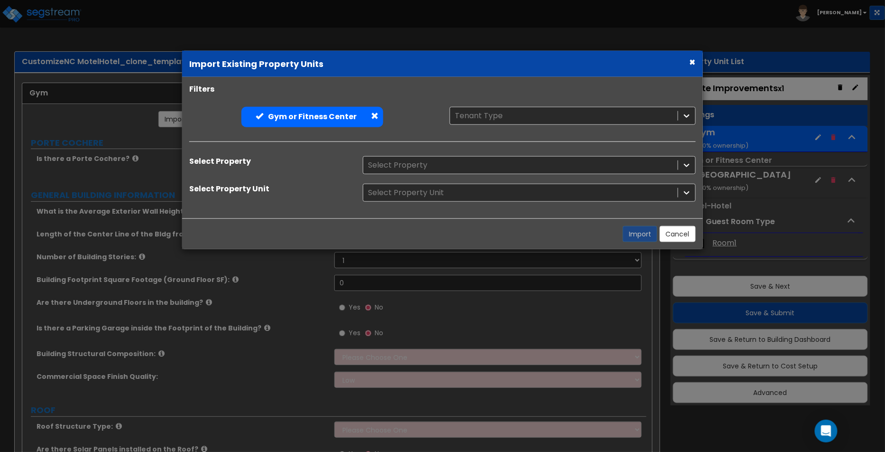
click at [544, 214] on div "Filters Gym or Fitness Center Gym or Fitness Center Tenant Type Select Property…" at bounding box center [442, 147] width 521 height 141
click at [671, 232] on button "Cancel" at bounding box center [678, 234] width 36 height 16
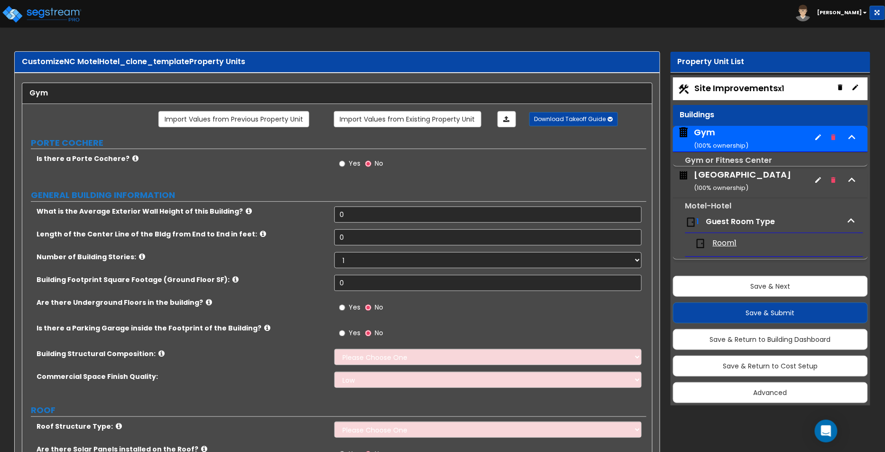
click at [352, 162] on span "Yes" at bounding box center [355, 162] width 12 height 9
click at [345, 162] on input "Yes" at bounding box center [342, 163] width 6 height 10
radio input "true"
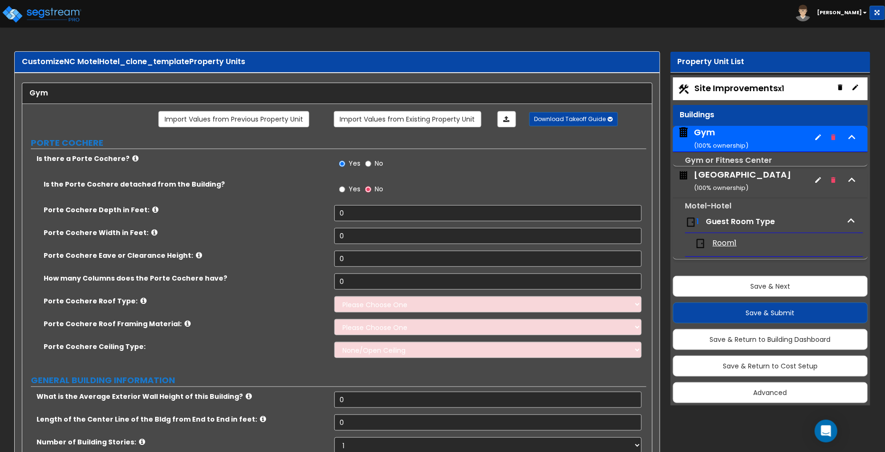
drag, startPoint x: 351, startPoint y: 188, endPoint x: 353, endPoint y: 195, distance: 6.6
click at [351, 188] on span "Yes" at bounding box center [355, 188] width 12 height 9
click at [345, 188] on input "Yes" at bounding box center [342, 189] width 6 height 10
radio input "true"
drag, startPoint x: 353, startPoint y: 208, endPoint x: 338, endPoint y: 205, distance: 14.5
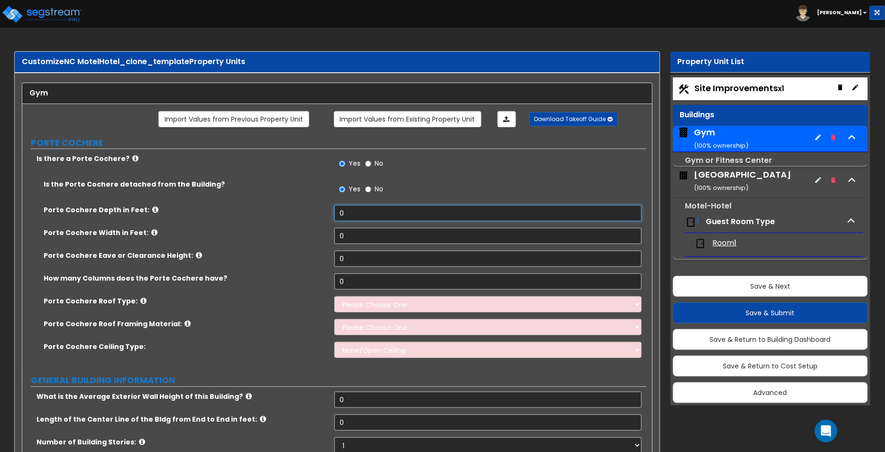
click at [338, 205] on input "0" at bounding box center [488, 213] width 307 height 16
type input "2"
drag, startPoint x: 366, startPoint y: 232, endPoint x: 350, endPoint y: 244, distance: 19.9
click at [303, 242] on div "Porte Cochere Width in Feet: 0" at bounding box center [334, 239] width 624 height 23
type input "2"
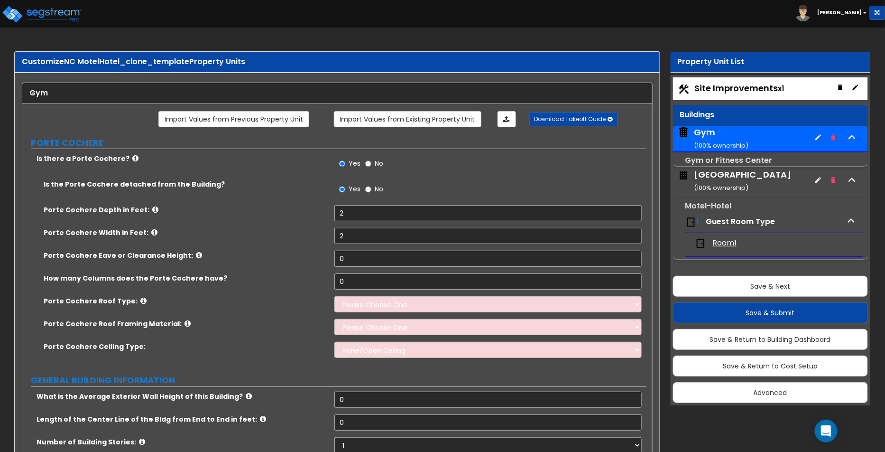
click at [361, 242] on div "Porte Cochere Width in Feet: 2" at bounding box center [334, 239] width 624 height 23
click at [364, 300] on select "Please Choose One Gabled Roof Flat Roof" at bounding box center [488, 304] width 307 height 16
select select "1"
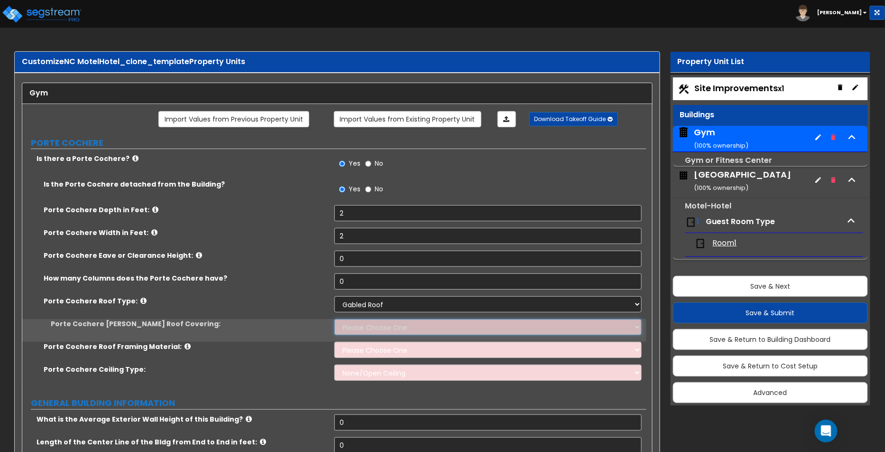
click at [377, 319] on select "Please Choose One Asphalt Shingle Clay Tile Wood Shingle Metal Shingle Standing…" at bounding box center [488, 327] width 307 height 16
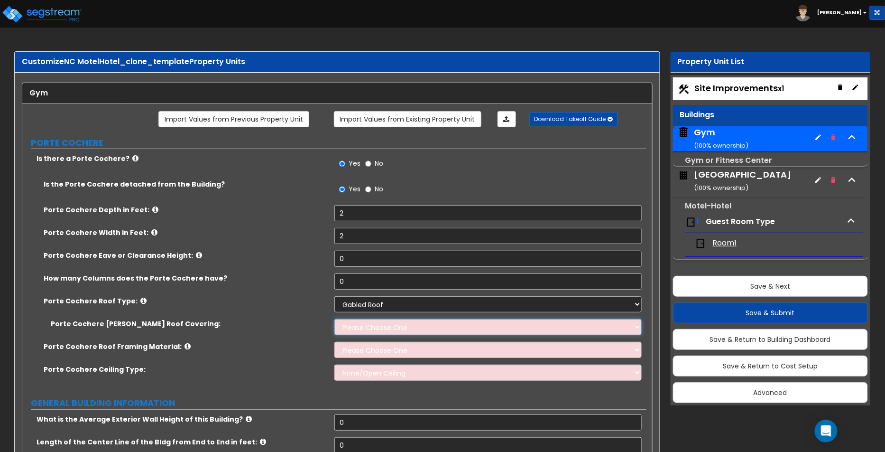
select select "1"
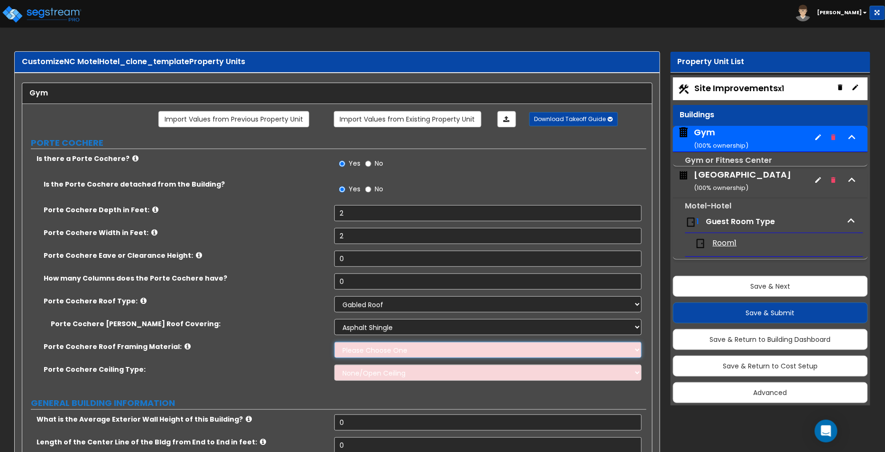
click at [384, 354] on select "Please Choose One Wood Metal" at bounding box center [488, 350] width 307 height 16
select select "1"
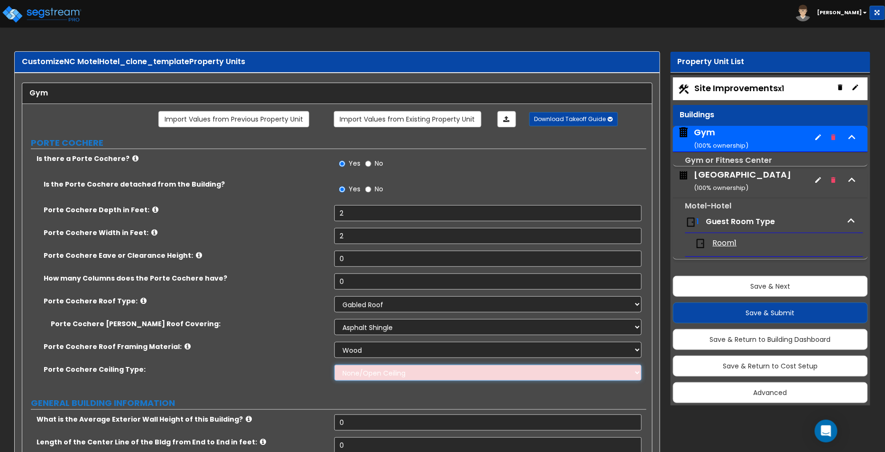
click at [392, 368] on select "None/Open Ceiling Drywall Ceiling Suspended Metal Ceiling" at bounding box center [488, 372] width 307 height 16
select select "1"
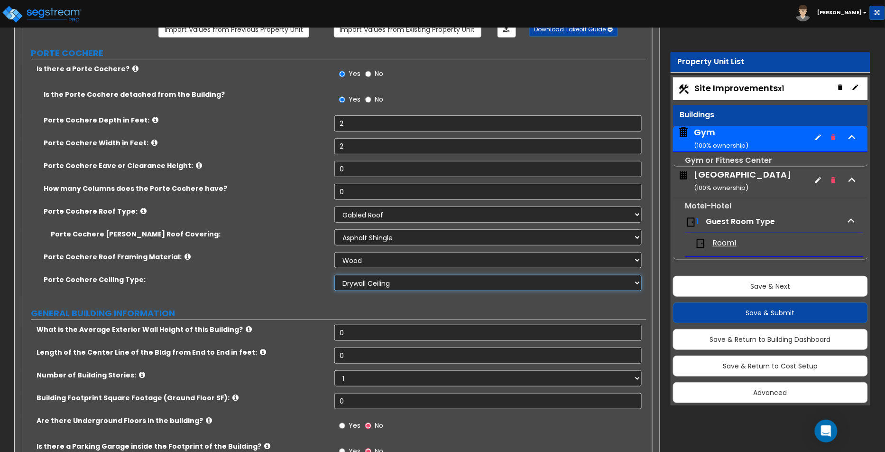
scroll to position [106, 0]
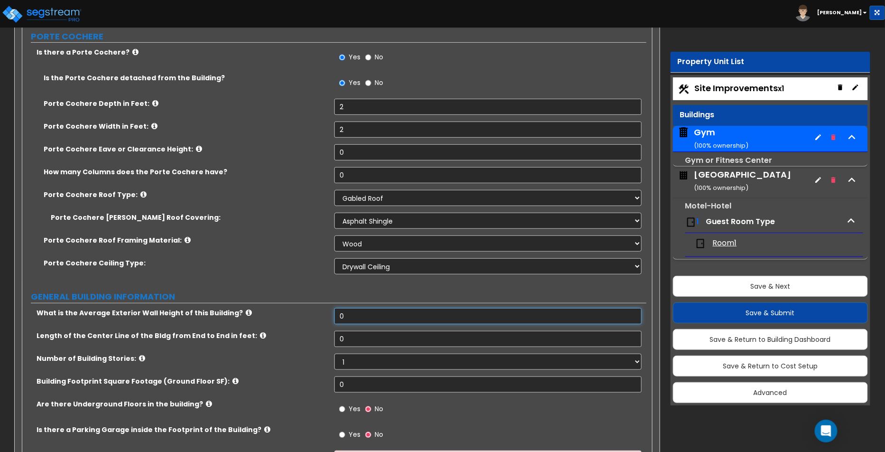
drag, startPoint x: 429, startPoint y: 306, endPoint x: 426, endPoint y: 313, distance: 8.5
click at [423, 317] on input "0" at bounding box center [488, 316] width 307 height 16
drag, startPoint x: 423, startPoint y: 317, endPoint x: 298, endPoint y: 308, distance: 125.6
click at [298, 308] on div "What is the Average Exterior Wall Height of this Building? 0" at bounding box center [334, 319] width 624 height 23
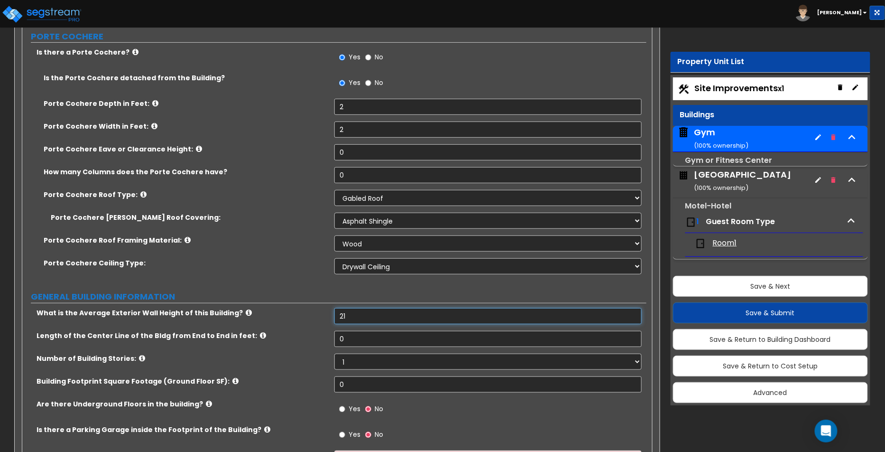
type input "21"
drag, startPoint x: 364, startPoint y: 343, endPoint x: 290, endPoint y: 338, distance: 74.6
click at [290, 338] on div "Length of the Center Line of the Bldg from End to End in feet: 0" at bounding box center [334, 342] width 624 height 23
type input "25"
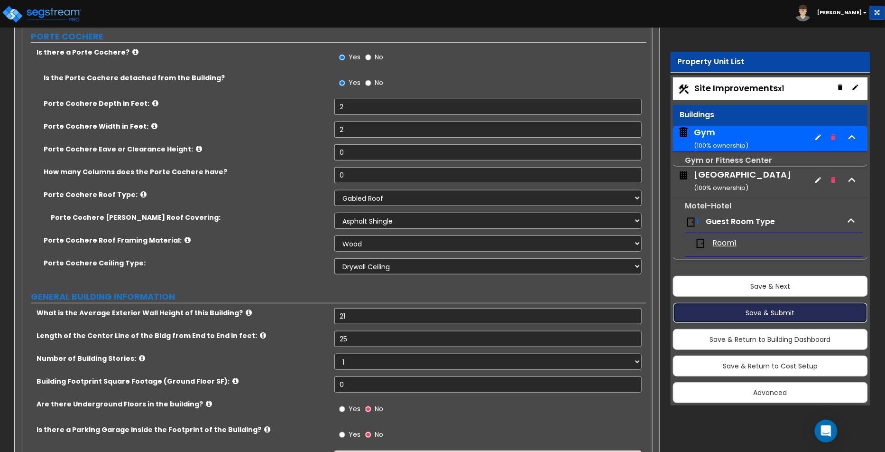
click at [692, 317] on button "Save & Submit" at bounding box center [771, 312] width 196 height 21
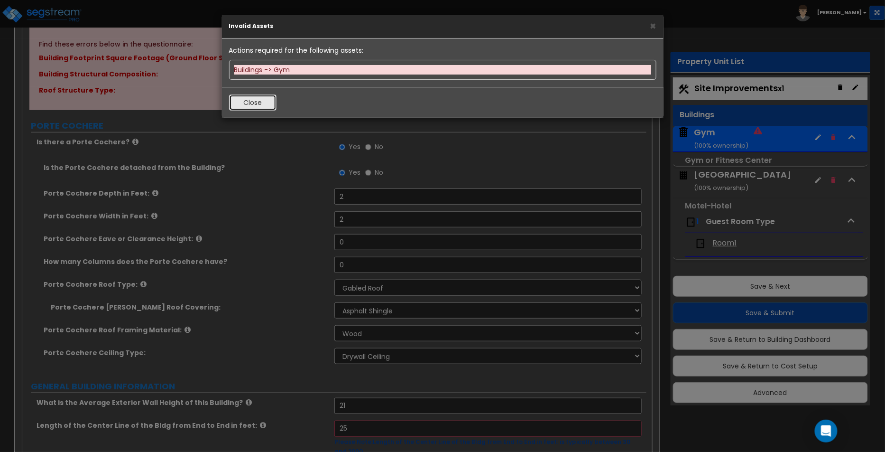
click at [254, 97] on button "Close" at bounding box center [252, 102] width 47 height 16
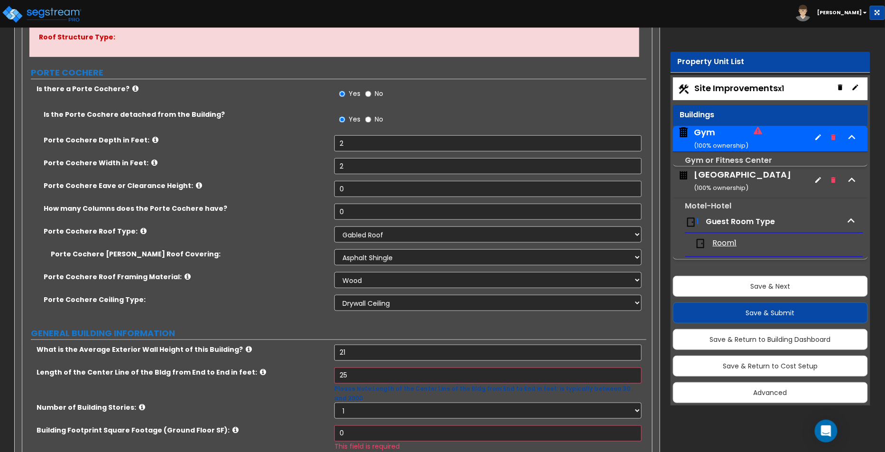
scroll to position [299, 0]
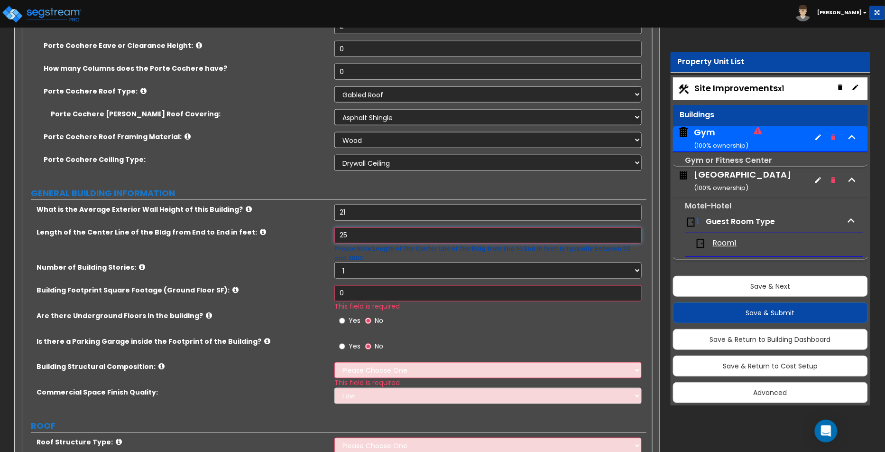
click at [376, 237] on input "25" at bounding box center [488, 235] width 307 height 16
drag, startPoint x: 368, startPoint y: 281, endPoint x: 337, endPoint y: 284, distance: 30.5
click at [337, 285] on input "0" at bounding box center [488, 293] width 307 height 16
type input "25"
click at [350, 316] on span "Yes" at bounding box center [355, 320] width 12 height 9
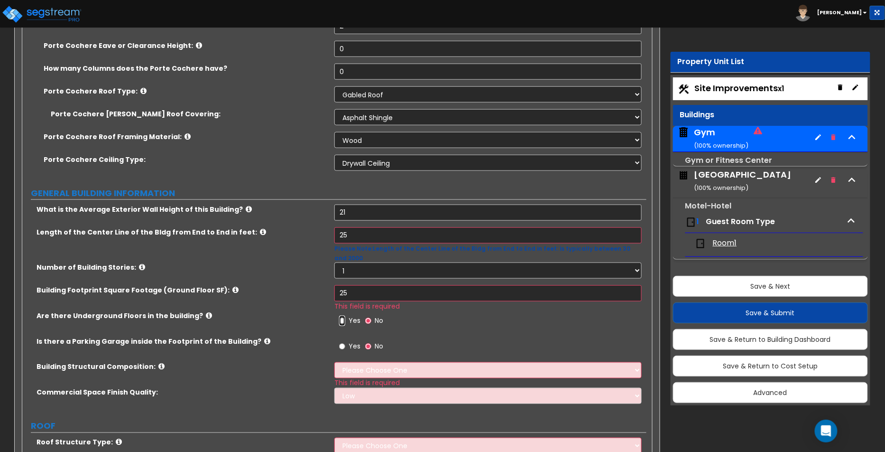
click at [345, 316] on input "Yes" at bounding box center [342, 321] width 6 height 10
radio input "true"
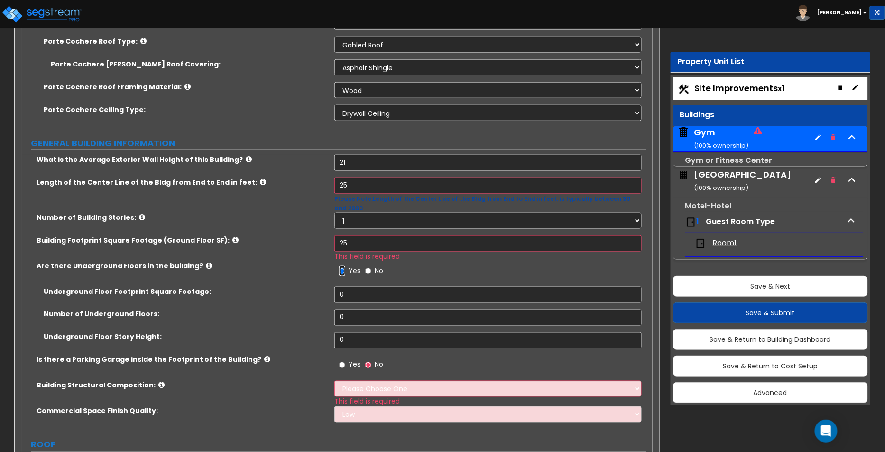
scroll to position [354, 0]
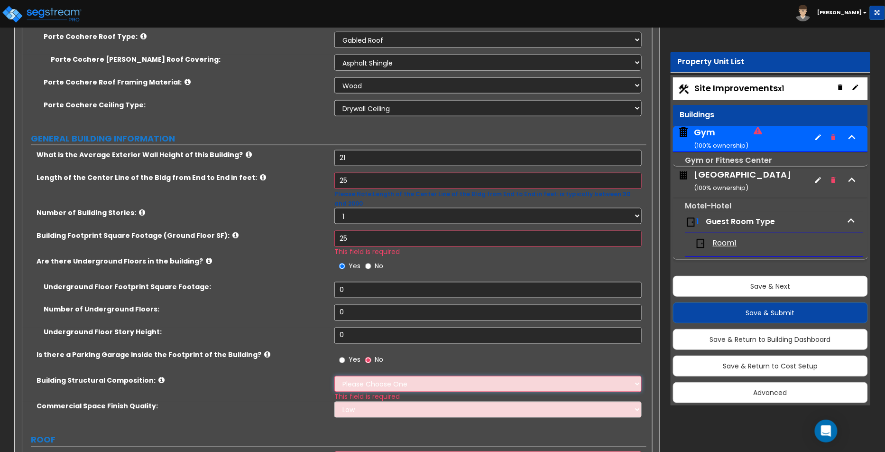
click at [390, 376] on select "Please Choose One Tilt-up Wall Construction Reinforced Concrete Structural Stee…" at bounding box center [488, 384] width 307 height 16
select select "2"
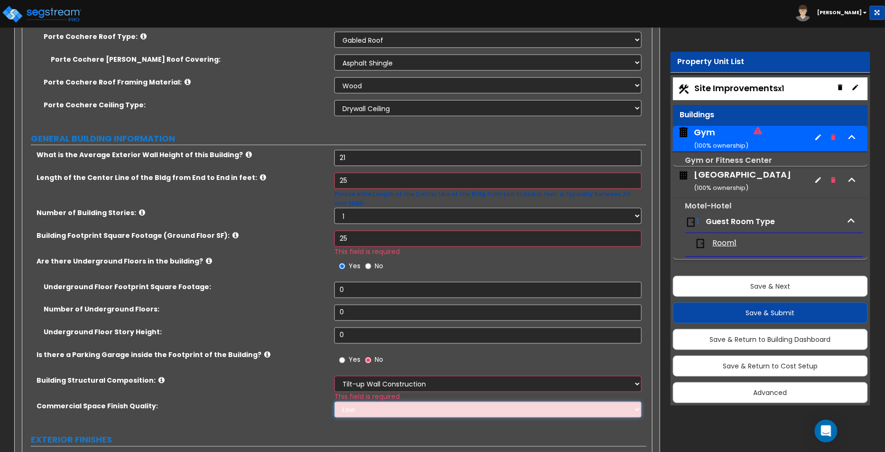
click at [370, 401] on select "Low Average High" at bounding box center [488, 409] width 307 height 16
select select "1"
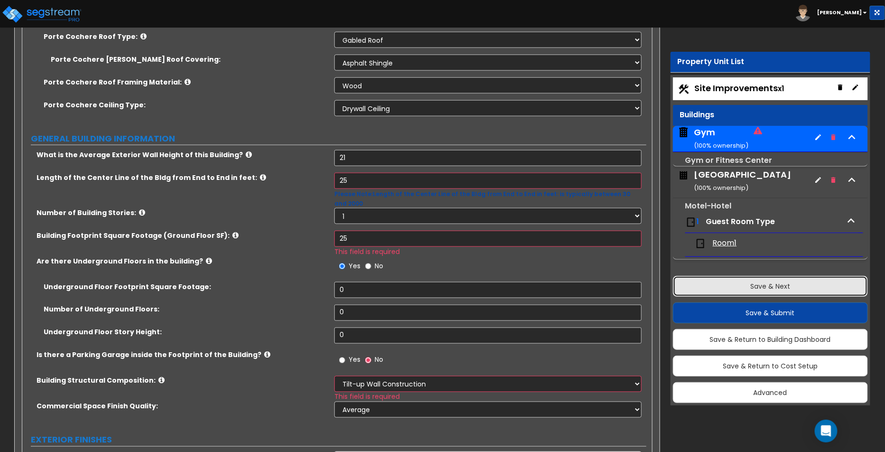
click at [779, 289] on button "Save & Next" at bounding box center [771, 286] width 196 height 21
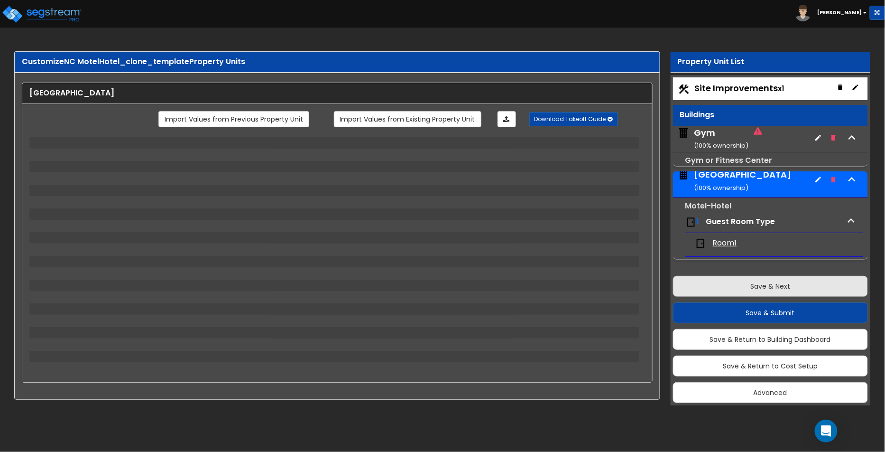
scroll to position [0, 0]
select select "3"
select select "1"
select select "2"
select select "1"
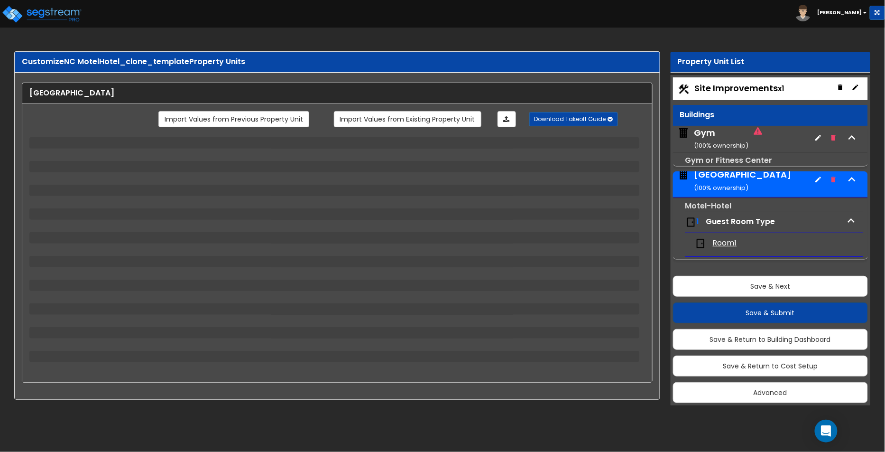
select select "1"
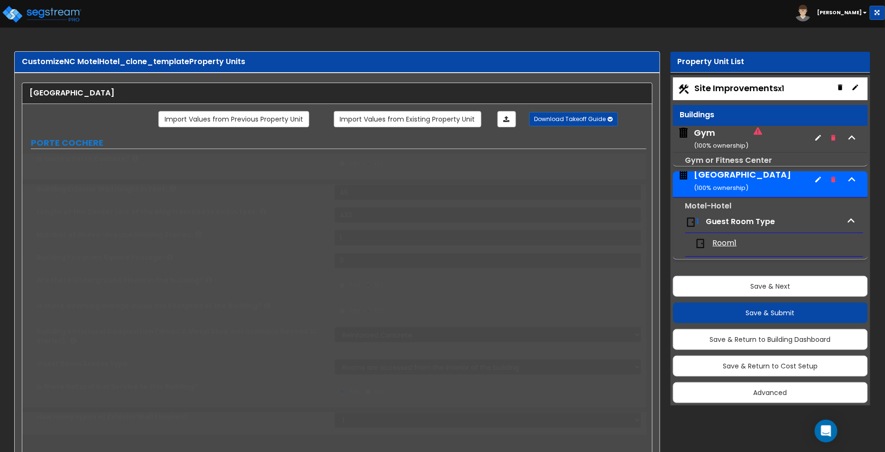
radio input "true"
select select "2"
radio input "true"
type input "1"
type input "3"
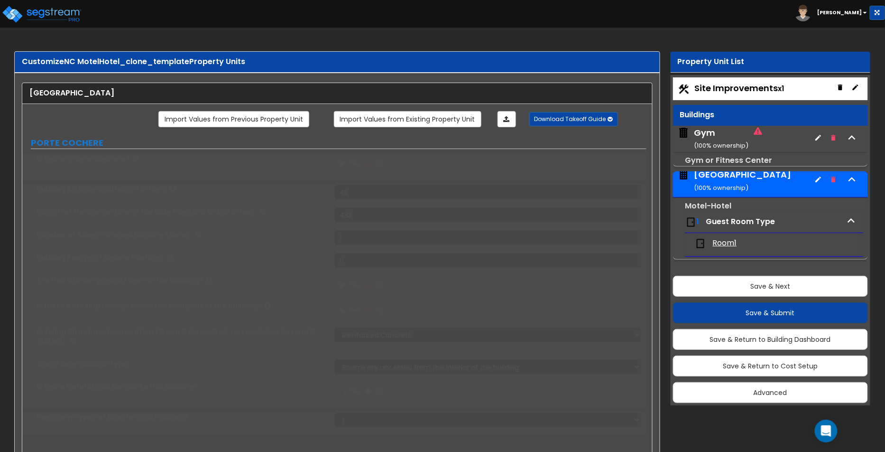
radio input "true"
type input "1"
radio input "true"
type input "3"
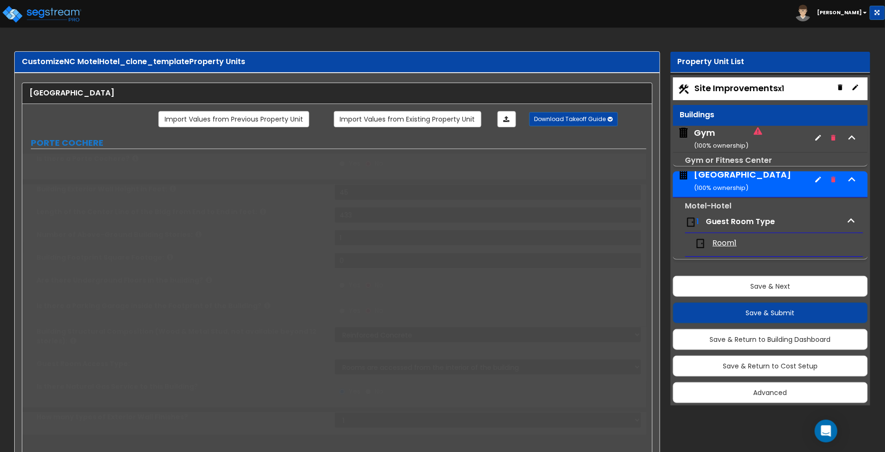
radio input "true"
type input "85"
radio input "true"
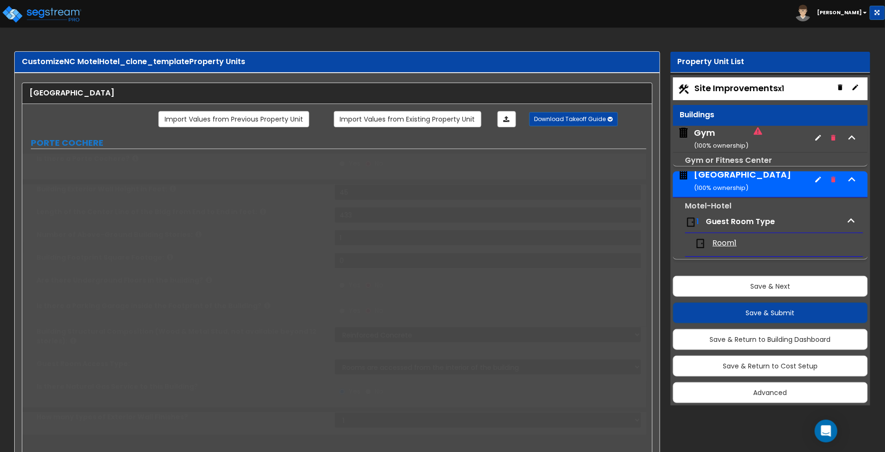
radio input "true"
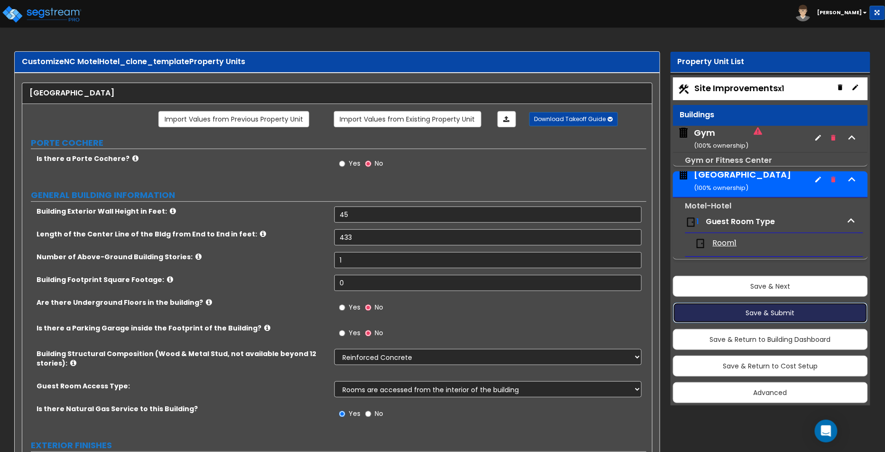
click at [769, 314] on button "Save & Submit" at bounding box center [771, 312] width 196 height 21
radio input "true"
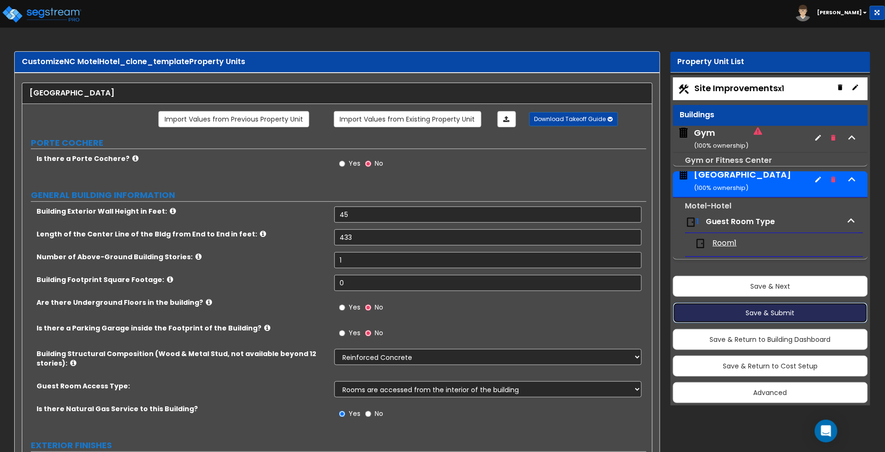
radio input "true"
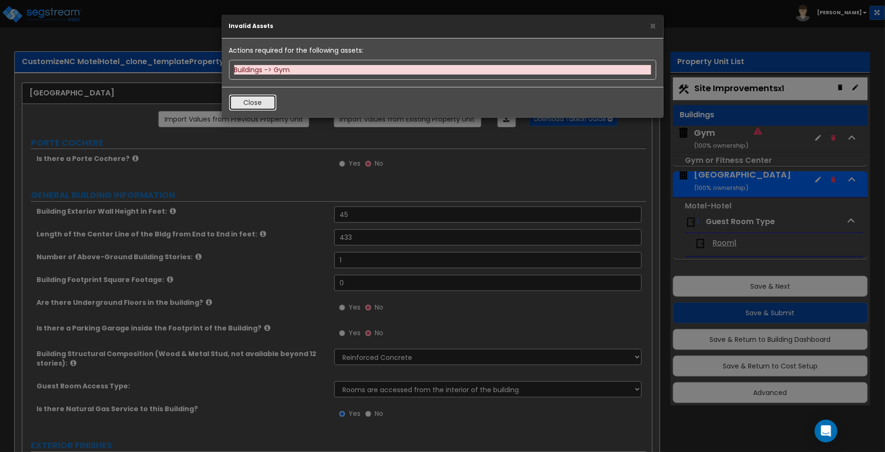
click at [260, 107] on button "Close" at bounding box center [252, 102] width 47 height 16
radio input "true"
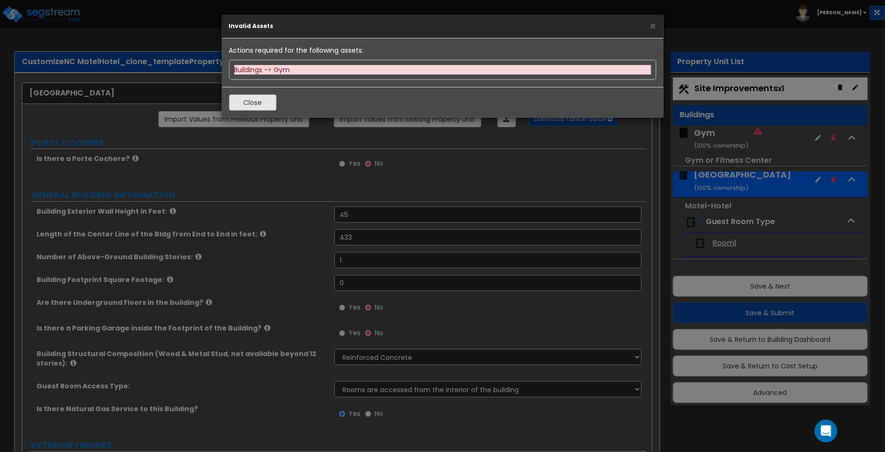
radio input "true"
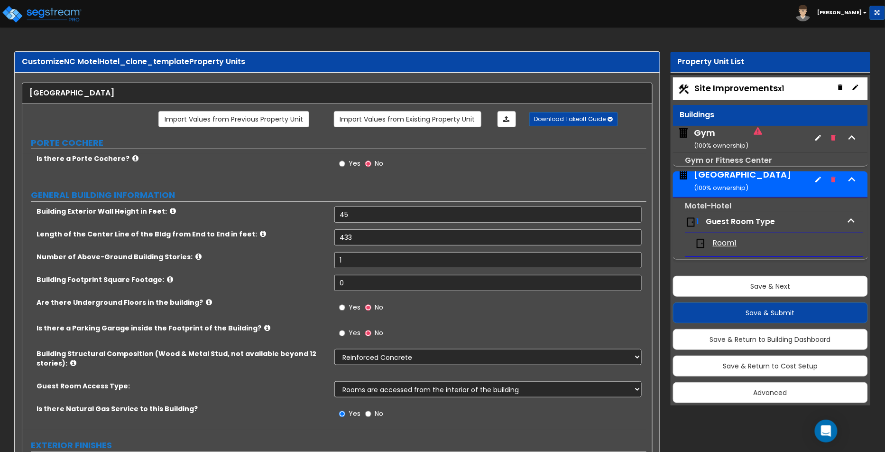
click at [757, 131] on icon at bounding box center [758, 131] width 9 height 8
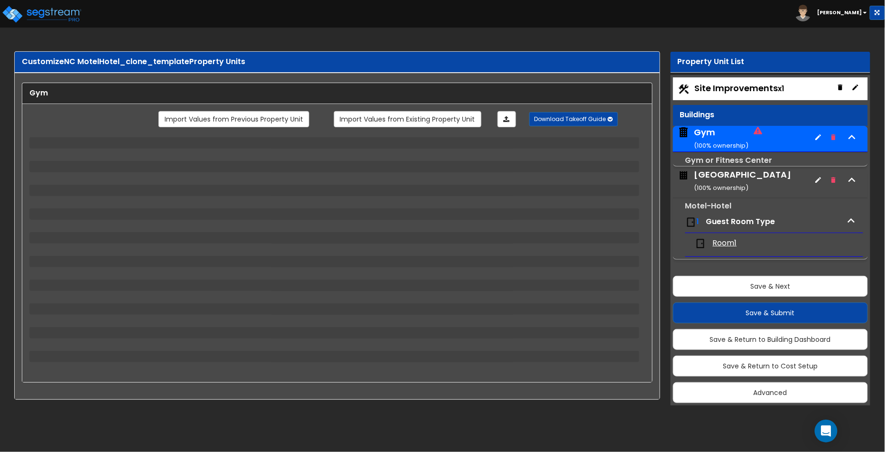
select select "2"
select select "1"
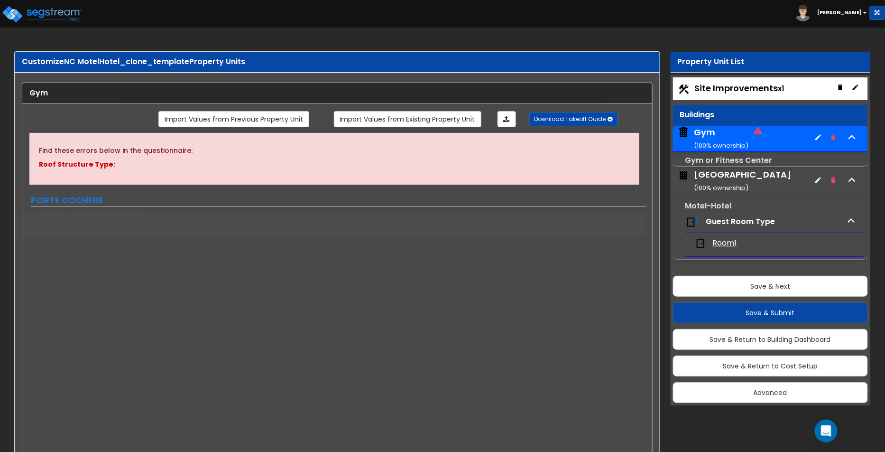
radio input "true"
type input "2"
select select "1"
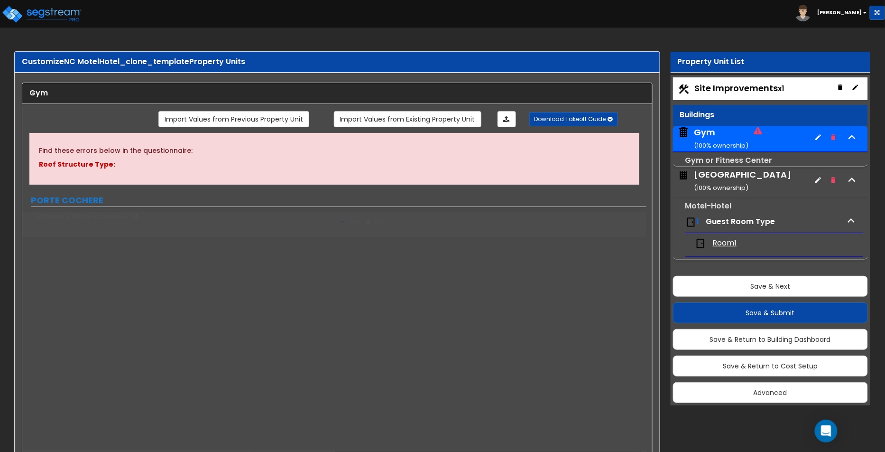
select select "1"
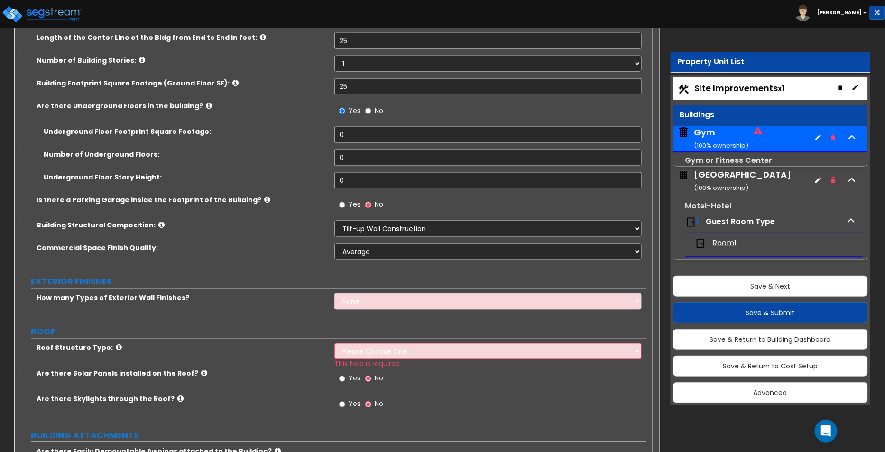
scroll to position [597, 0]
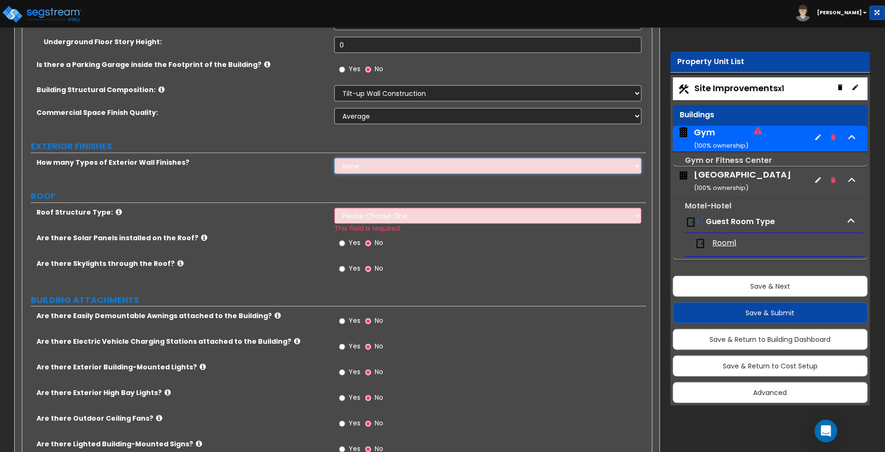
click at [365, 166] on select "None 1 2 3" at bounding box center [488, 166] width 307 height 16
select select "2"
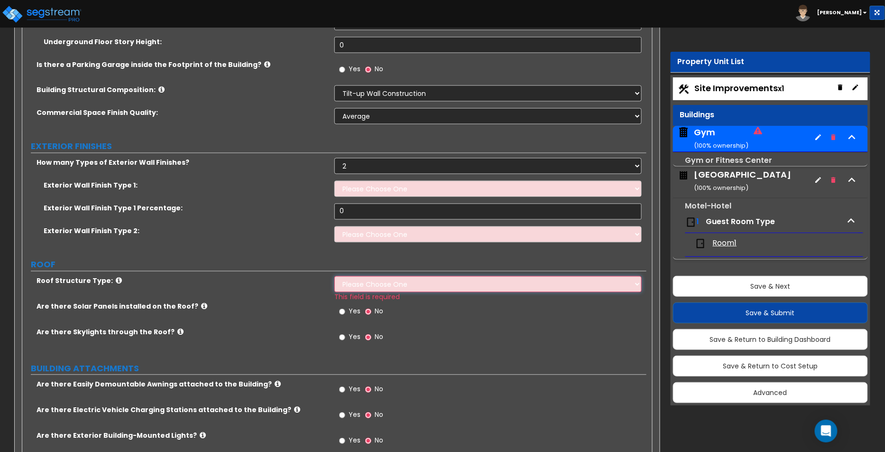
click at [350, 278] on select "Please Choose One Gable Roof Flat Roof Hybrid Gable & Flat Roof" at bounding box center [488, 284] width 307 height 16
click at [357, 283] on select "Please Choose One Gable Roof Flat Roof Hybrid Gable & Flat Roof" at bounding box center [488, 284] width 307 height 16
select select "1"
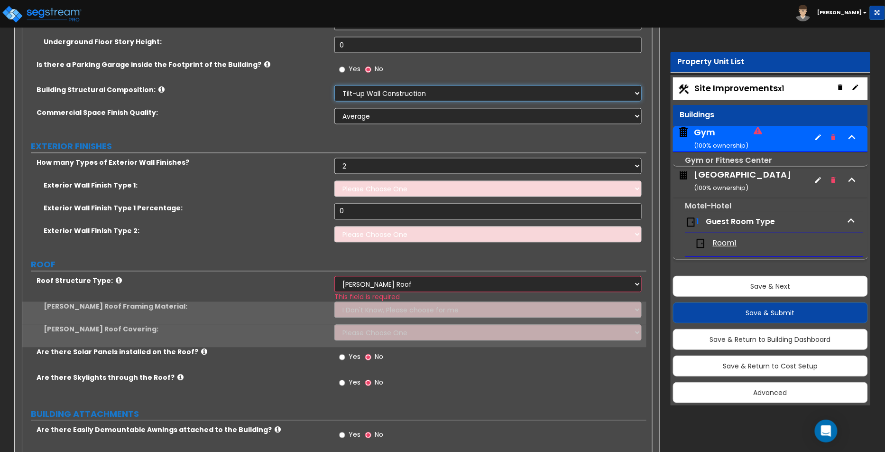
click at [608, 93] on select "Please Choose One Tilt-up Wall Construction Reinforced Concrete Structural Stee…" at bounding box center [488, 93] width 307 height 16
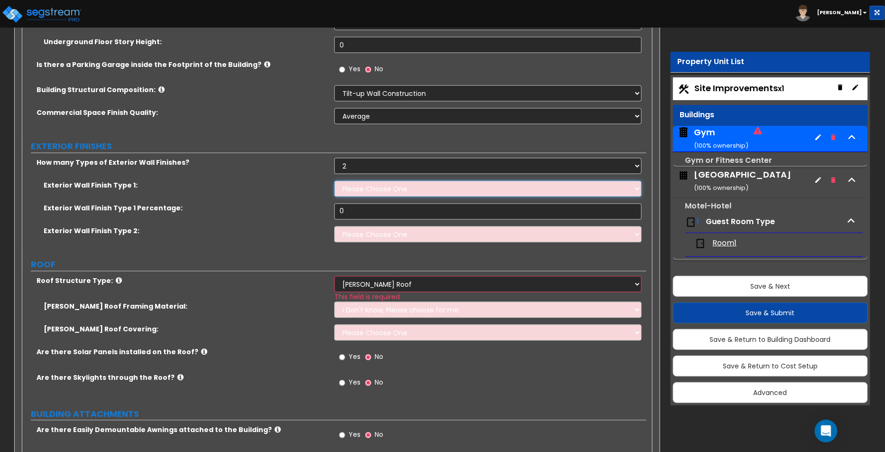
click at [412, 185] on select "Please Choose One No Finish/Shared Wall No Wall Brick Veneer Stone Veneer Wood …" at bounding box center [488, 189] width 307 height 16
select select "12"
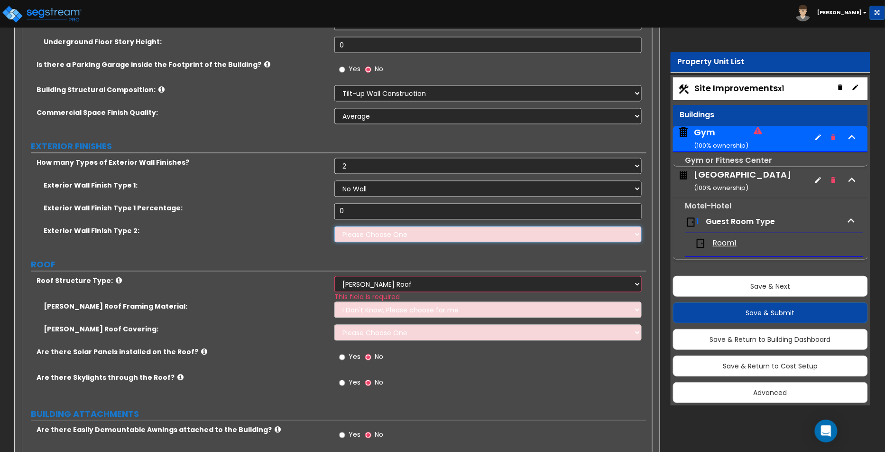
click at [373, 229] on select "Please Choose One No Finish/Shared Wall No Wall Brick Veneer Stone Veneer Wood …" at bounding box center [488, 234] width 307 height 16
select select "2"
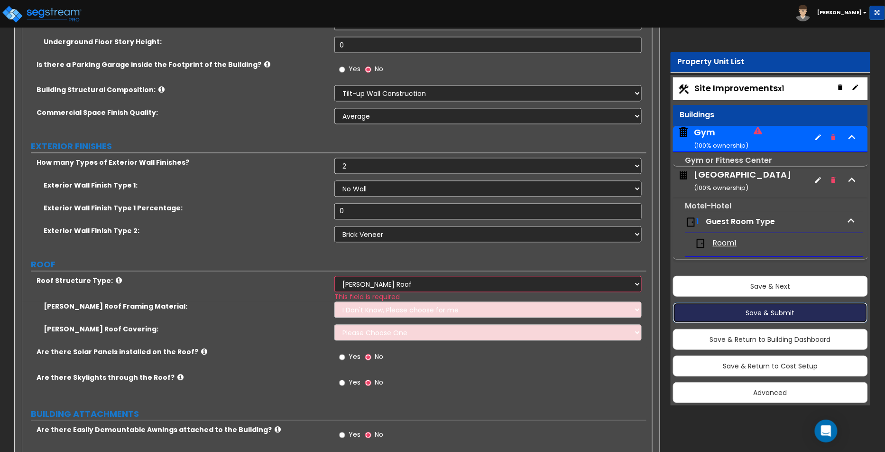
click at [761, 315] on button "Save & Submit" at bounding box center [771, 312] width 196 height 21
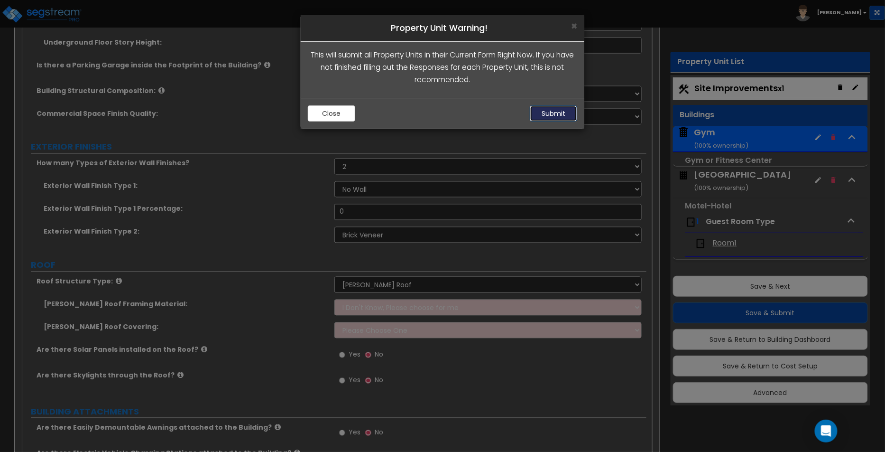
click at [555, 119] on button "Submit" at bounding box center [553, 113] width 47 height 16
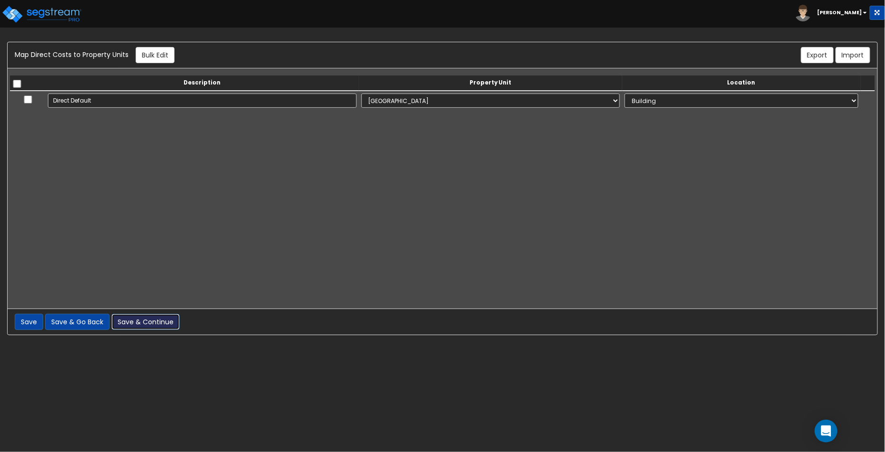
click at [129, 320] on button "Save & Continue" at bounding box center [146, 322] width 68 height 16
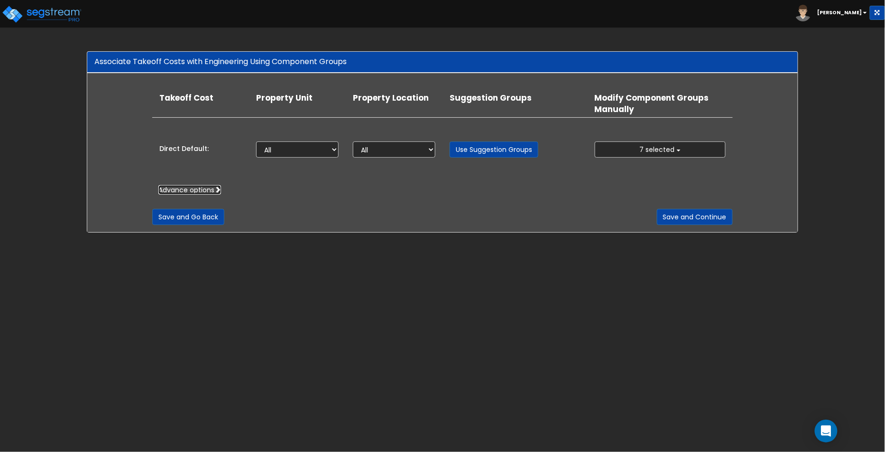
click at [220, 191] on span at bounding box center [217, 189] width 7 height 7
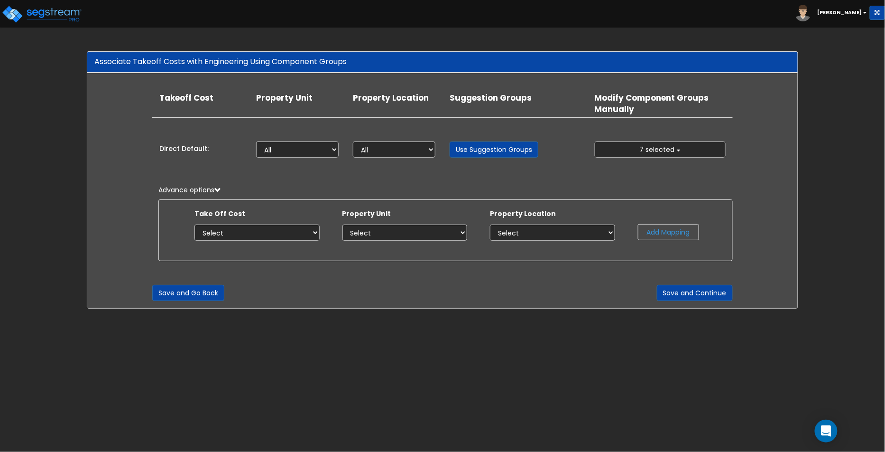
click at [665, 233] on button "Add Mapping" at bounding box center [668, 232] width 61 height 16
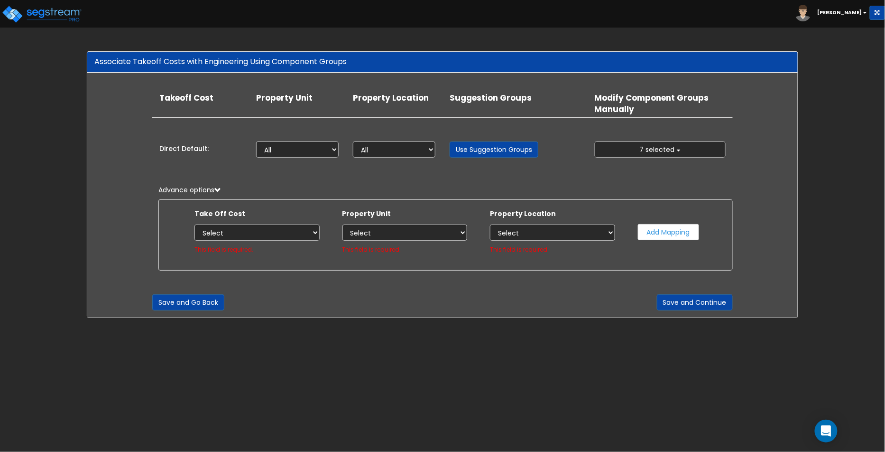
click at [594, 231] on select "Select" at bounding box center [552, 232] width 125 height 16
click at [426, 232] on select "Select Gym Motel Hotel Site Improvements" at bounding box center [405, 232] width 125 height 16
select select "162371"
click at [283, 242] on div "Take Off Cost Select Direct Default This field is required." at bounding box center [257, 231] width 140 height 45
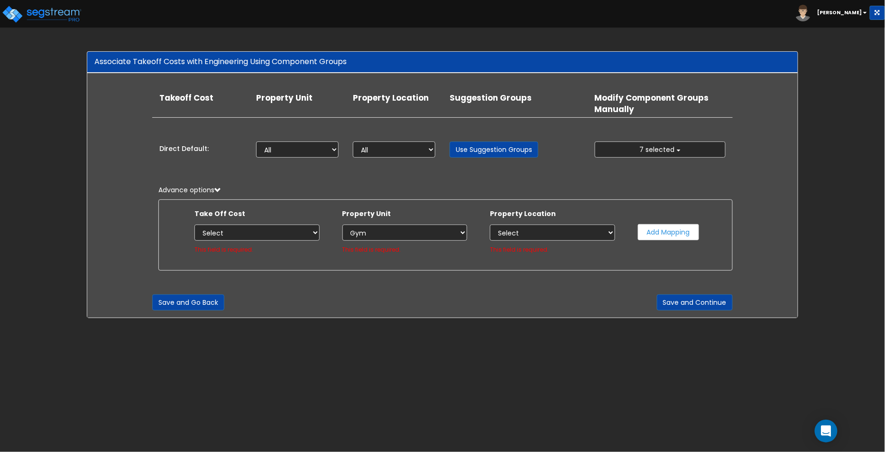
click at [288, 237] on select "Select Direct Default" at bounding box center [257, 232] width 125 height 16
select select "44159055"
click at [570, 236] on select "Select Building Building Interior Site [GEOGRAPHIC_DATA]" at bounding box center [552, 232] width 125 height 16
select select "461"
click at [671, 272] on div "Advance options Take Off Cost Select Direct Default This field is required. Sel…" at bounding box center [442, 232] width 580 height 95
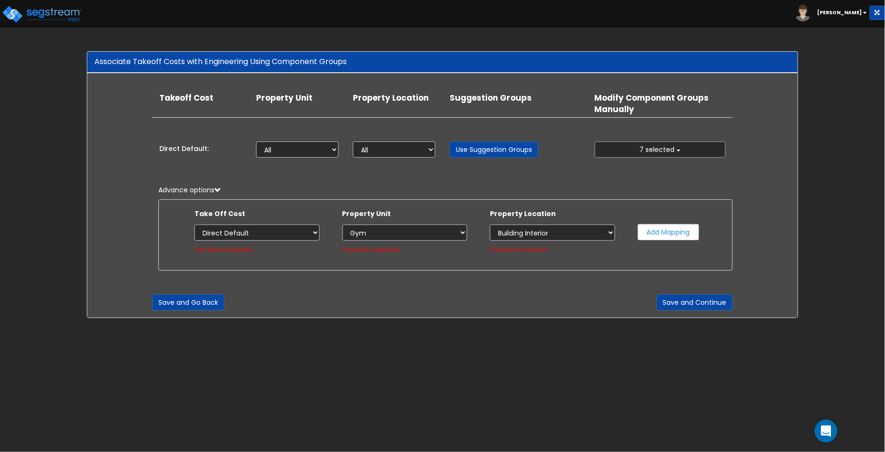
click at [672, 141] on button "7 selected" at bounding box center [660, 149] width 131 height 16
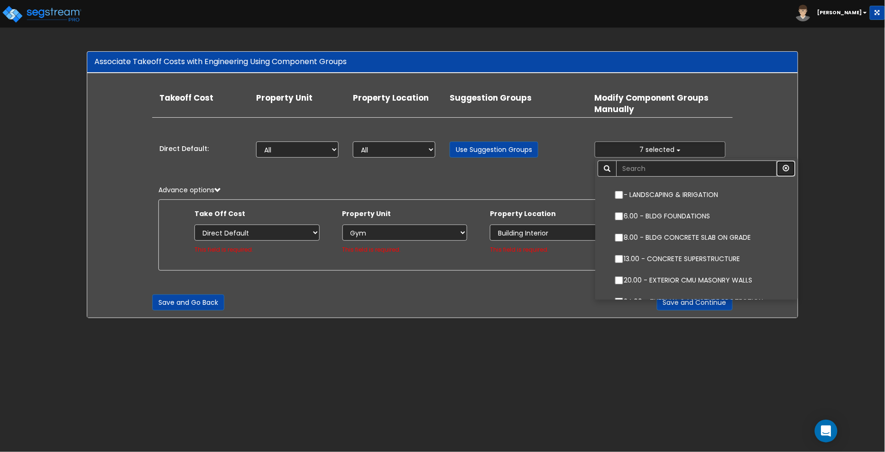
click at [787, 168] on icon "button" at bounding box center [786, 168] width 7 height 7
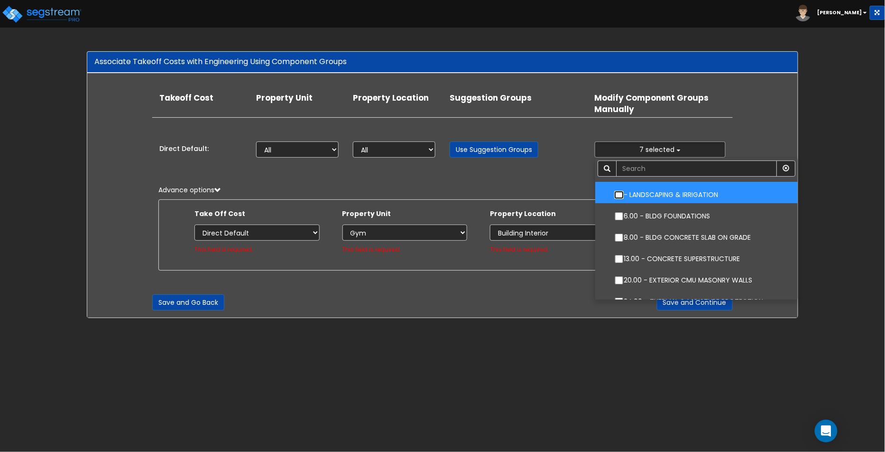
click at [621, 192] on input "- LANDSCAPING & IRRIGATION" at bounding box center [619, 195] width 9 height 8
checkbox input "true"
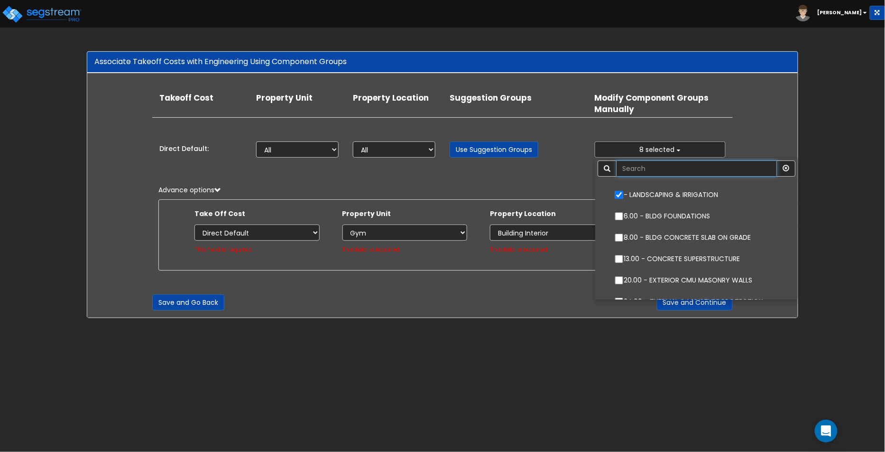
click at [695, 170] on input "text" at bounding box center [696, 168] width 161 height 16
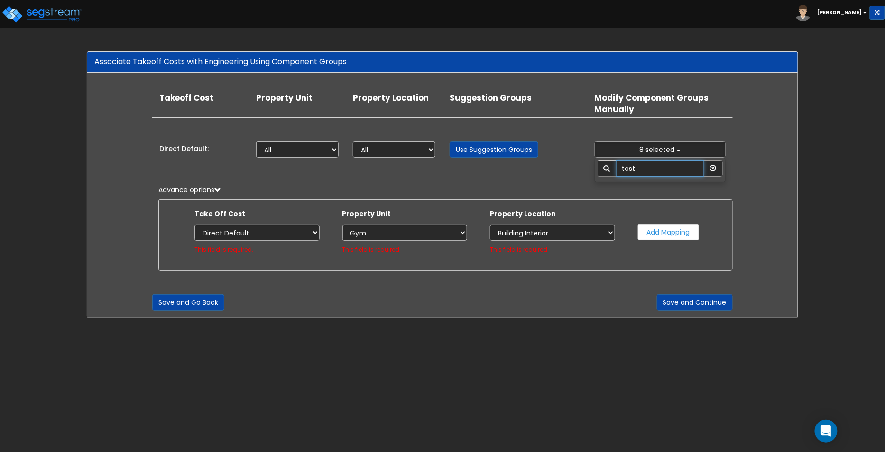
type input "test"
click at [712, 168] on icon "button" at bounding box center [713, 168] width 7 height 7
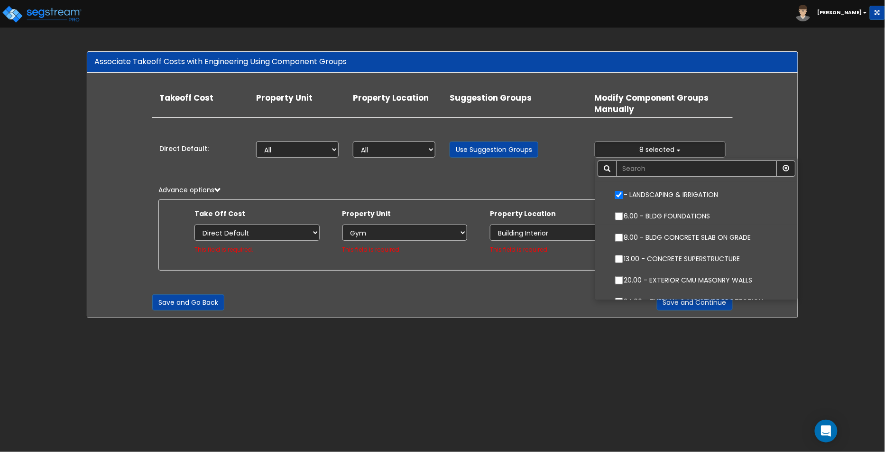
click at [602, 163] on span at bounding box center [607, 168] width 19 height 16
click at [457, 146] on link "Use Suggestion Groups" at bounding box center [494, 149] width 89 height 16
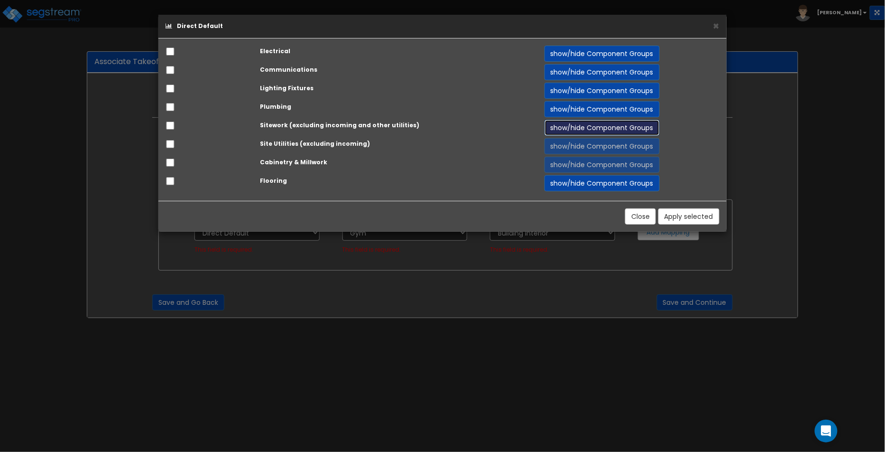
click at [583, 131] on button "show/hide Component Groups" at bounding box center [602, 128] width 115 height 16
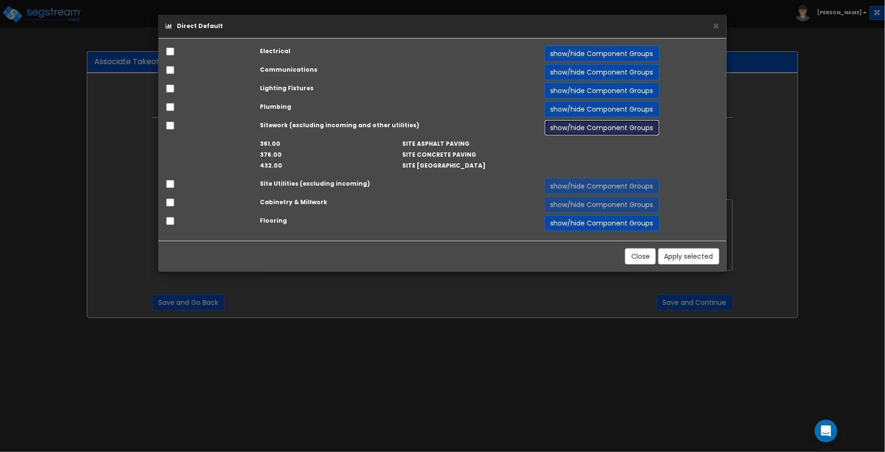
click at [583, 131] on button "show/hide Component Groups" at bounding box center [602, 128] width 115 height 16
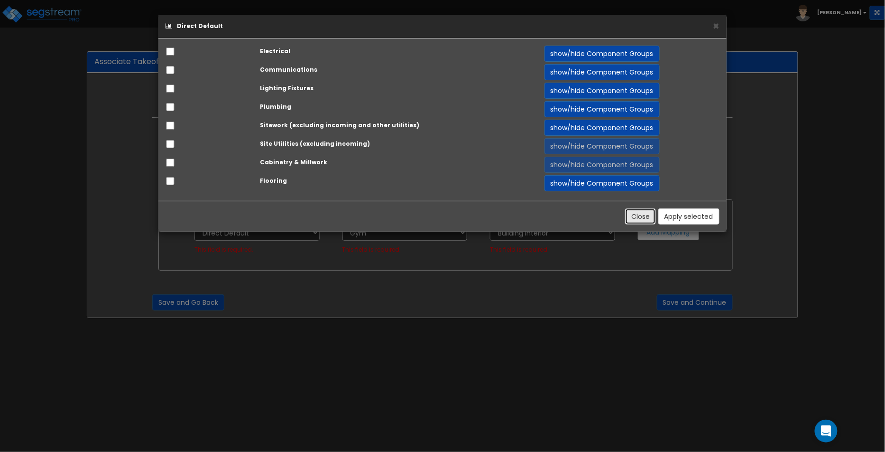
click at [649, 213] on button "Close" at bounding box center [640, 216] width 31 height 16
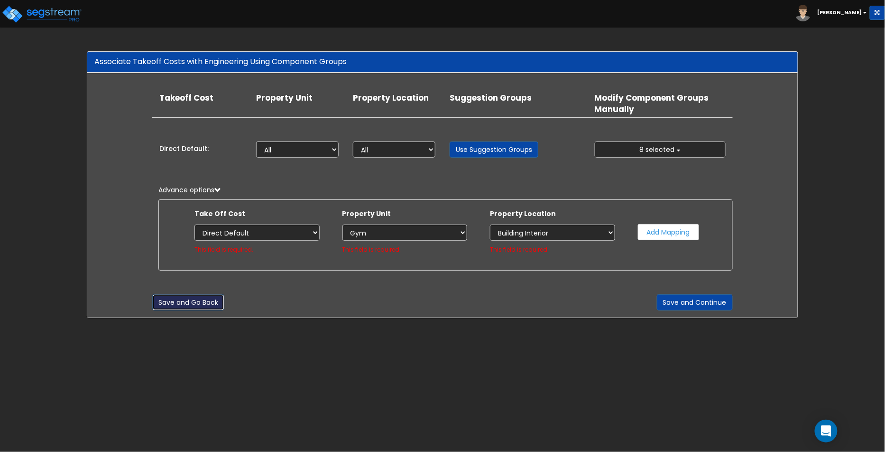
click at [198, 303] on button "Save and Go Back" at bounding box center [188, 302] width 72 height 16
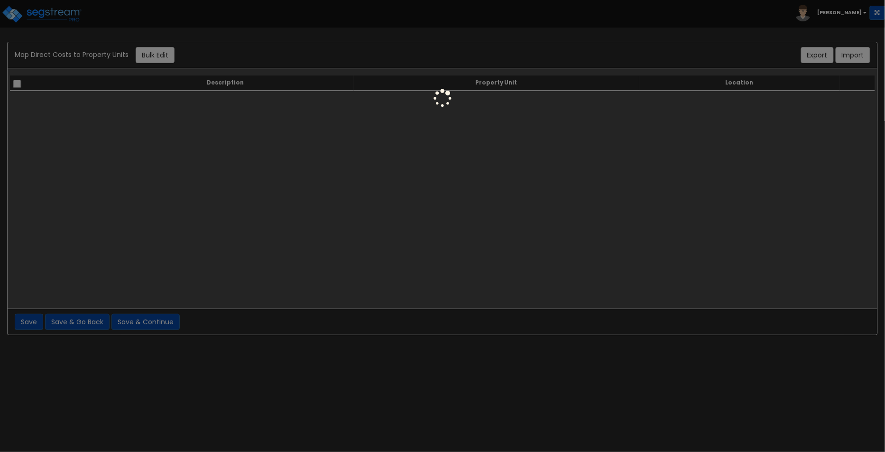
select select "6"
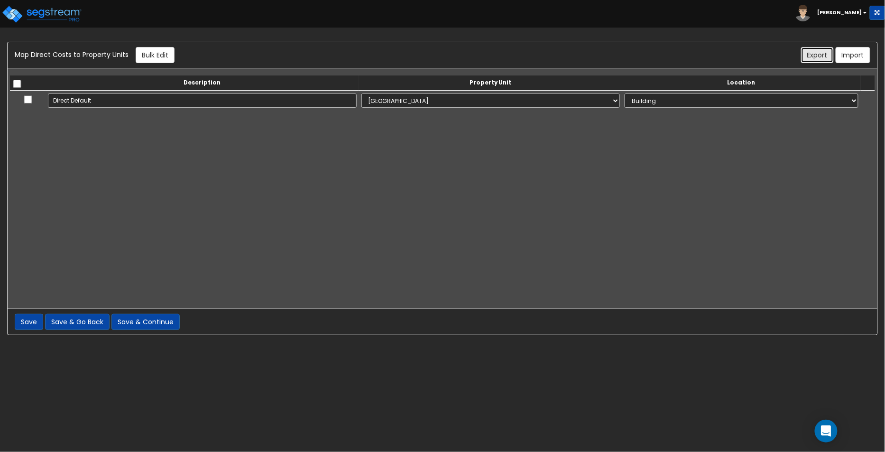
click at [828, 57] on button "Export" at bounding box center [817, 55] width 33 height 16
click at [848, 51] on button "Import" at bounding box center [853, 55] width 35 height 16
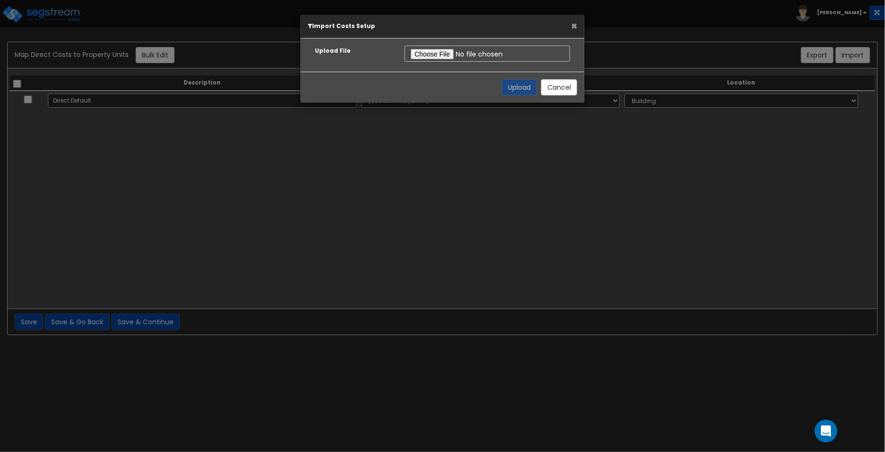
click at [577, 29] on button "×" at bounding box center [574, 26] width 6 height 10
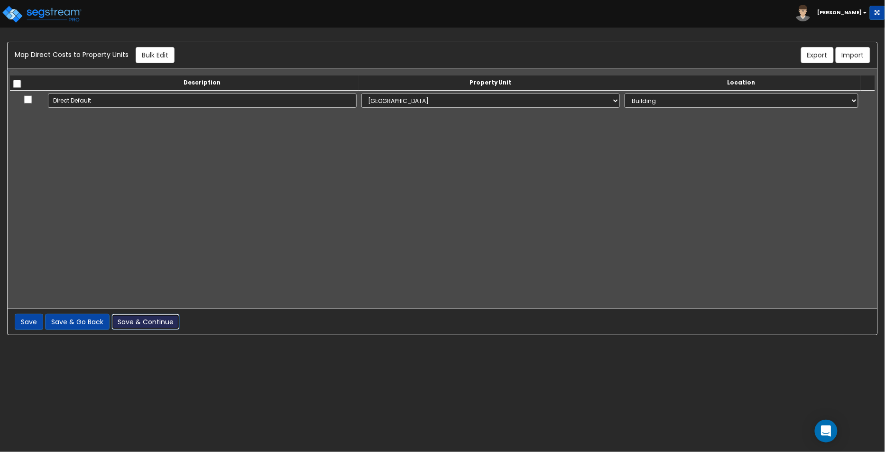
click at [151, 314] on button "Save & Continue" at bounding box center [146, 322] width 68 height 16
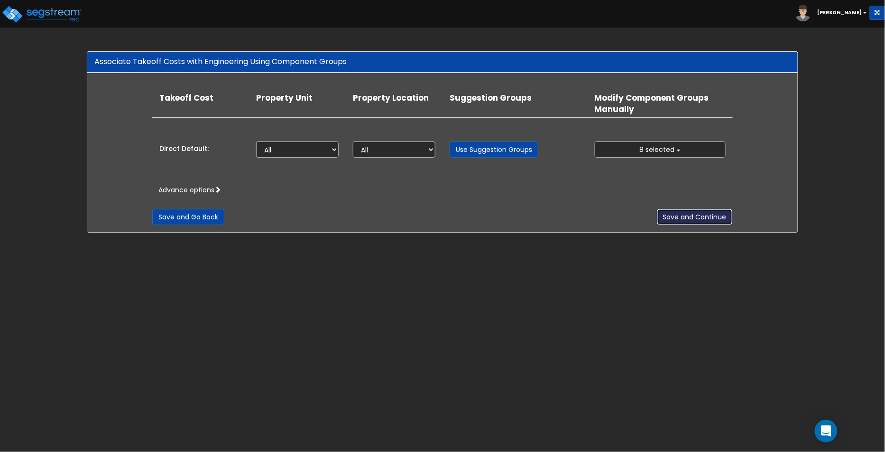
click at [703, 220] on button "Save and Continue" at bounding box center [695, 217] width 76 height 16
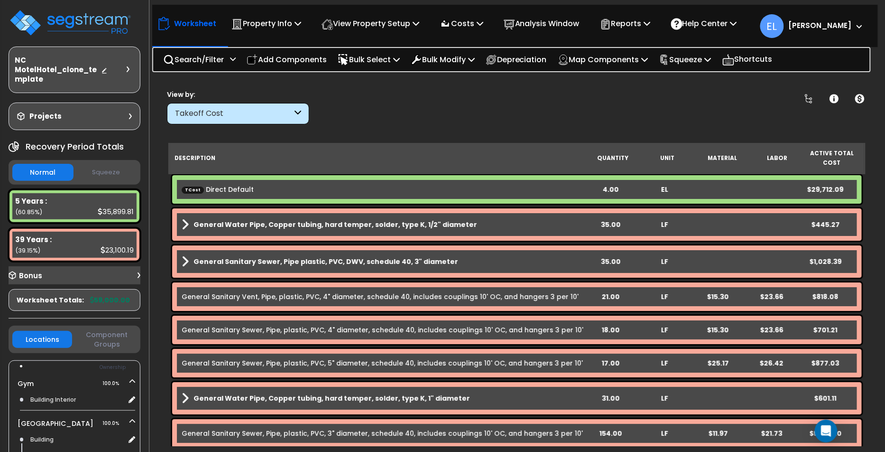
click at [251, 119] on div "Takeoff Cost" at bounding box center [238, 113] width 142 height 21
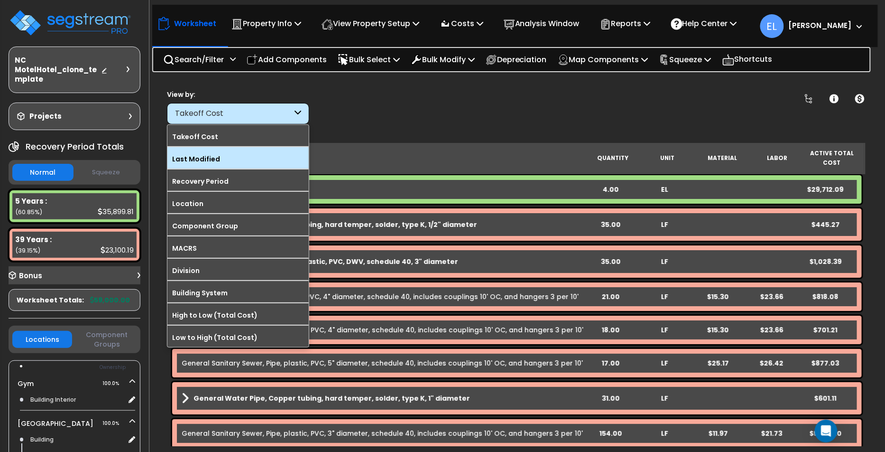
click at [274, 162] on label "Last Modified" at bounding box center [238, 159] width 141 height 14
click at [0, 0] on input "Last Modified" at bounding box center [0, 0] width 0 height 0
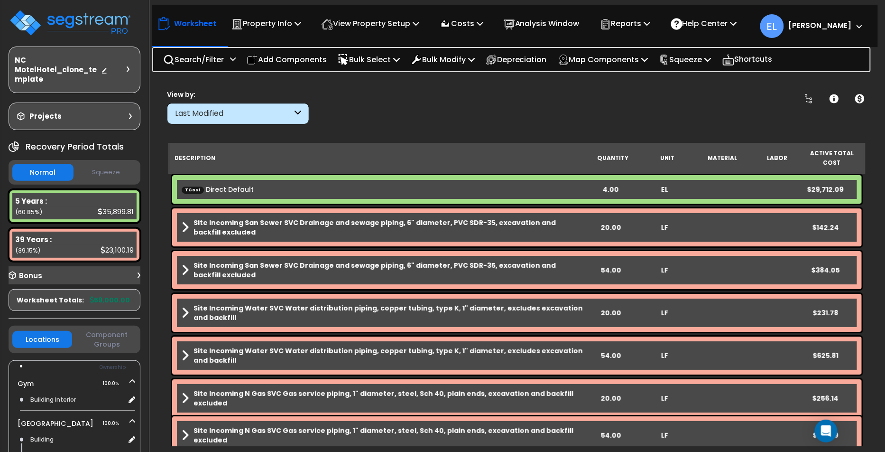
click at [180, 226] on div "Site Incoming San Sewer SVC Drainage and sewage piping, 6" diameter, PVC SDR-35…" at bounding box center [517, 227] width 690 height 38
click at [187, 226] on span at bounding box center [185, 227] width 7 height 13
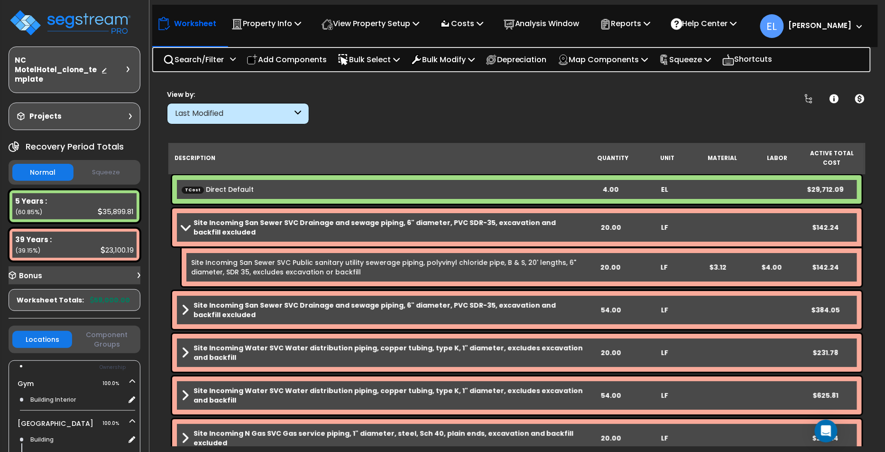
click at [187, 226] on span at bounding box center [184, 226] width 13 height 7
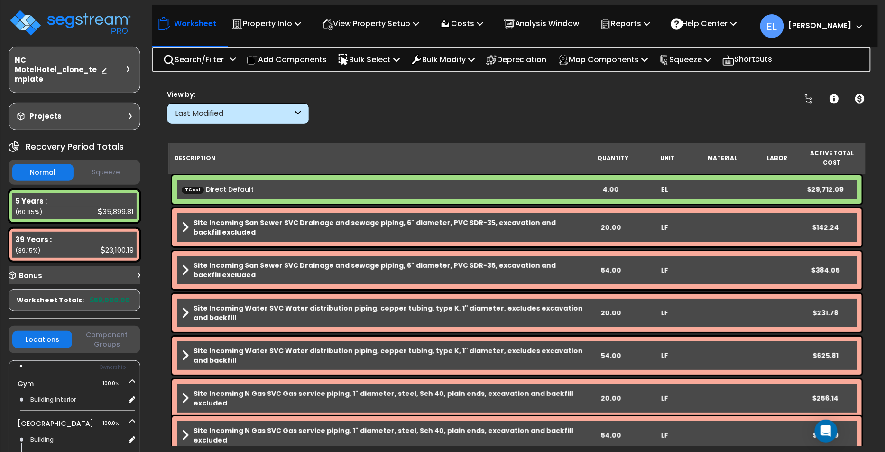
click at [252, 114] on div "Last Modified" at bounding box center [233, 113] width 117 height 11
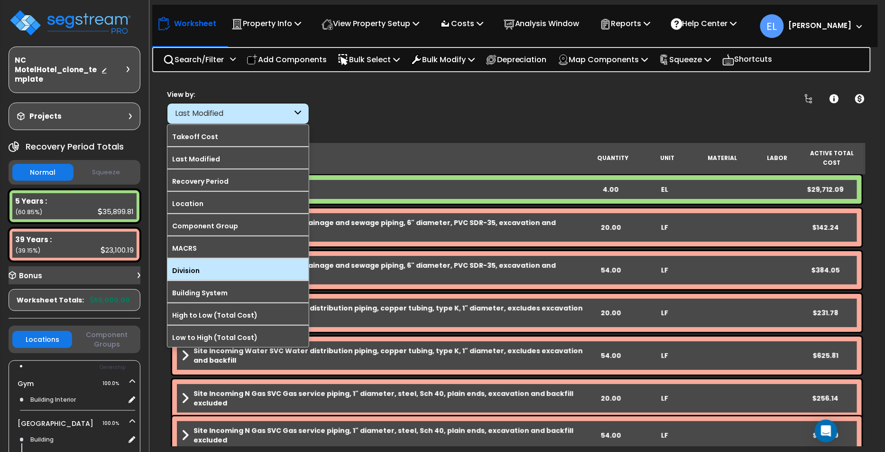
click at [202, 263] on label "Division" at bounding box center [238, 270] width 141 height 14
click at [0, 0] on input "Division" at bounding box center [0, 0] width 0 height 0
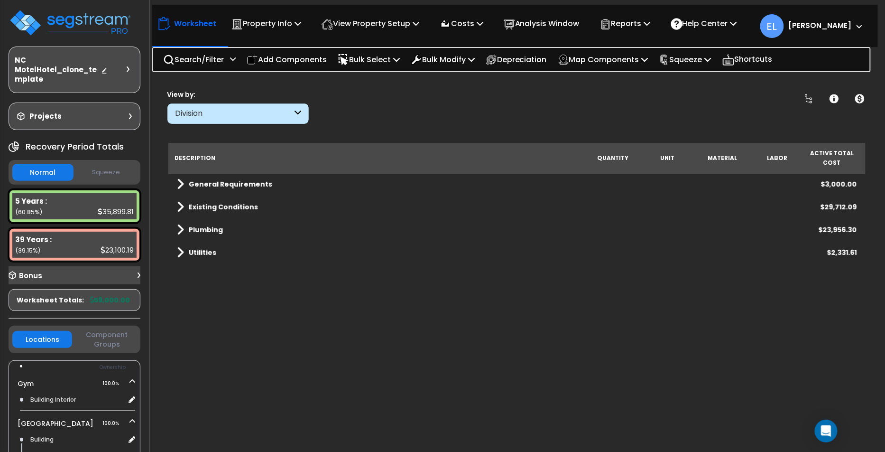
click at [175, 252] on div "Utilities $2,331.61" at bounding box center [517, 252] width 690 height 23
click at [182, 249] on span at bounding box center [180, 252] width 7 height 13
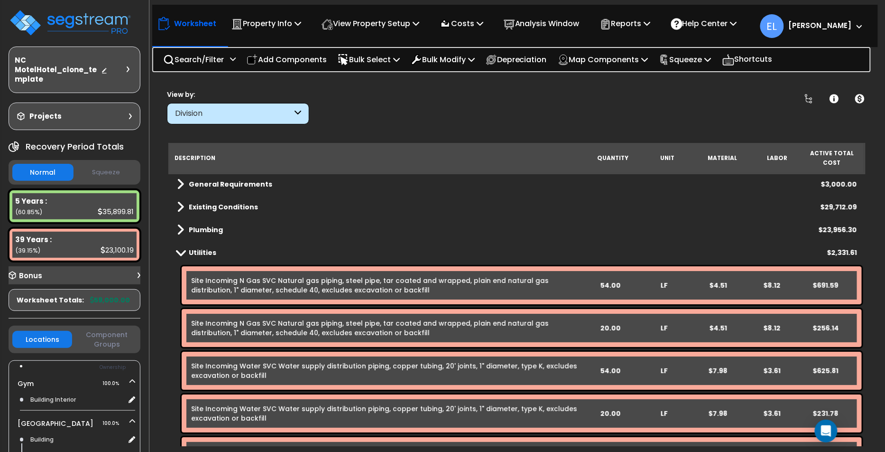
click at [180, 234] on span at bounding box center [180, 229] width 7 height 13
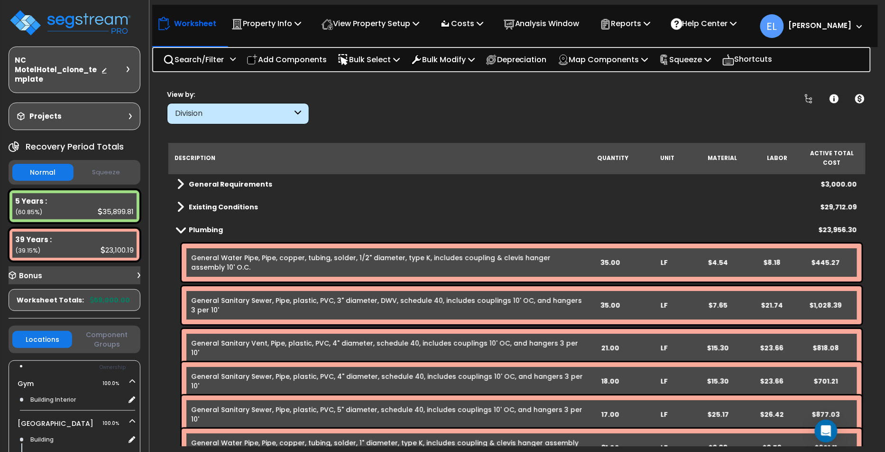
click at [191, 205] on b "Existing Conditions" at bounding box center [223, 206] width 69 height 9
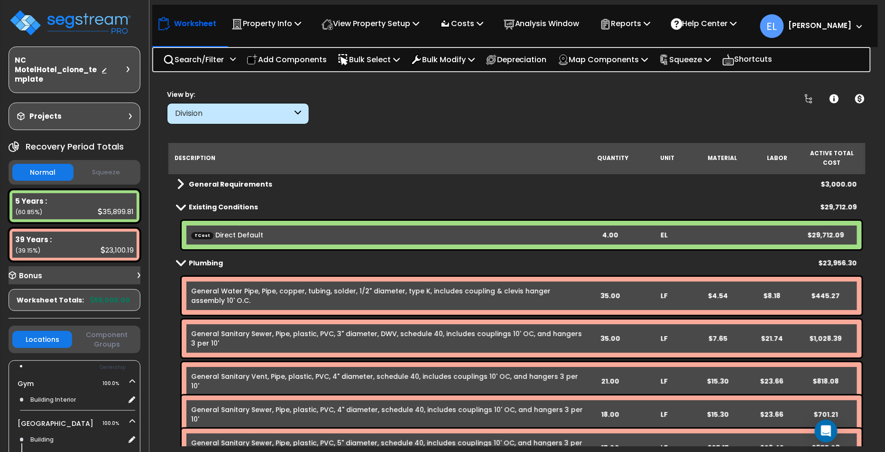
click at [187, 191] on div "General Requirements $3,000.00" at bounding box center [517, 184] width 690 height 23
click at [184, 186] on link "General Requirements" at bounding box center [224, 183] width 95 height 13
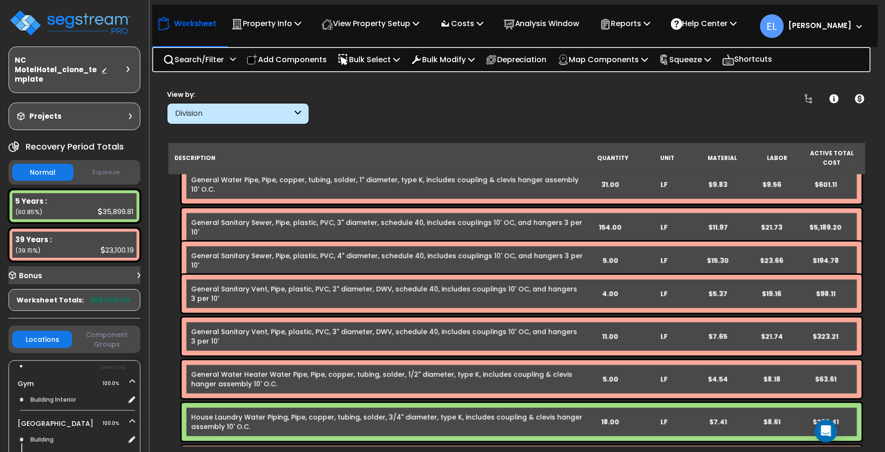
scroll to position [444, 0]
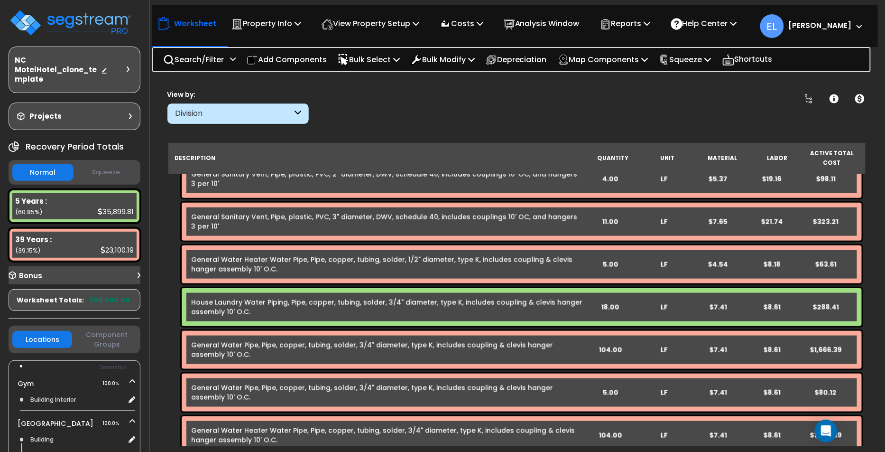
click at [115, 337] on button "Component Groups" at bounding box center [107, 339] width 60 height 20
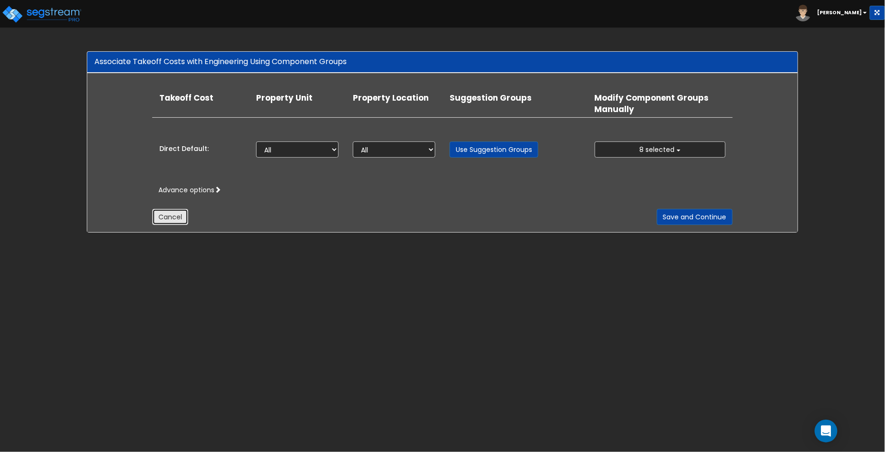
click at [173, 215] on button "Cancel" at bounding box center [170, 217] width 36 height 16
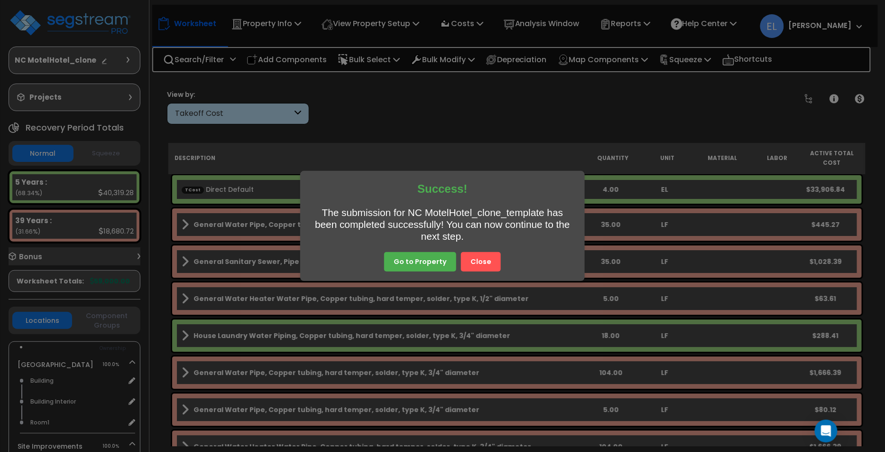
click at [492, 266] on button "Close" at bounding box center [481, 262] width 40 height 20
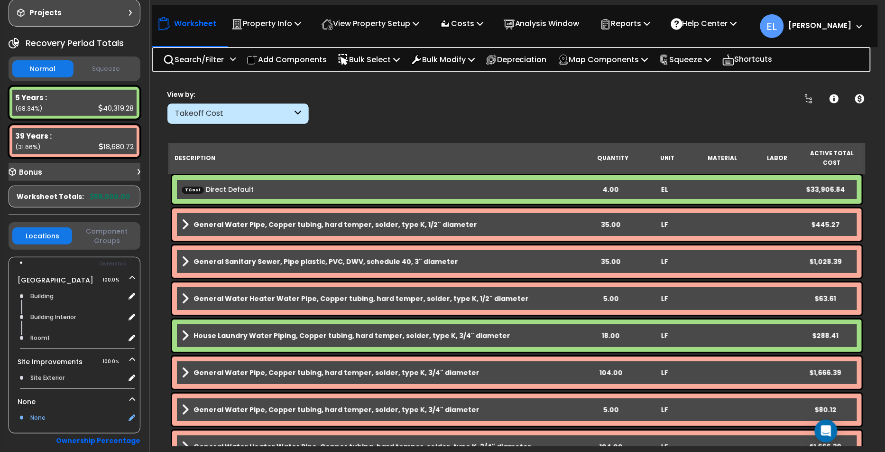
scroll to position [131, 0]
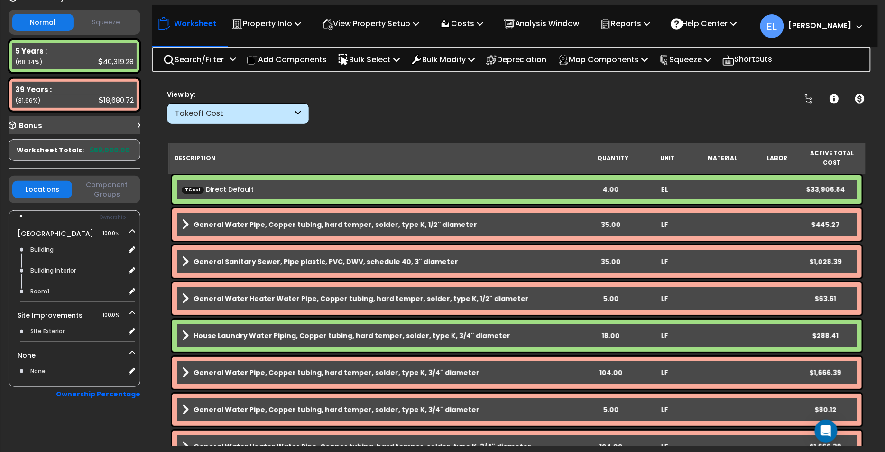
click at [140, 181] on div "Locations Component Groups" at bounding box center [75, 190] width 132 height 28
click at [110, 192] on button "Component Groups" at bounding box center [107, 189] width 60 height 20
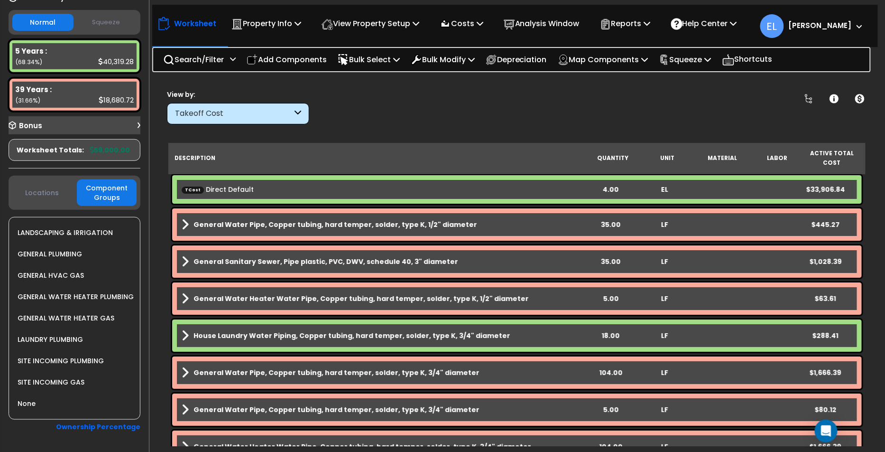
click at [45, 253] on div "GENERAL PLUMBING" at bounding box center [48, 253] width 67 height 11
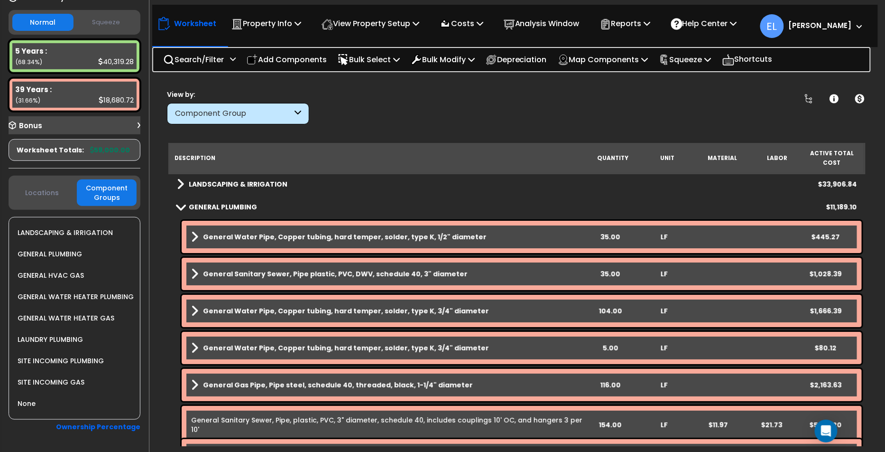
click at [53, 266] on div "GENERAL HVAC GAS" at bounding box center [77, 275] width 125 height 21
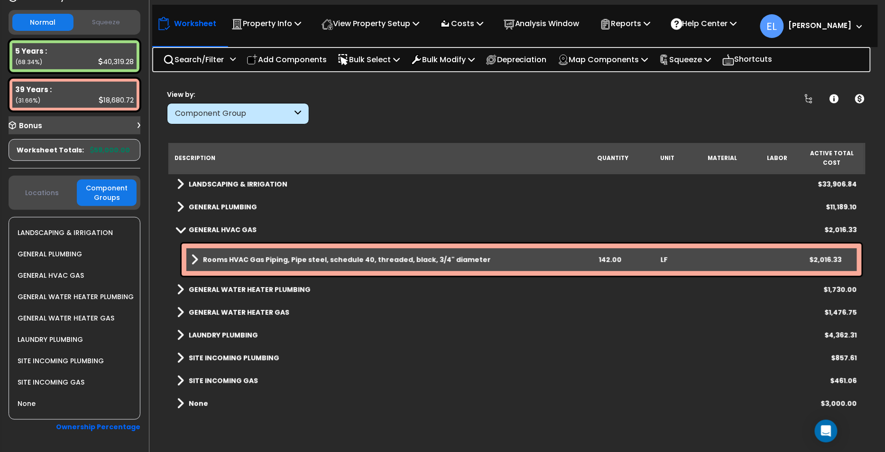
click at [47, 273] on div "GENERAL HVAC GAS" at bounding box center [49, 275] width 69 height 11
click at [182, 289] on span at bounding box center [180, 289] width 7 height 13
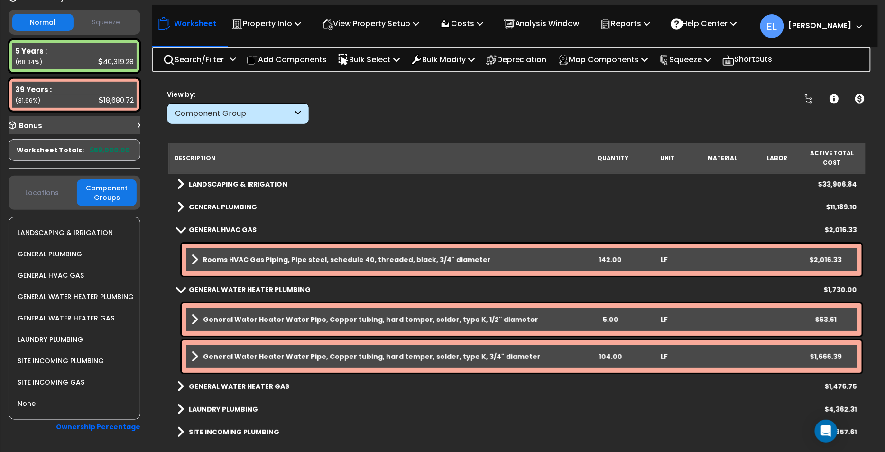
click at [198, 262] on link "Rooms HVAC Gas Piping, Pipe steel, schedule 40, threaded, black, 3/4" diameter" at bounding box center [387, 259] width 392 height 13
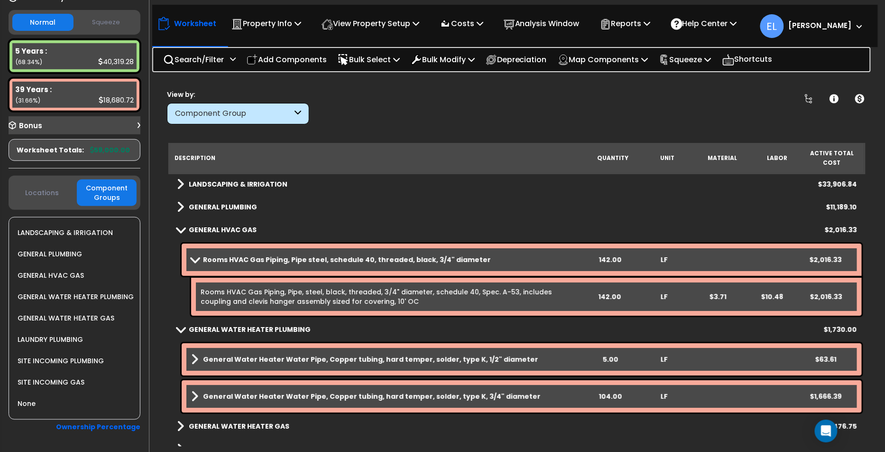
click at [198, 262] on span at bounding box center [194, 259] width 13 height 7
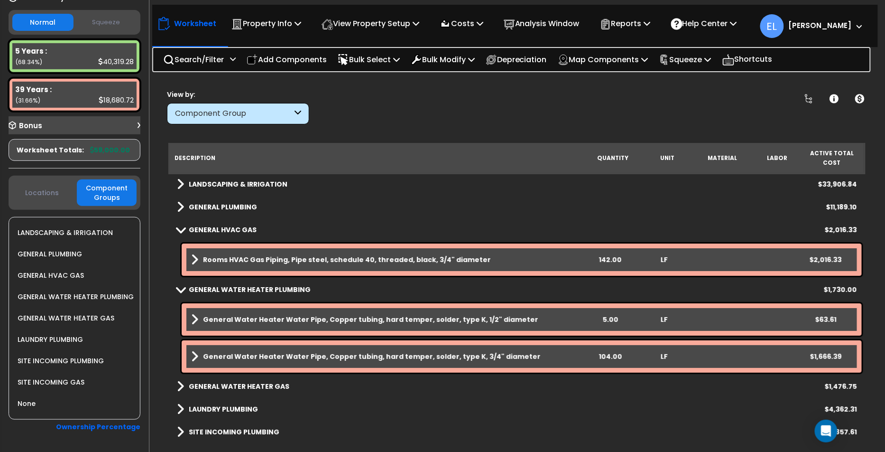
click at [198, 262] on link "Rooms HVAC Gas Piping, Pipe steel, schedule 40, threaded, black, 3/4" diameter" at bounding box center [387, 259] width 392 height 13
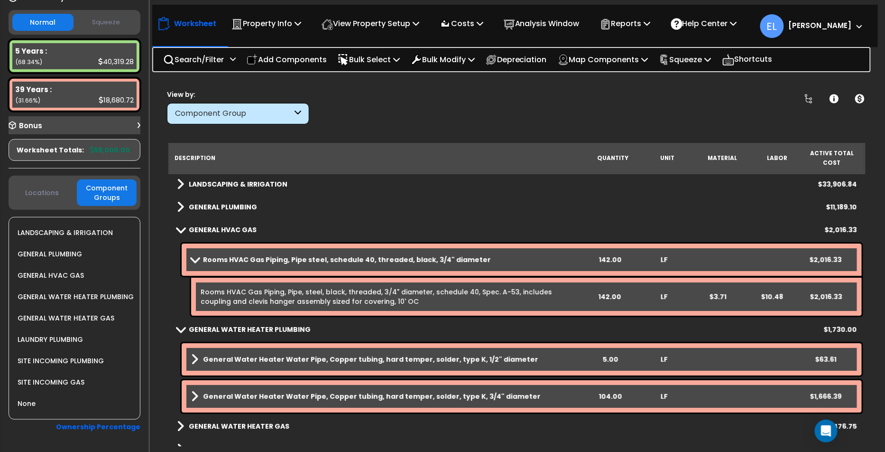
click at [198, 262] on span at bounding box center [194, 259] width 13 height 7
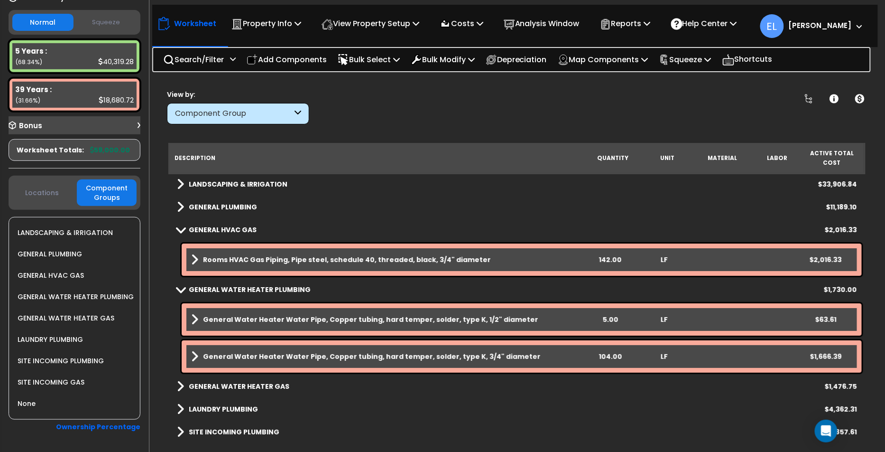
click at [199, 317] on link "General Water Heater Water Pipe, Copper tubing, hard temper, solder, type K, 1/…" at bounding box center [387, 319] width 392 height 13
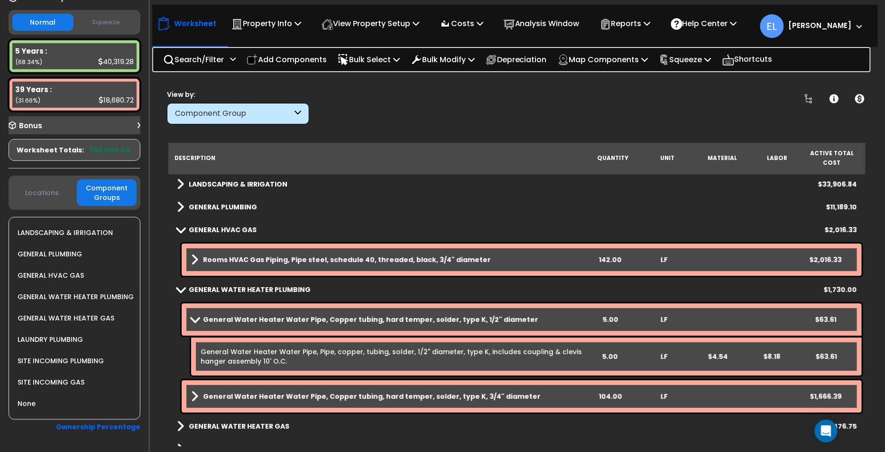
click at [262, 361] on link "General Water Heater Water Pipe, Pipe, copper, tubing, solder, 1/2" diameter, t…" at bounding box center [392, 356] width 382 height 19
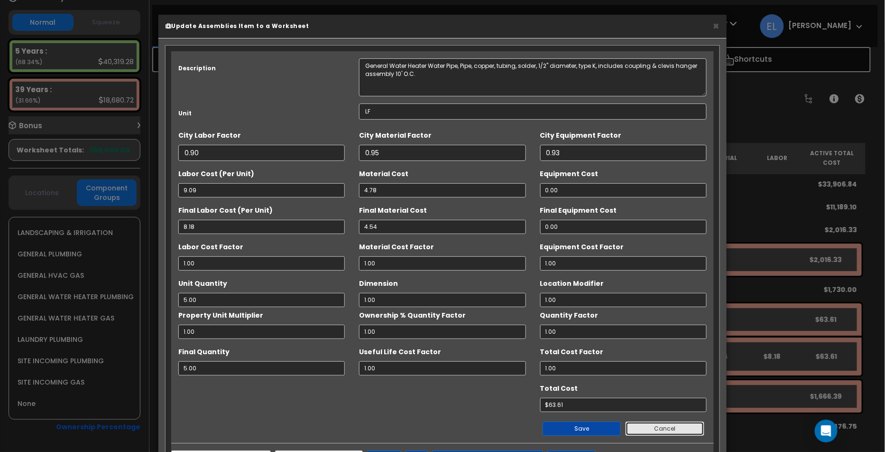
click at [638, 426] on button "Cancel" at bounding box center [665, 428] width 79 height 14
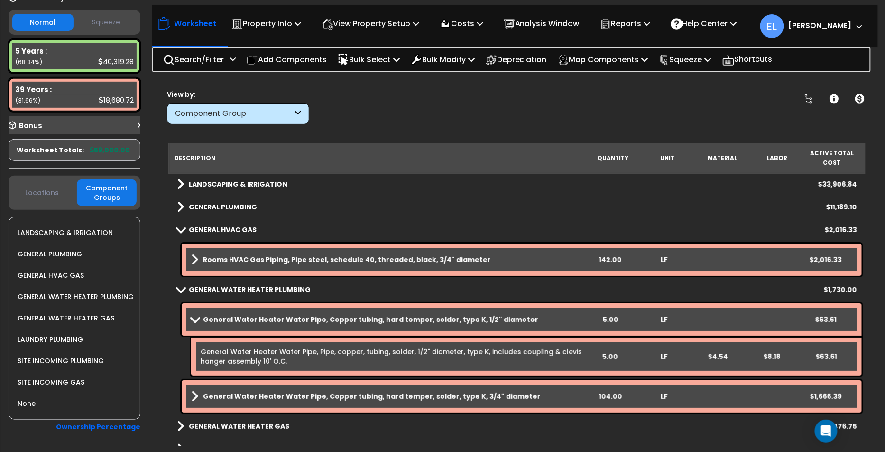
click at [231, 116] on div "Component Group" at bounding box center [233, 113] width 117 height 11
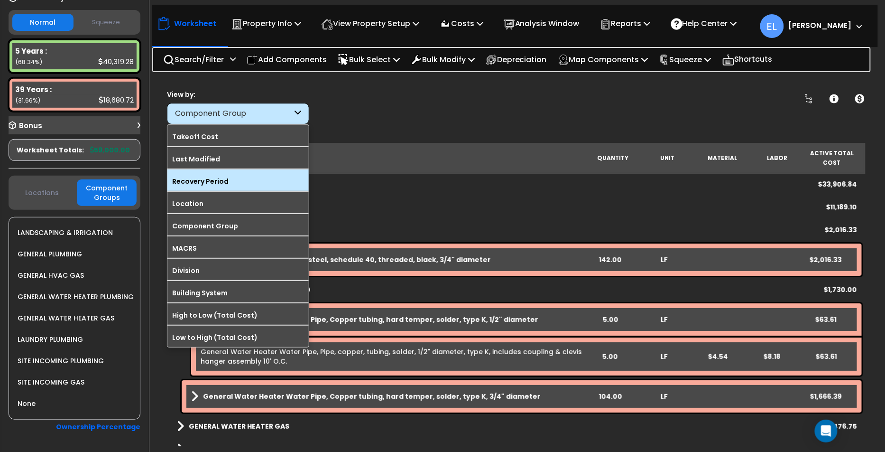
click at [219, 186] on div "Recovery Period" at bounding box center [238, 179] width 141 height 21
click at [222, 181] on label "Recovery Period" at bounding box center [238, 181] width 141 height 14
click at [0, 0] on input "Recovery Period" at bounding box center [0, 0] width 0 height 0
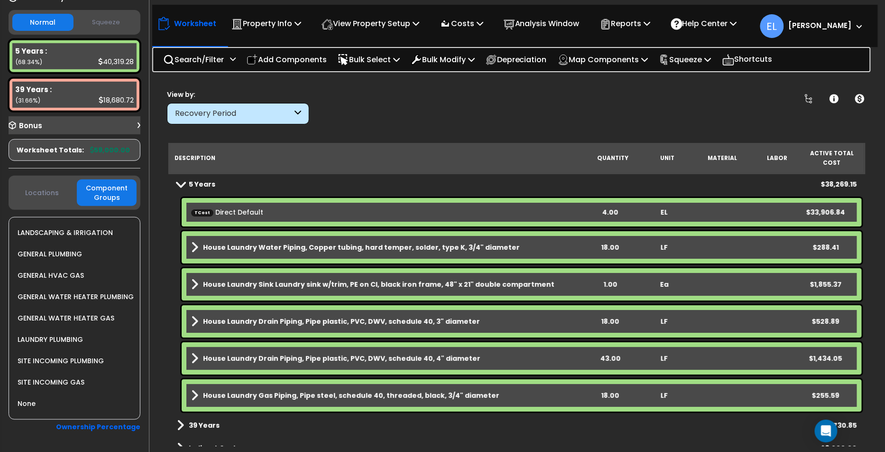
click at [193, 184] on b "5 Years" at bounding box center [202, 183] width 27 height 9
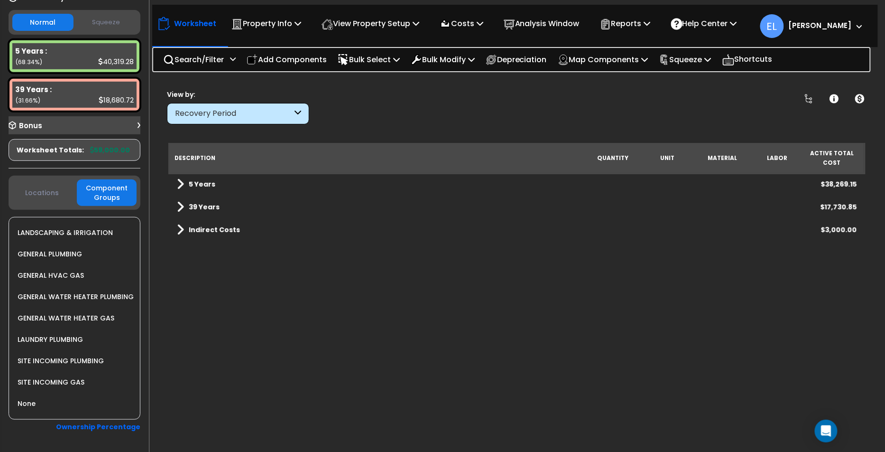
click at [193, 207] on b "39 Years" at bounding box center [204, 206] width 31 height 9
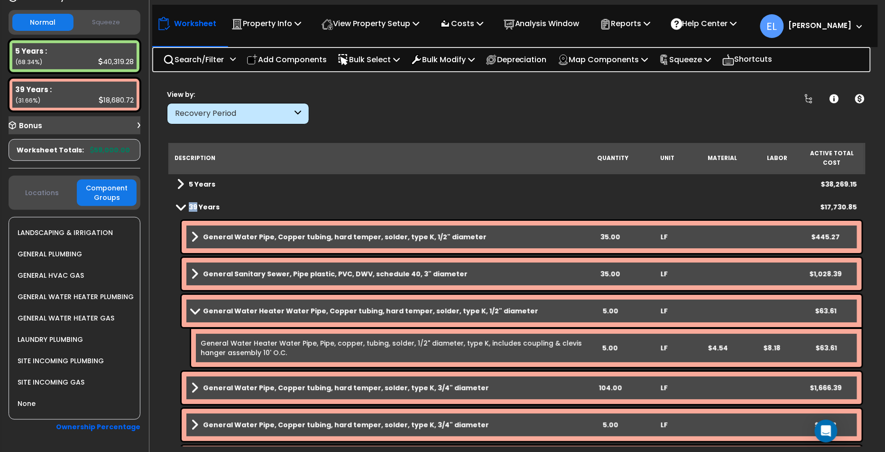
click at [193, 207] on b "39 Years" at bounding box center [204, 206] width 31 height 9
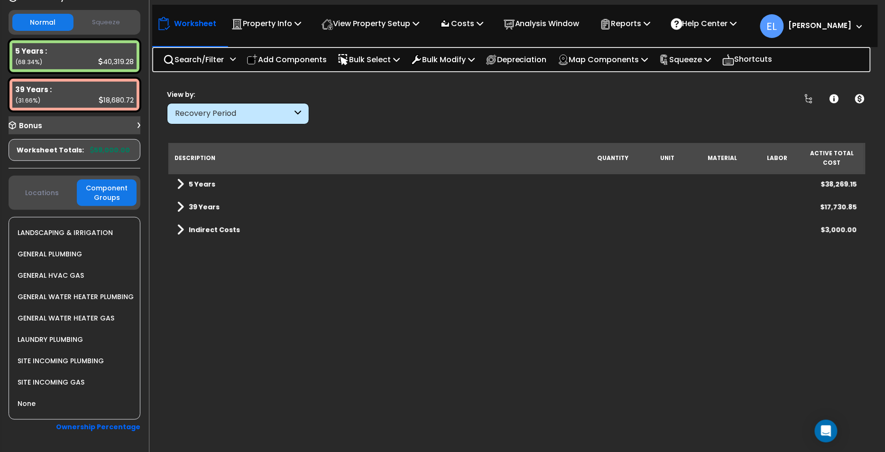
click at [250, 115] on div "Recovery Period" at bounding box center [233, 113] width 117 height 11
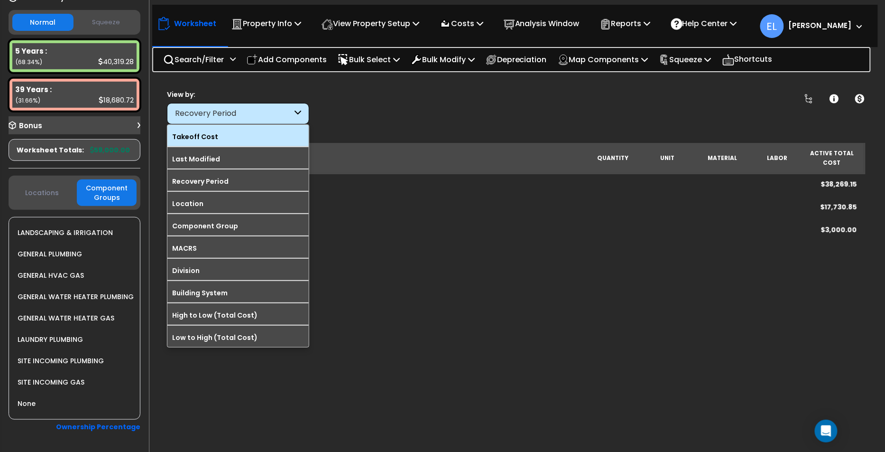
click at [244, 138] on label "Takeoff Cost" at bounding box center [238, 137] width 141 height 14
click at [0, 0] on input "Takeoff Cost" at bounding box center [0, 0] width 0 height 0
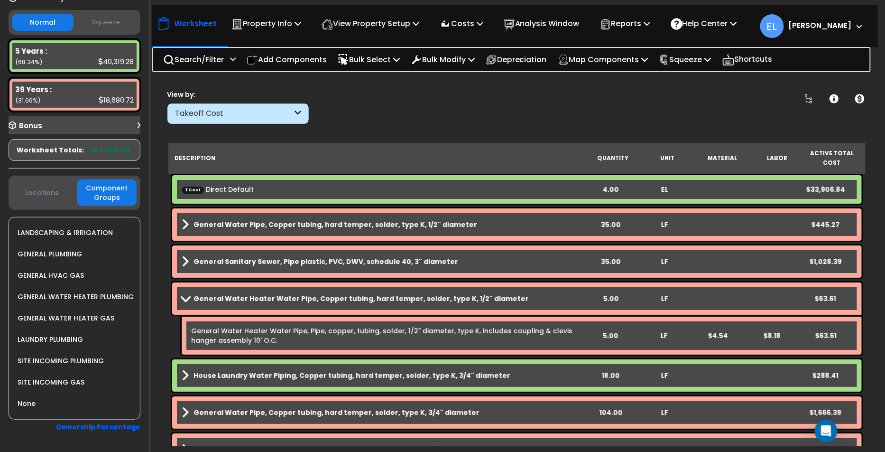
click at [185, 188] on span "TCost" at bounding box center [193, 189] width 22 height 7
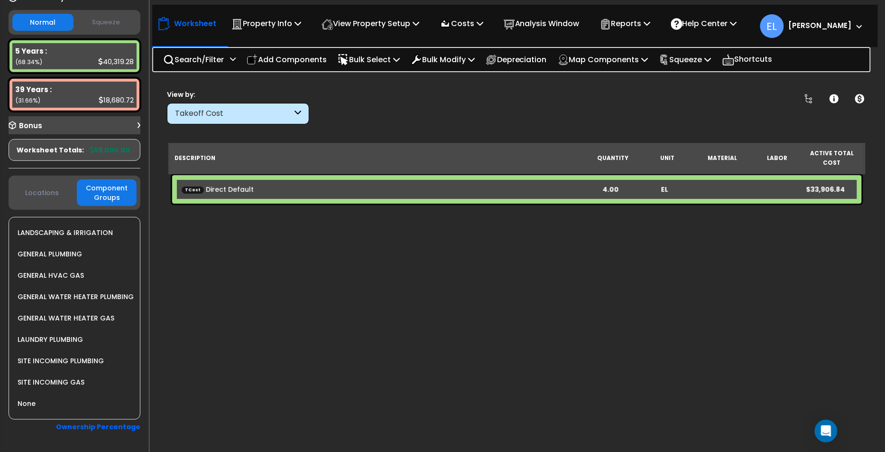
click at [187, 193] on div "TCost Direct Default" at bounding box center [383, 189] width 402 height 9
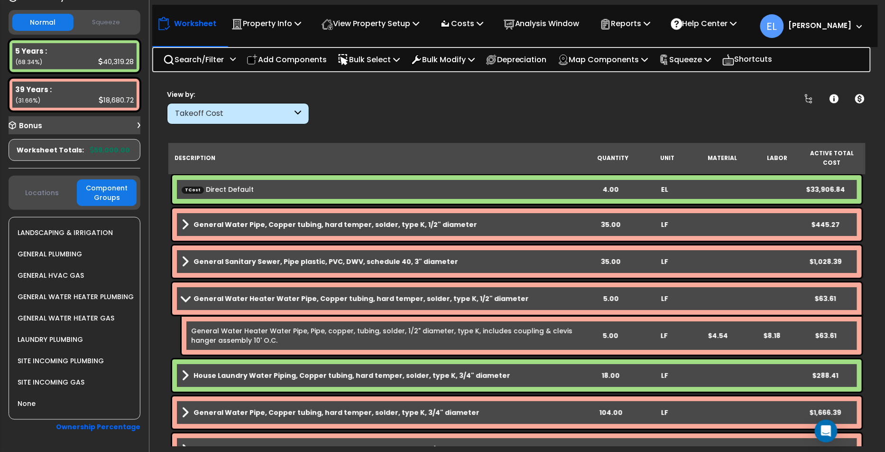
click at [187, 193] on div "TCost Direct Default" at bounding box center [383, 189] width 402 height 9
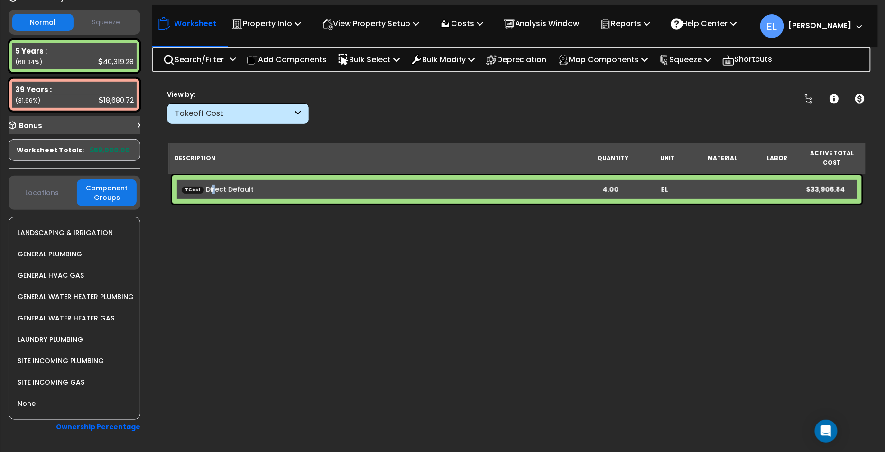
click at [210, 190] on link "TCost Direct Default" at bounding box center [218, 189] width 72 height 9
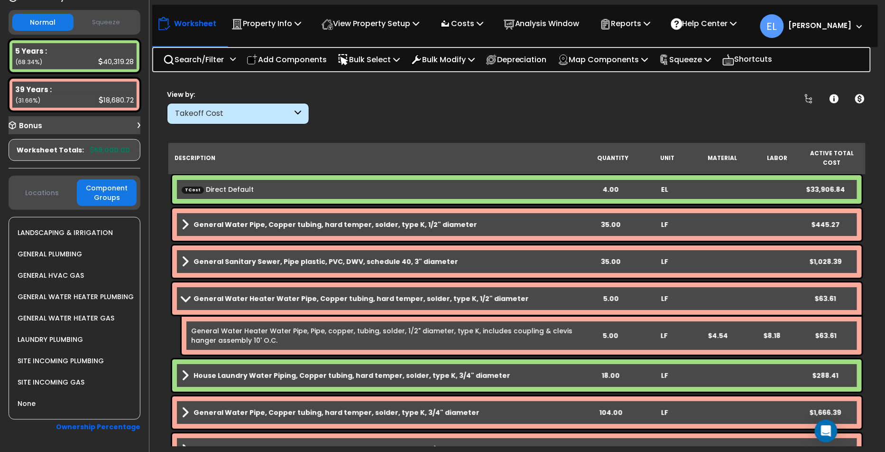
click at [194, 296] on b "General Water Heater Water Pipe, Copper tubing, hard temper, solder, type K, 1/…" at bounding box center [361, 298] width 335 height 9
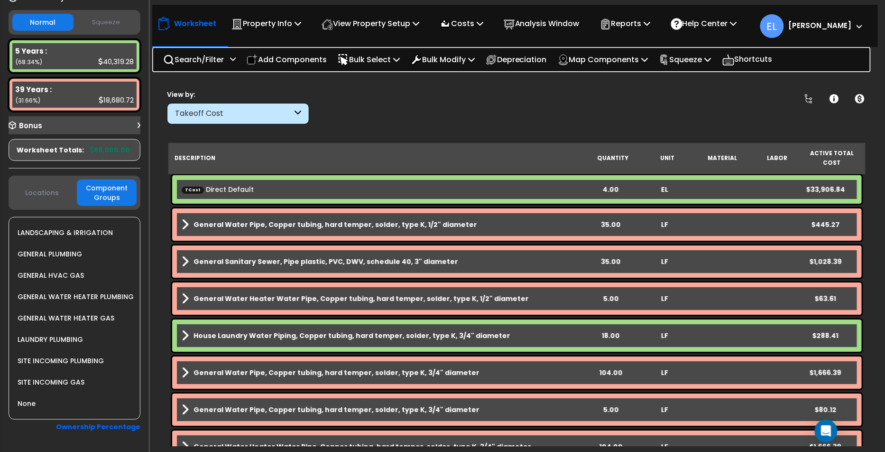
click at [235, 179] on div "TCost Direct Default 4.00 EL $33,906.84" at bounding box center [517, 189] width 690 height 28
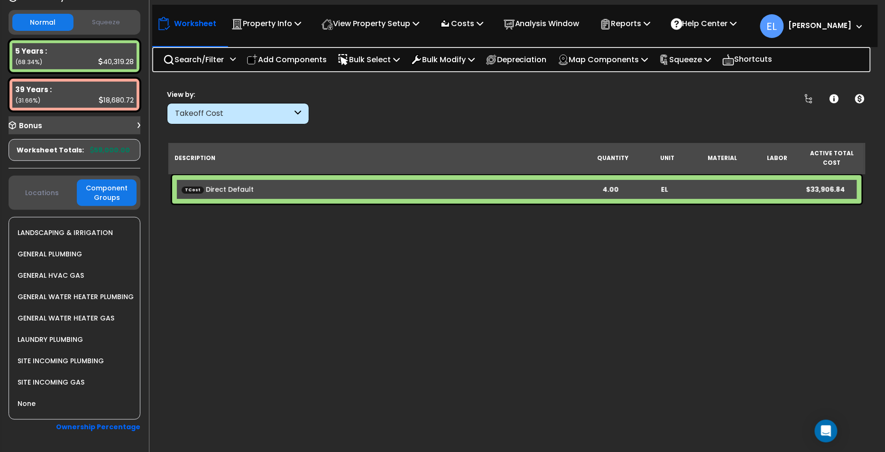
click at [234, 182] on div "TCost Direct Default 4.00 EL $33,906.84" at bounding box center [517, 189] width 690 height 28
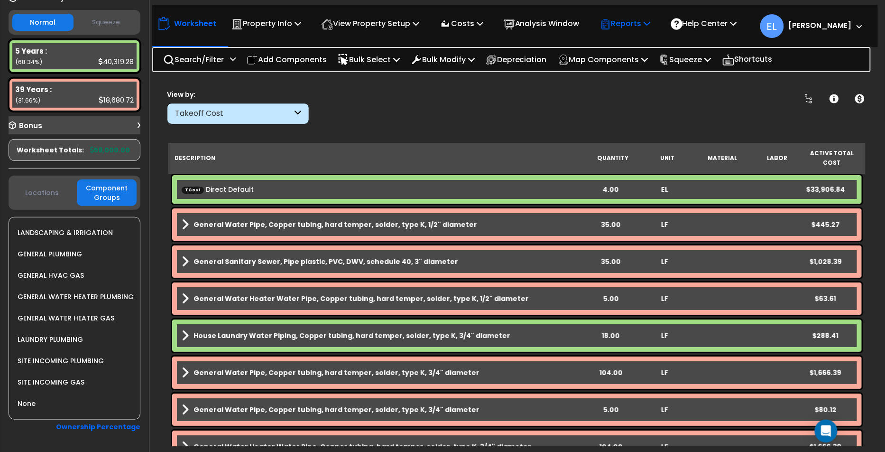
click at [639, 27] on p "Reports" at bounding box center [625, 23] width 51 height 13
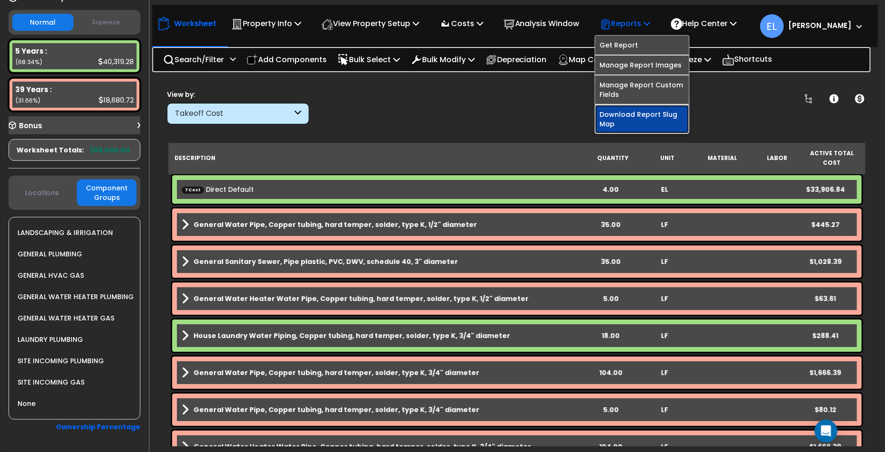
click at [654, 118] on link "Download Report Slug Map" at bounding box center [643, 119] width 94 height 28
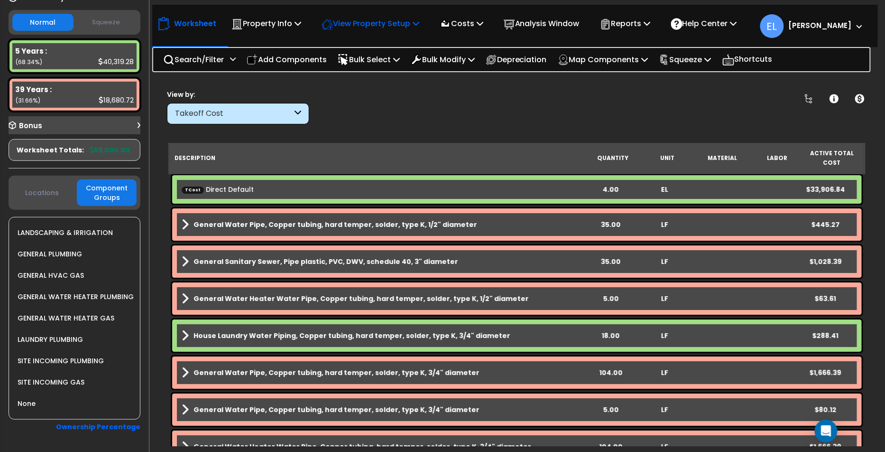
click at [301, 26] on p "View Property Setup" at bounding box center [267, 23] width 70 height 13
click at [391, 63] on link "View Questionnaire" at bounding box center [364, 65] width 94 height 19
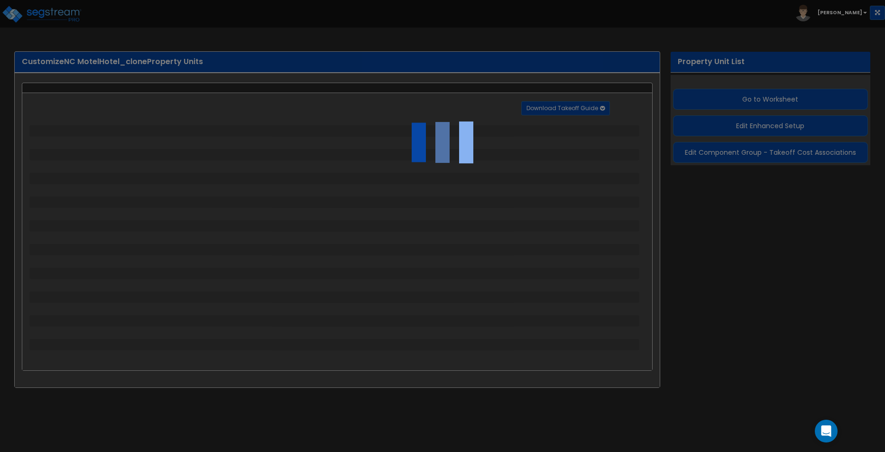
select select "2"
select select "1"
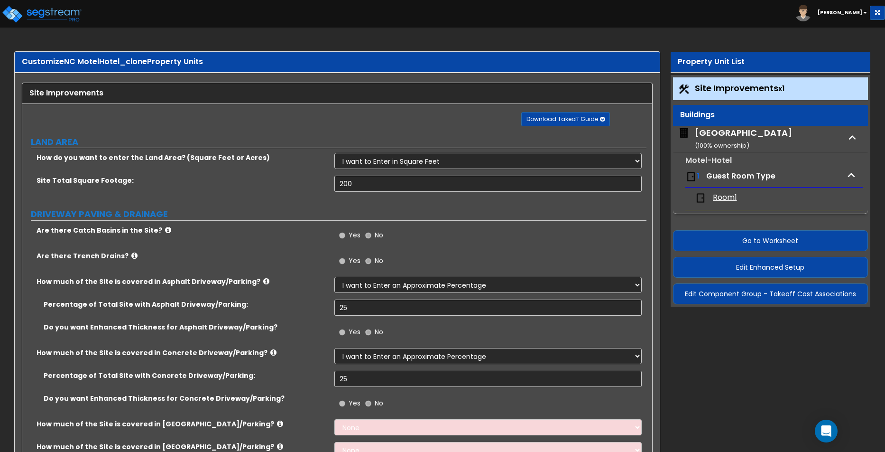
select select "2"
select select "1"
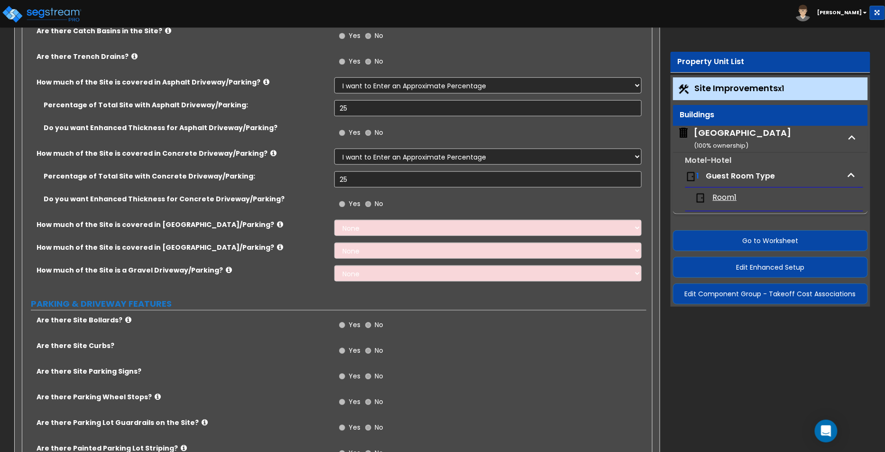
scroll to position [199, 0]
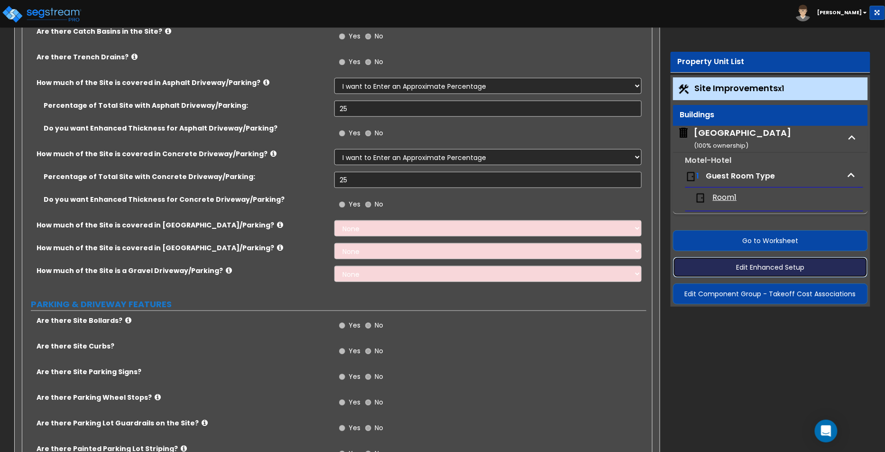
click at [775, 266] on button "Edit Enhanced Setup" at bounding box center [771, 267] width 196 height 21
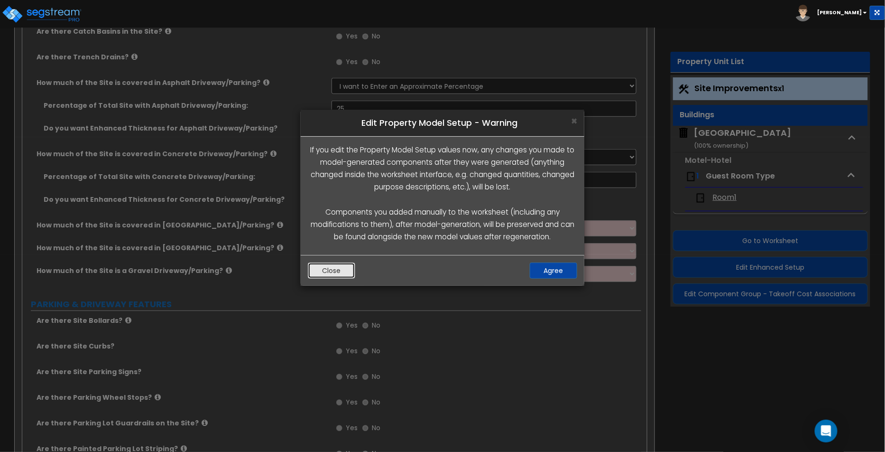
drag, startPoint x: 342, startPoint y: 271, endPoint x: 352, endPoint y: 264, distance: 12.5
click at [342, 271] on button "Close" at bounding box center [331, 270] width 47 height 16
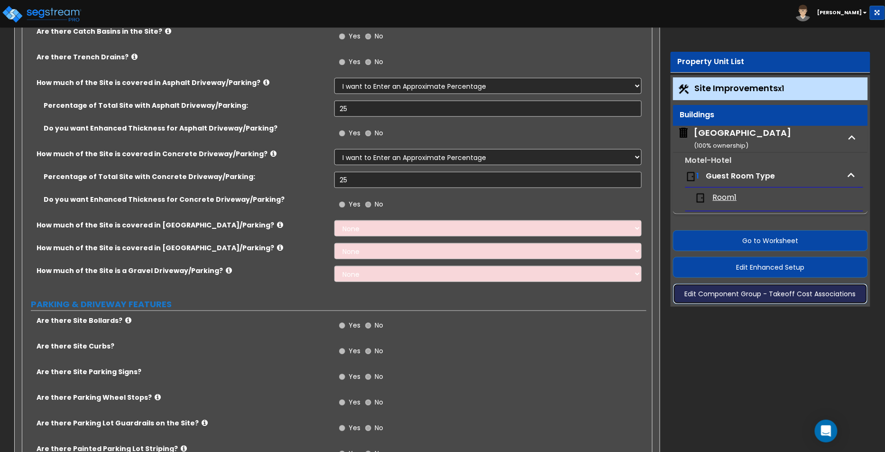
click at [752, 293] on button "Edit Component Group - Takeoff Cost Associations" at bounding box center [771, 293] width 196 height 21
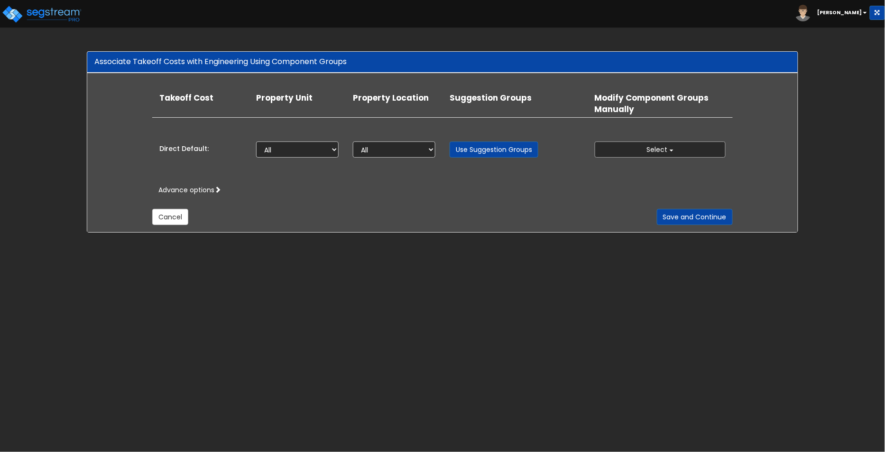
click at [633, 154] on button "Select" at bounding box center [660, 149] width 131 height 16
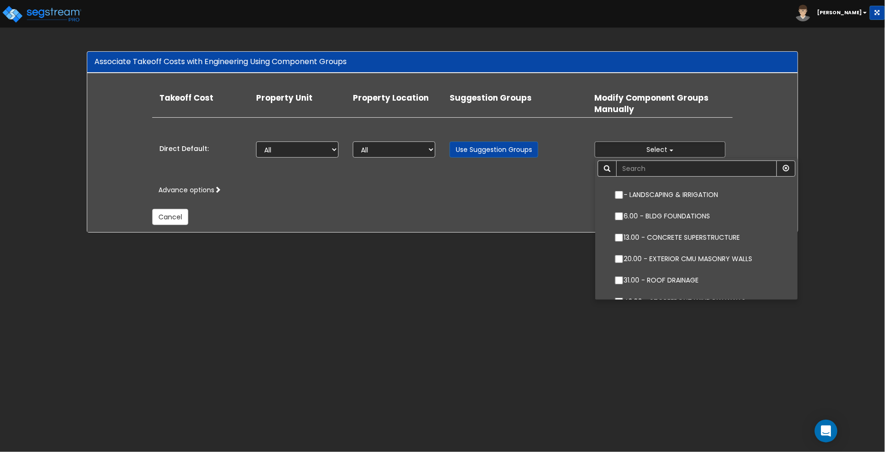
drag, startPoint x: 550, startPoint y: 133, endPoint x: 582, endPoint y: 140, distance: 32.6
click at [550, 133] on div "Takeoff Cost Property Unit Property Location Suggestion Groups Modify Component…" at bounding box center [442, 127] width 580 height 89
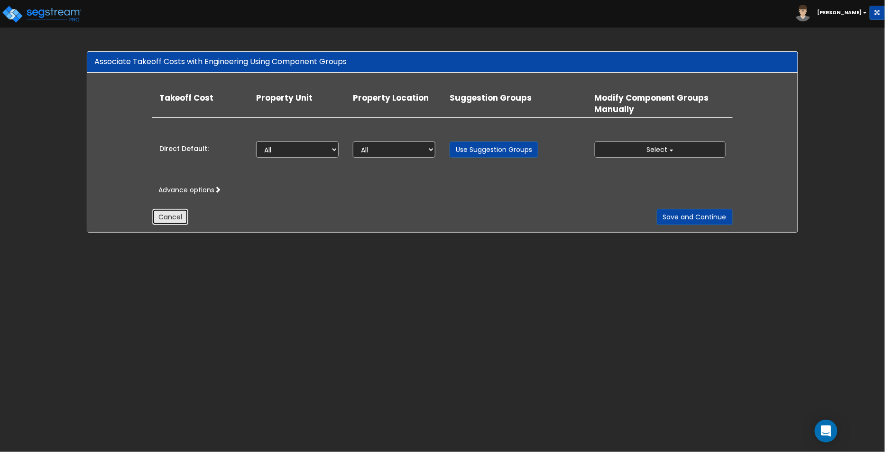
click at [176, 215] on button "Cancel" at bounding box center [170, 217] width 36 height 16
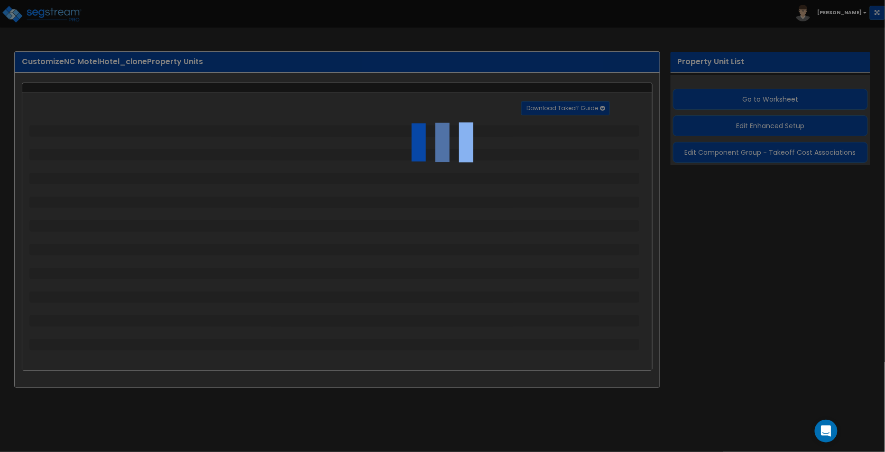
select select "2"
select select "1"
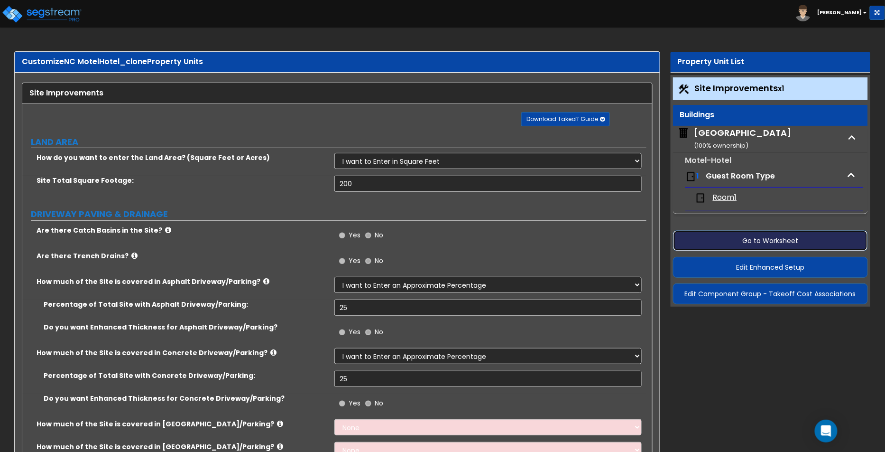
click at [790, 241] on button "Go to Worksheet" at bounding box center [771, 240] width 196 height 21
